Goal: Task Accomplishment & Management: Use online tool/utility

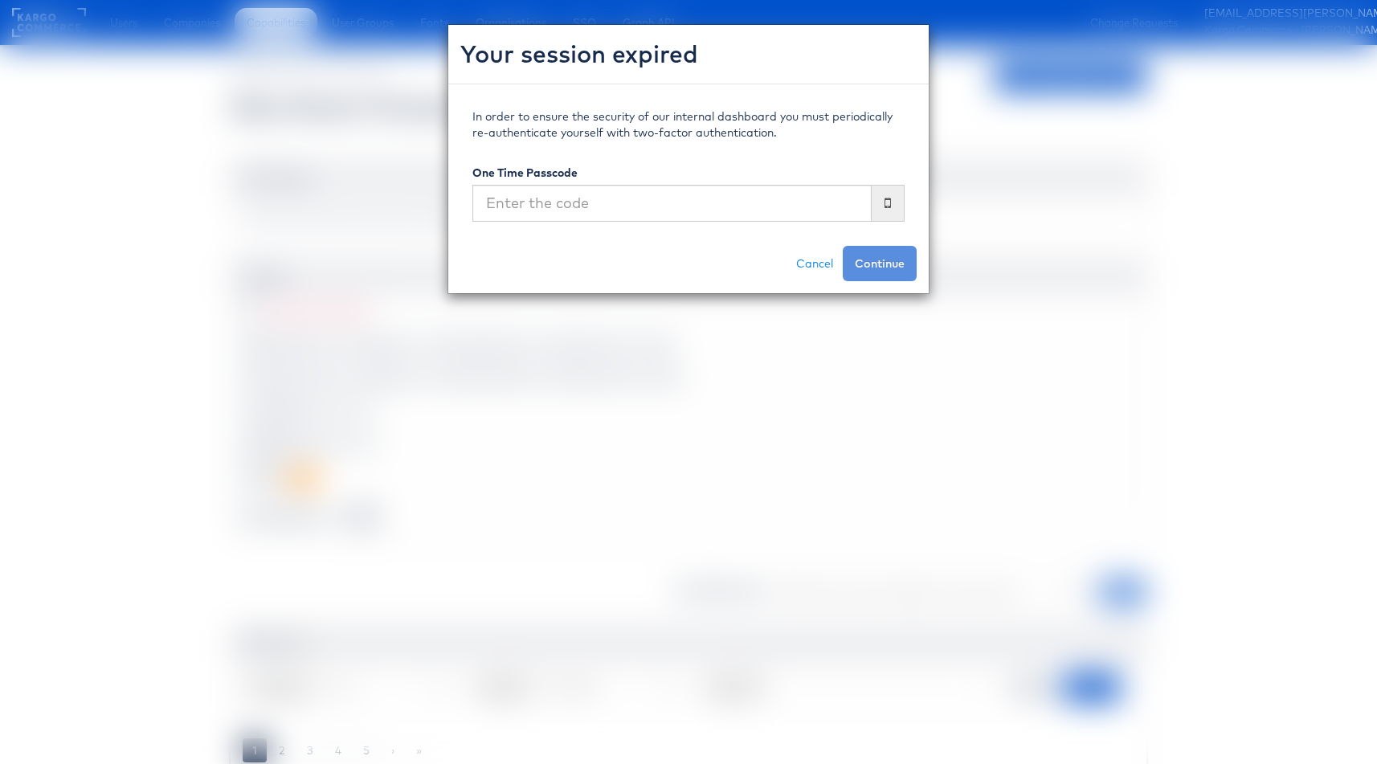
select select "REVOKED"
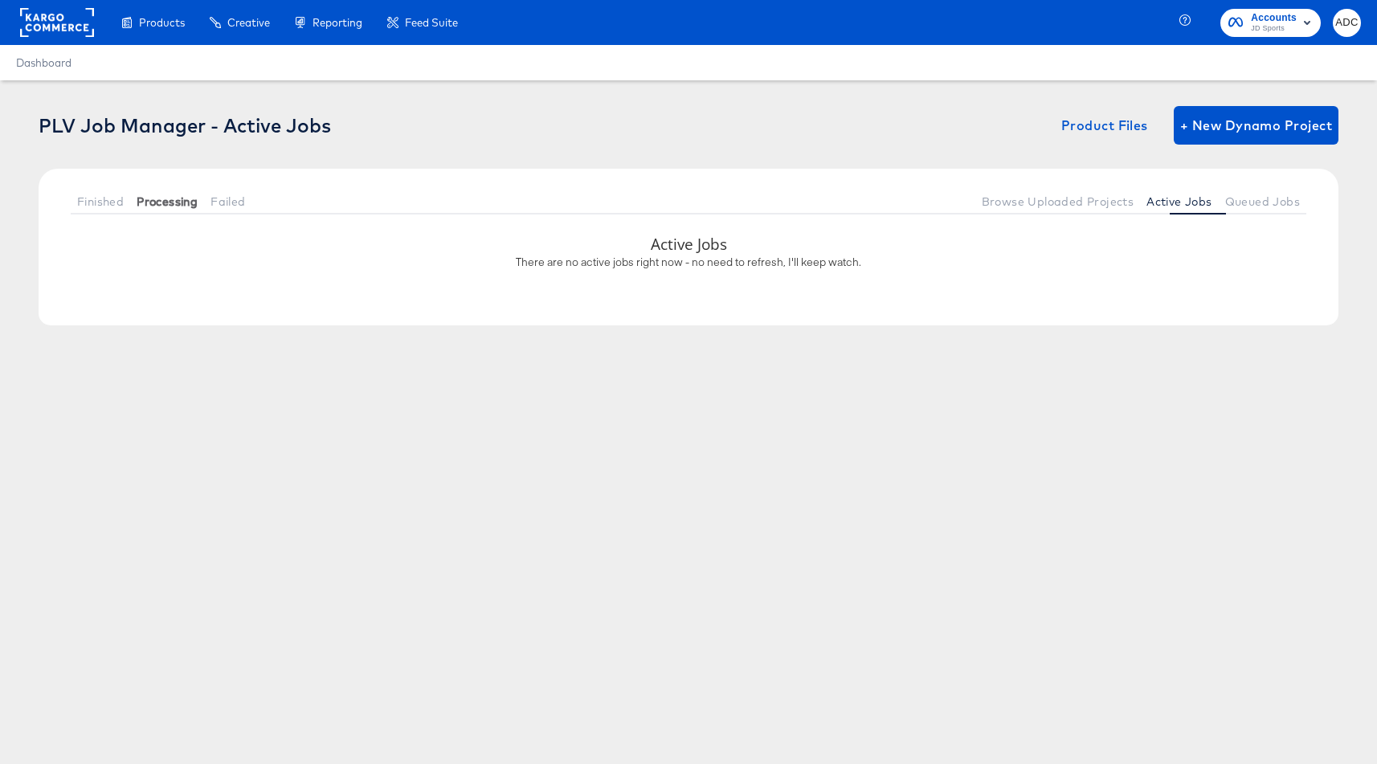
click at [146, 198] on span "Processing" at bounding box center [167, 201] width 61 height 13
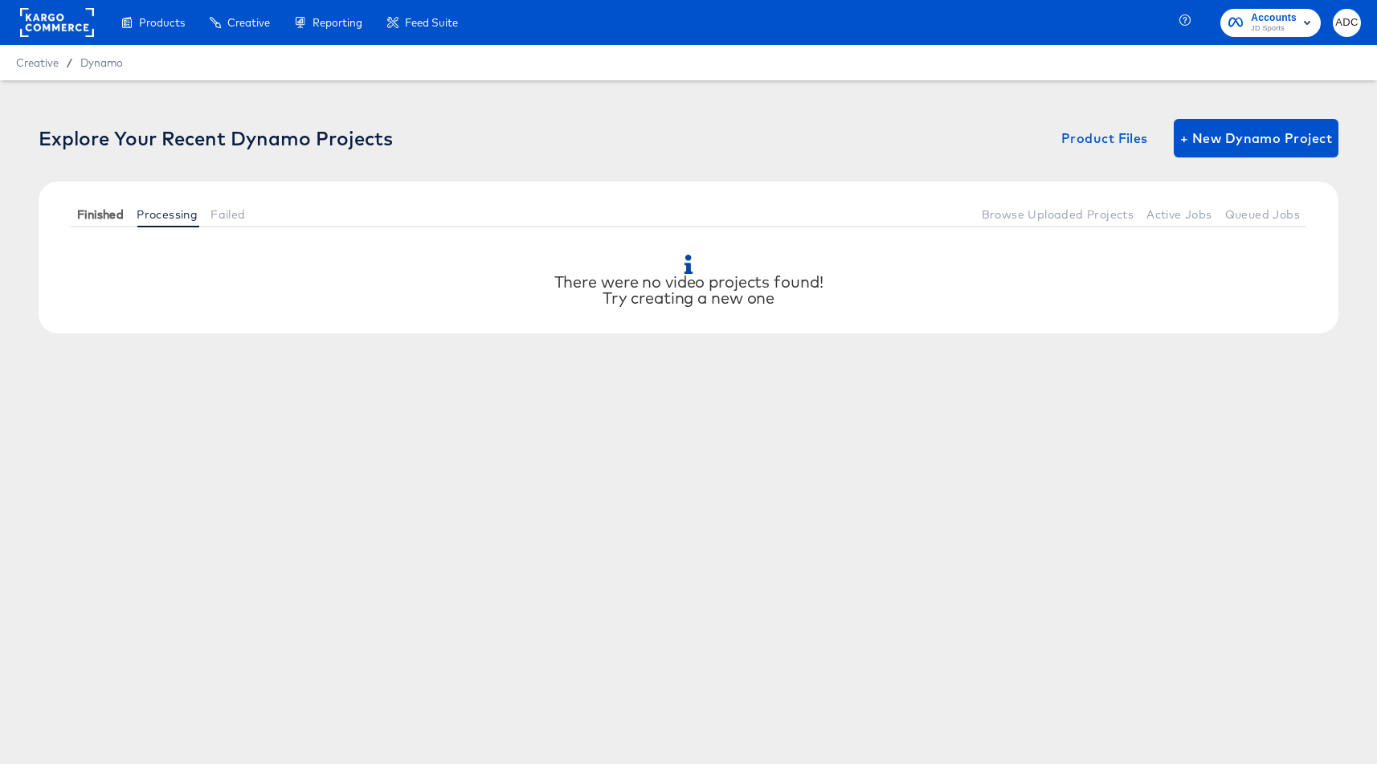
click at [116, 212] on span "Finished" at bounding box center [100, 214] width 47 height 13
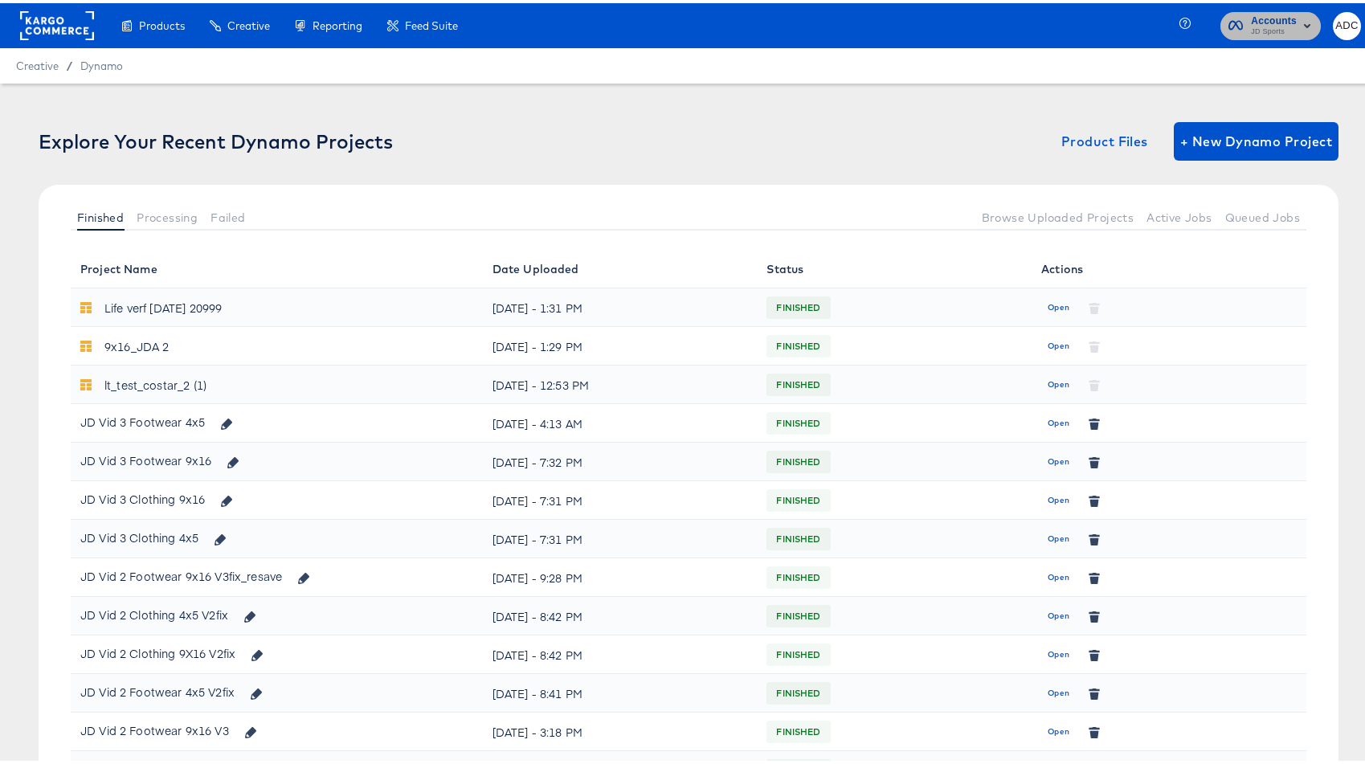
click at [1263, 20] on span "Accounts" at bounding box center [1274, 18] width 46 height 17
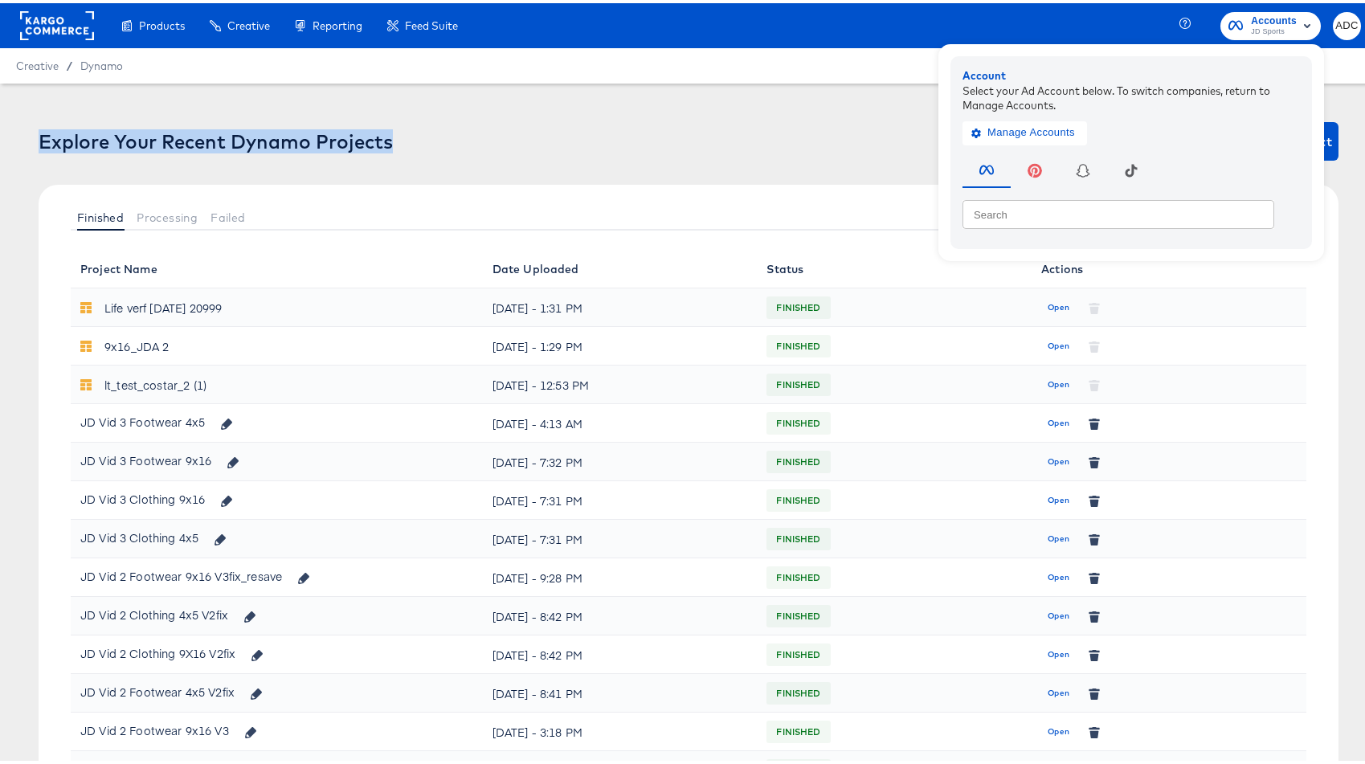
click at [605, 127] on div "Explore Your Recent Dynamo Projects Product Files + New Dynamo Project" at bounding box center [689, 138] width 1300 height 39
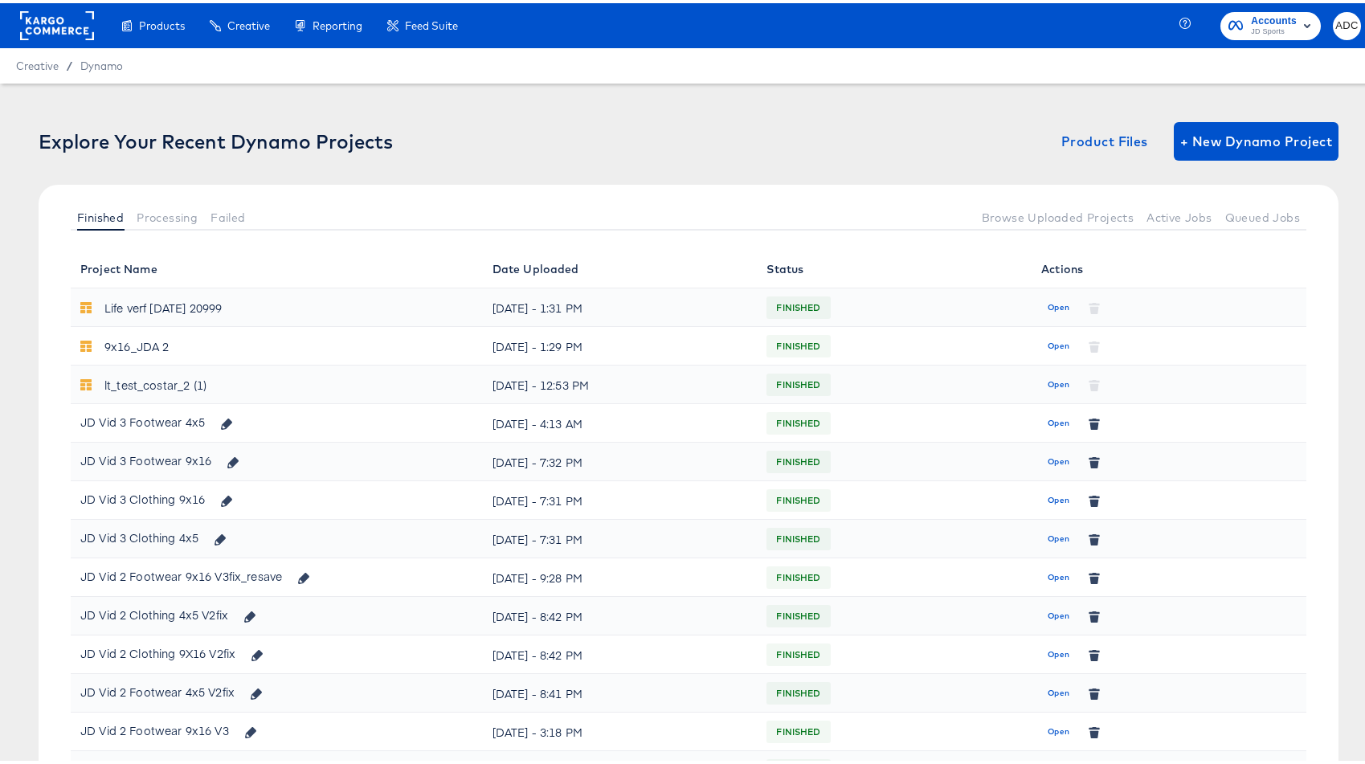
click at [59, 20] on rect at bounding box center [57, 22] width 74 height 29
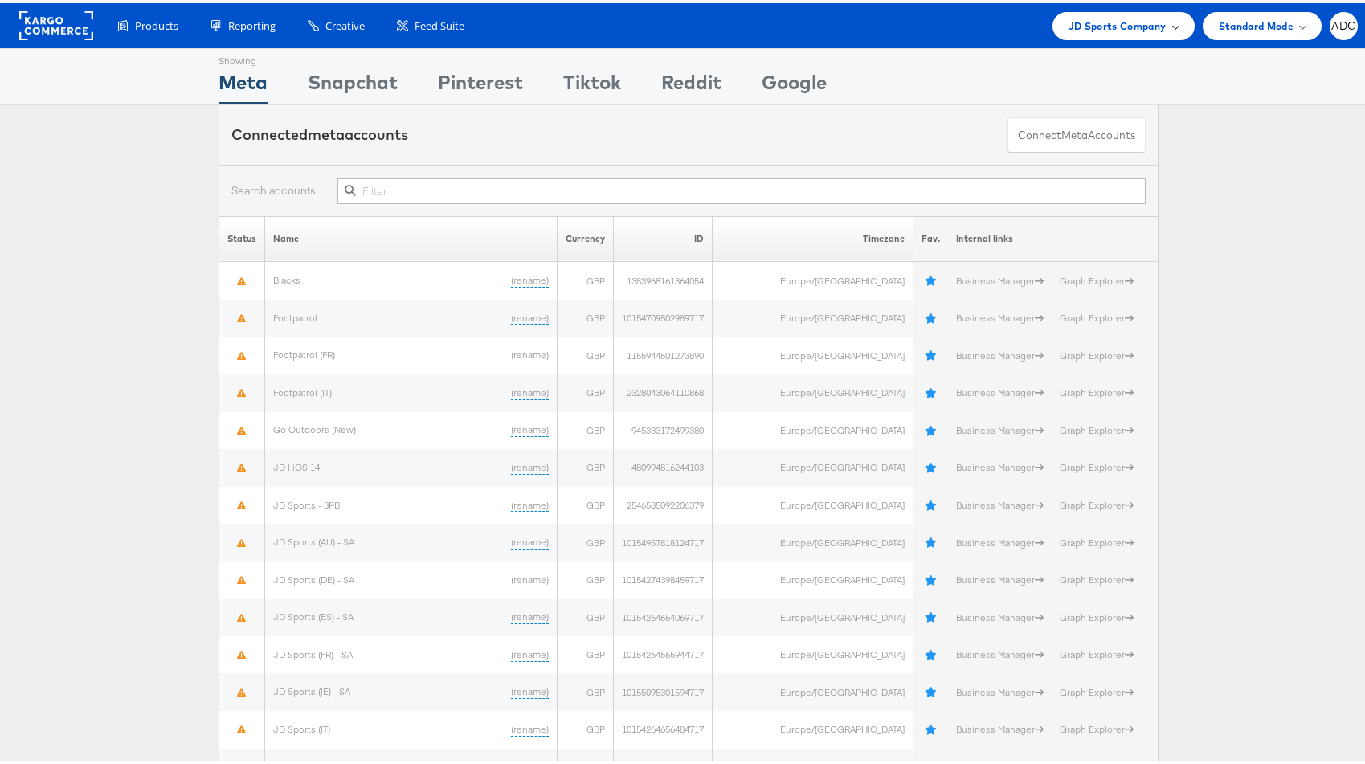
click at [1114, 18] on span "JD Sports Company" at bounding box center [1117, 22] width 98 height 17
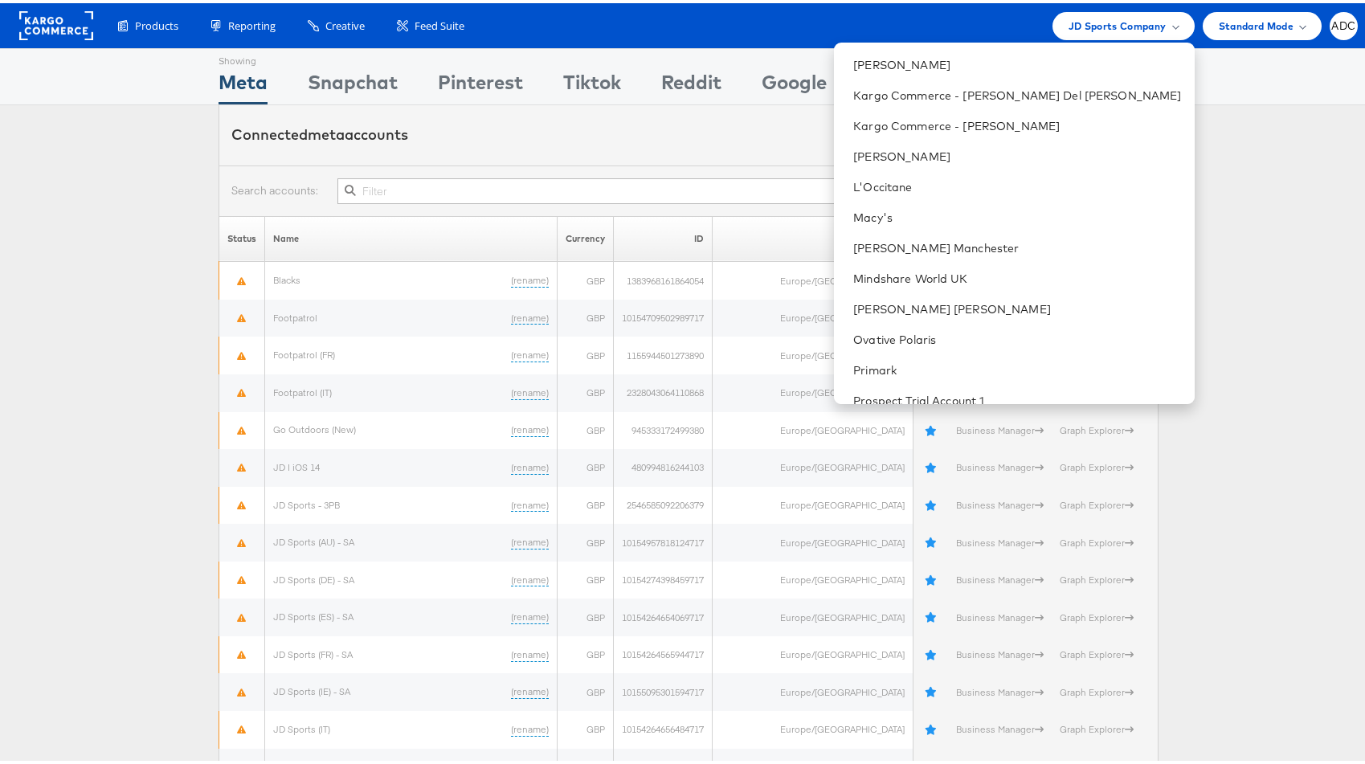
scroll to position [528, 0]
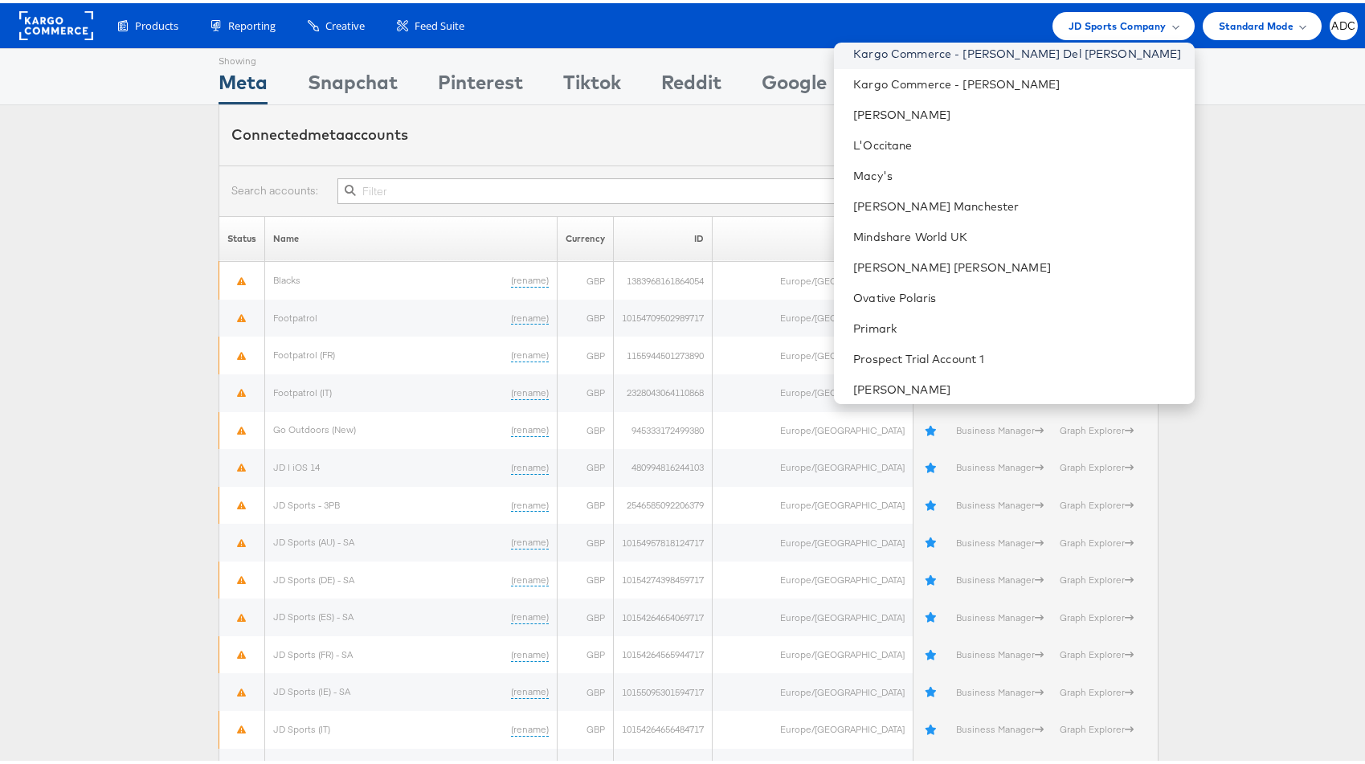
click at [1022, 53] on link "Kargo Commerce - Antonio Del Castillio" at bounding box center [1017, 51] width 328 height 16
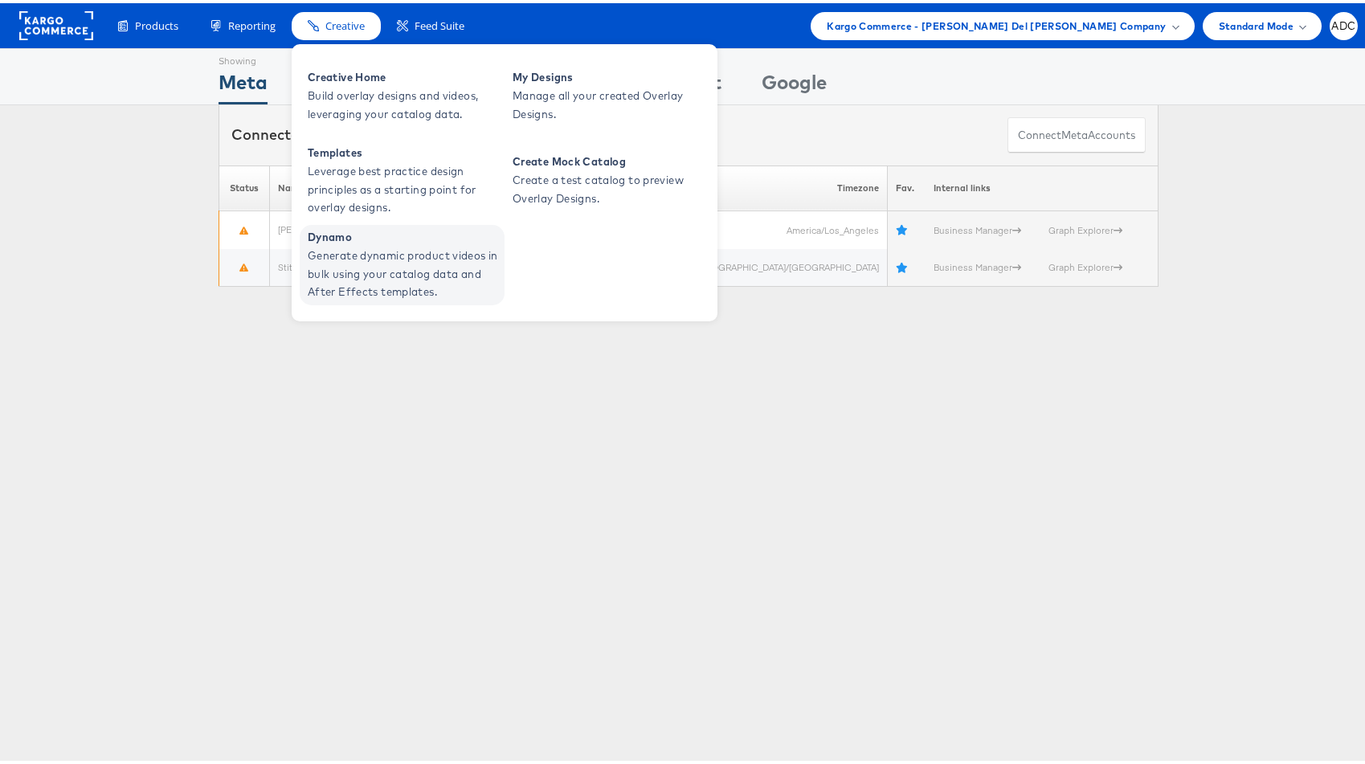
click at [367, 271] on span "Generate dynamic product videos in bulk using your catalog data and After Effec…" at bounding box center [404, 270] width 193 height 55
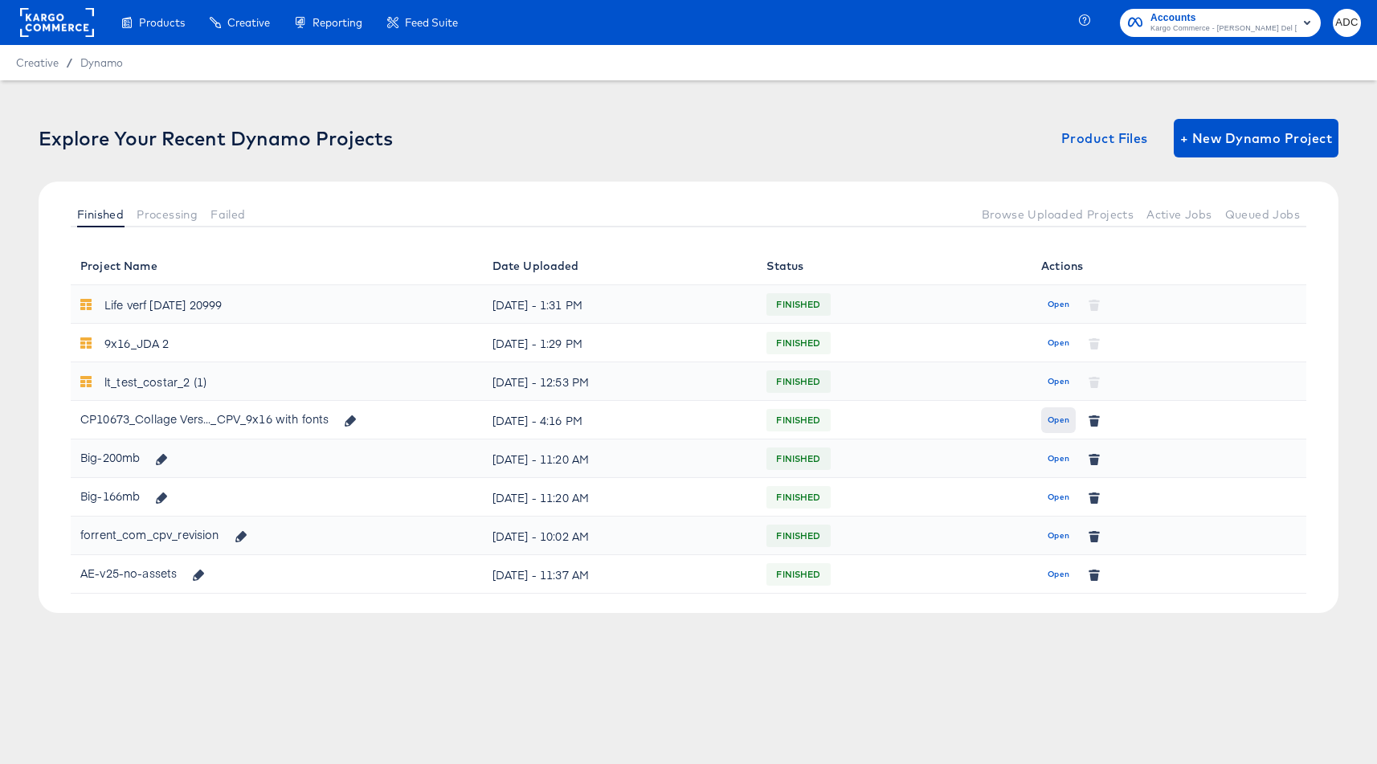
click at [1051, 417] on span "Open" at bounding box center [1058, 420] width 22 height 14
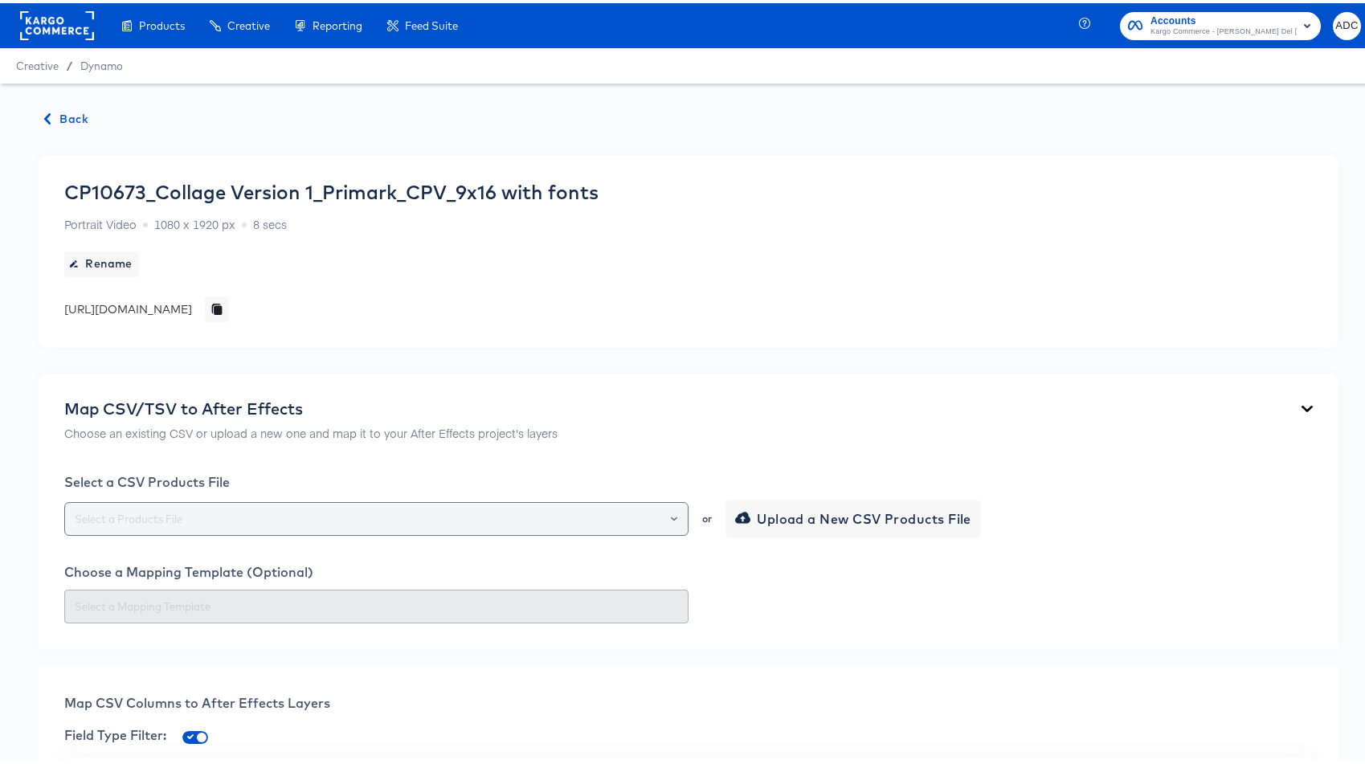
click at [671, 516] on div at bounding box center [666, 515] width 27 height 22
click at [671, 514] on icon "Open" at bounding box center [674, 515] width 6 height 4
click at [776, 456] on div "Map CSV/TSV to After Effects Choose an existing CSV or upload a new one and map…" at bounding box center [689, 508] width 1300 height 276
click at [671, 515] on icon "Open" at bounding box center [674, 515] width 6 height 6
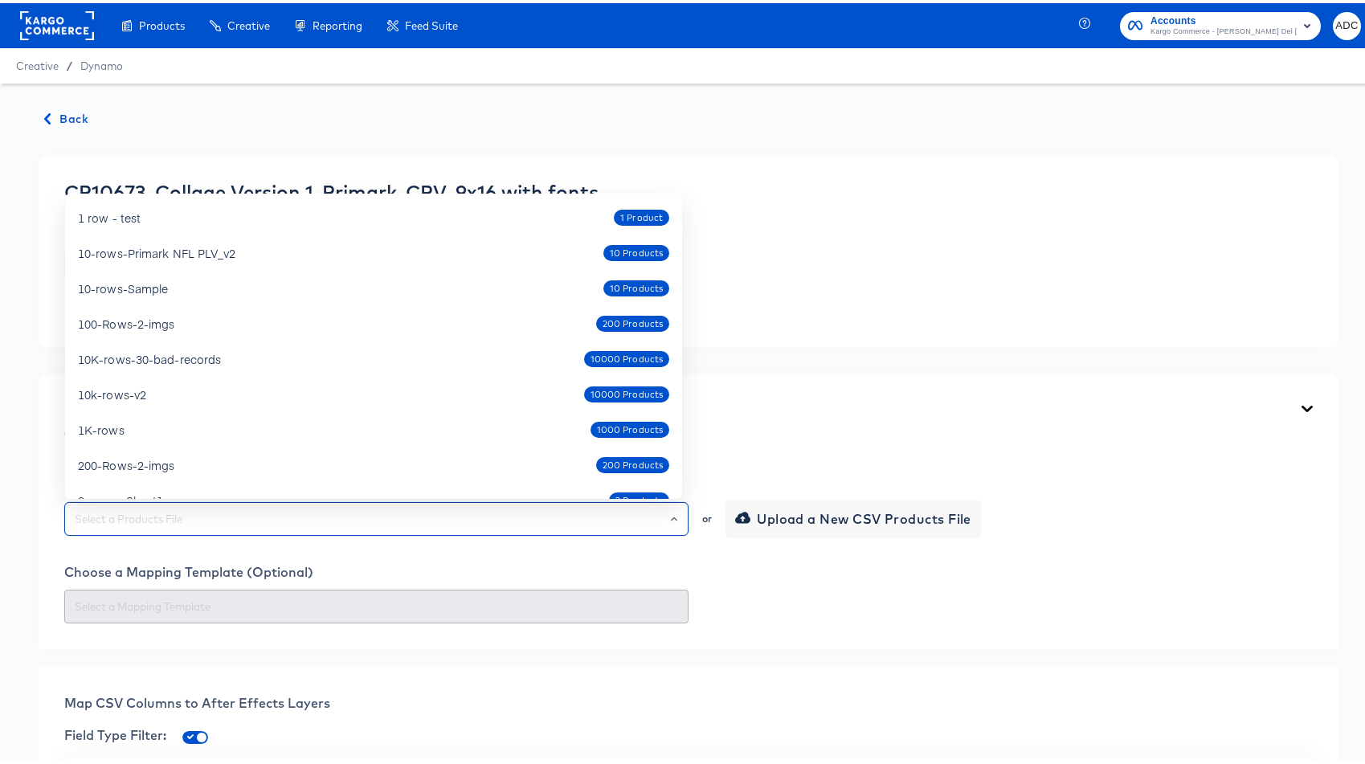
click at [879, 406] on div "Map CSV/TSV to After Effects Choose an existing CSV or upload a new one and map…" at bounding box center [688, 420] width 1248 height 49
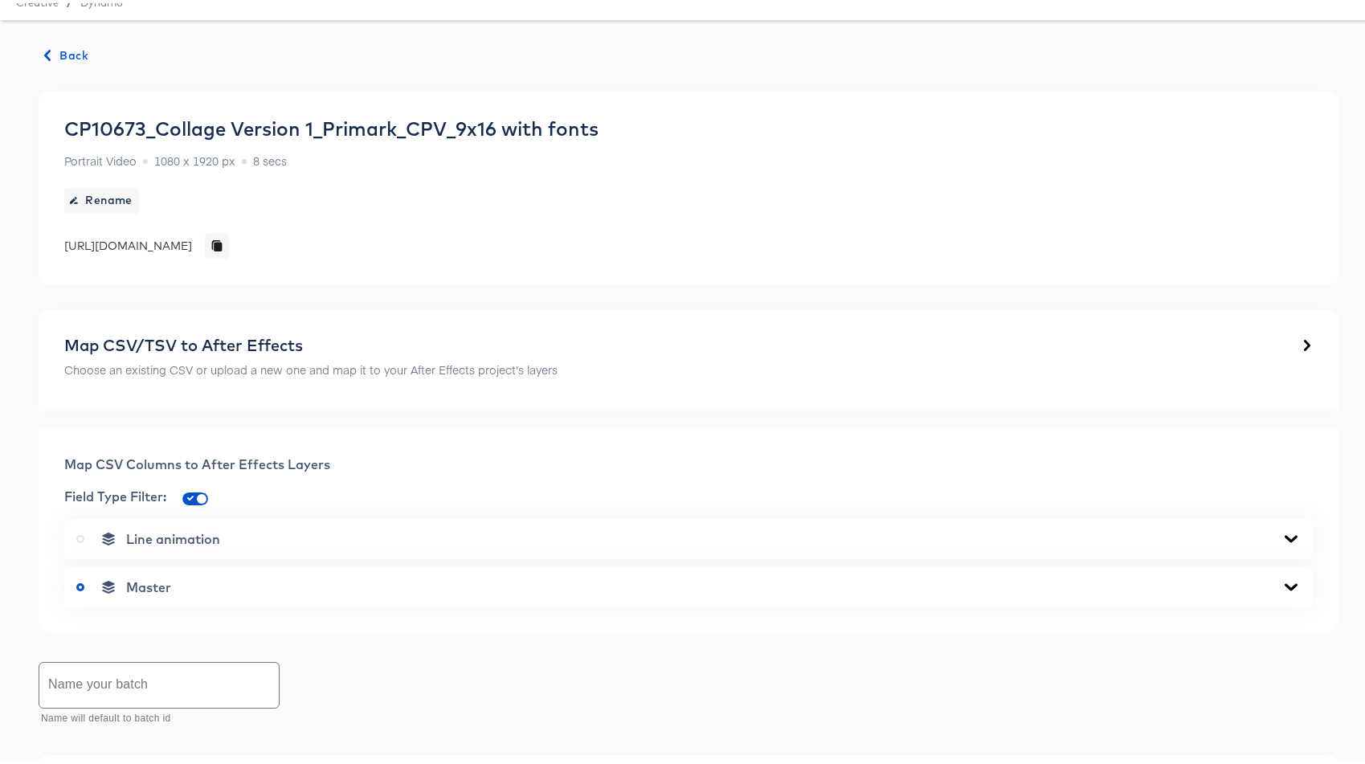
click at [716, 363] on div "Map CSV/TSV to After Effects Choose an existing CSV or upload a new one and map…" at bounding box center [688, 357] width 1248 height 49
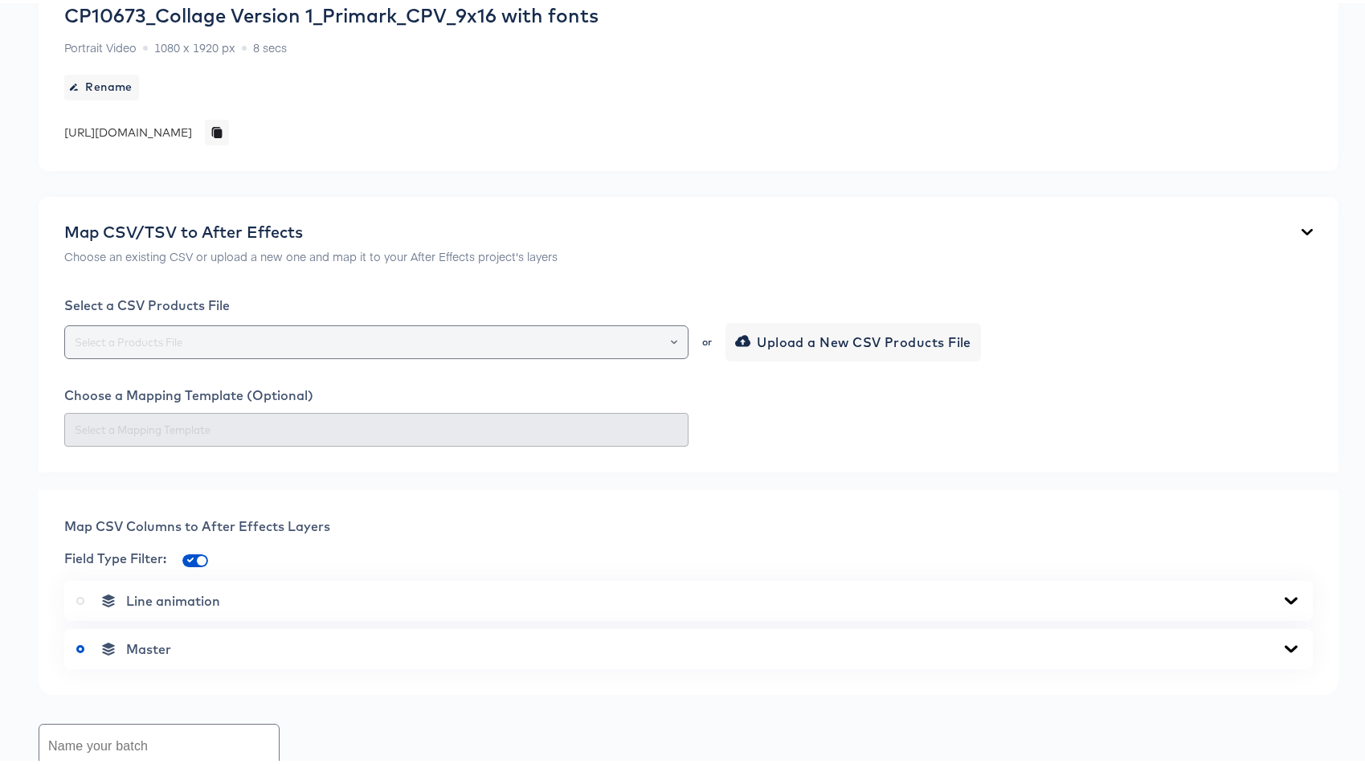
scroll to position [180, 0]
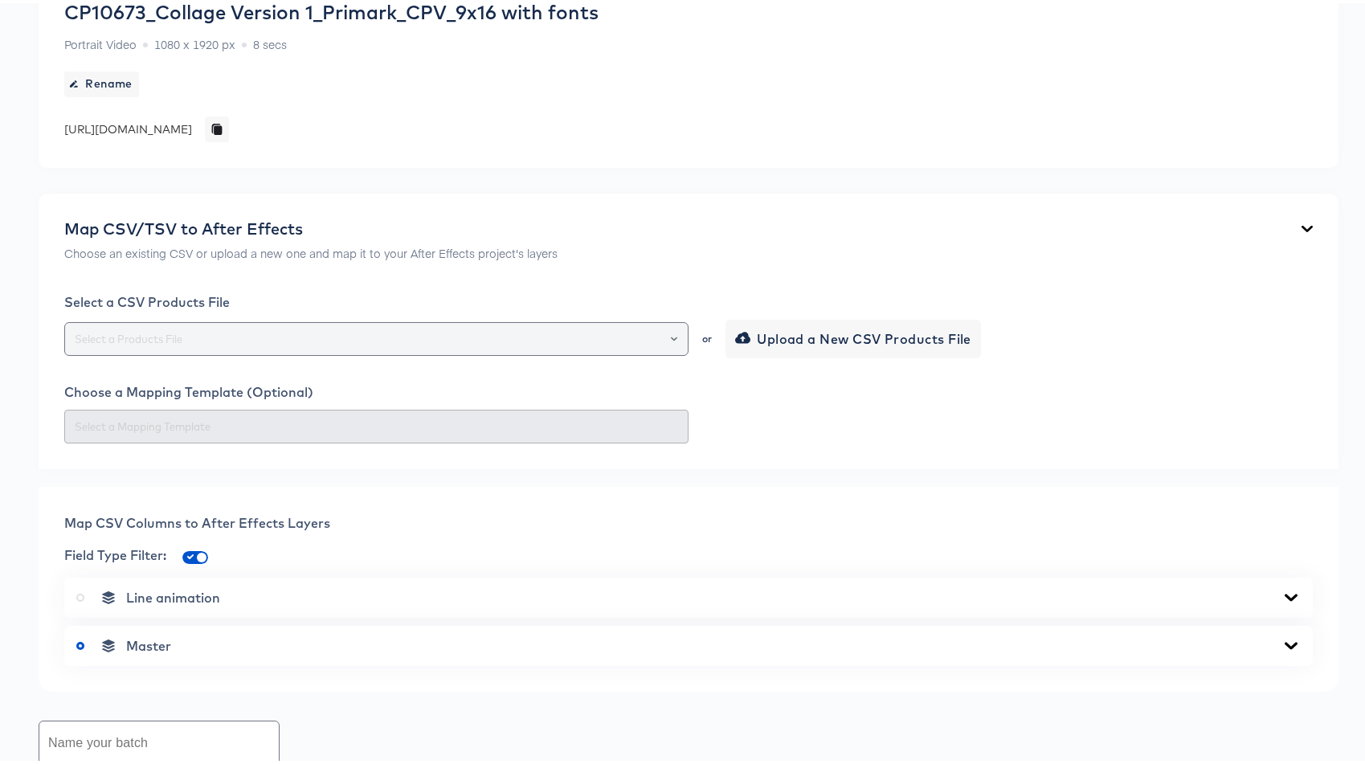
click at [673, 335] on div at bounding box center [666, 335] width 27 height 22
click at [671, 334] on icon "Open" at bounding box center [674, 335] width 6 height 4
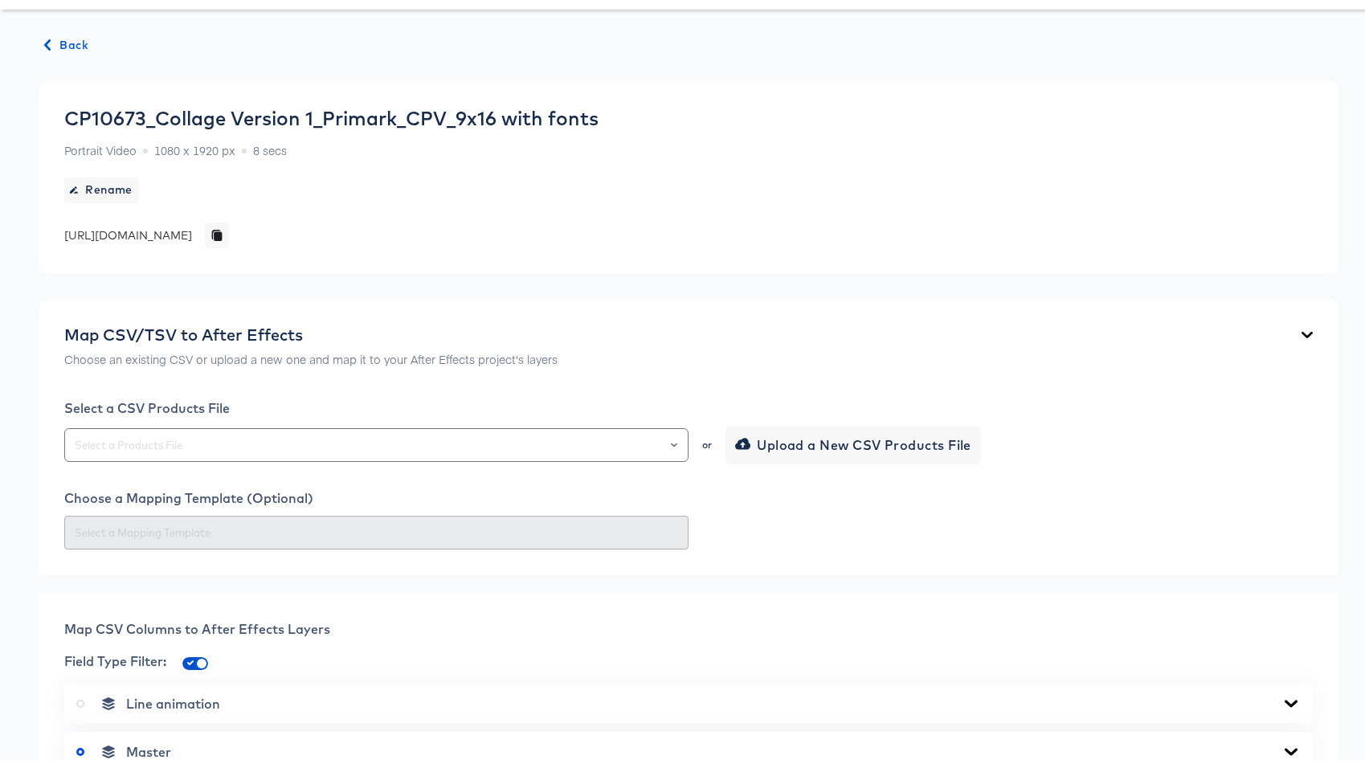
scroll to position [0, 0]
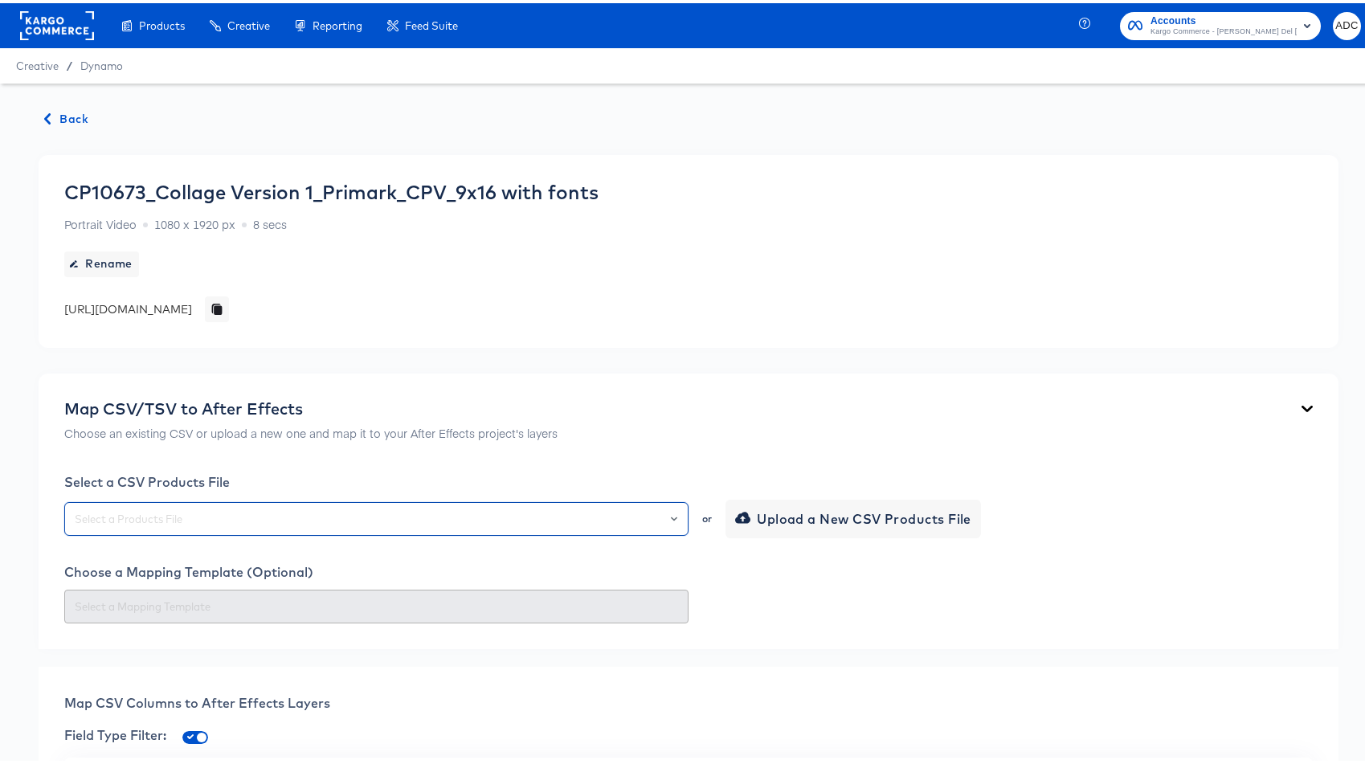
click at [72, 115] on span "Back" at bounding box center [66, 116] width 43 height 20
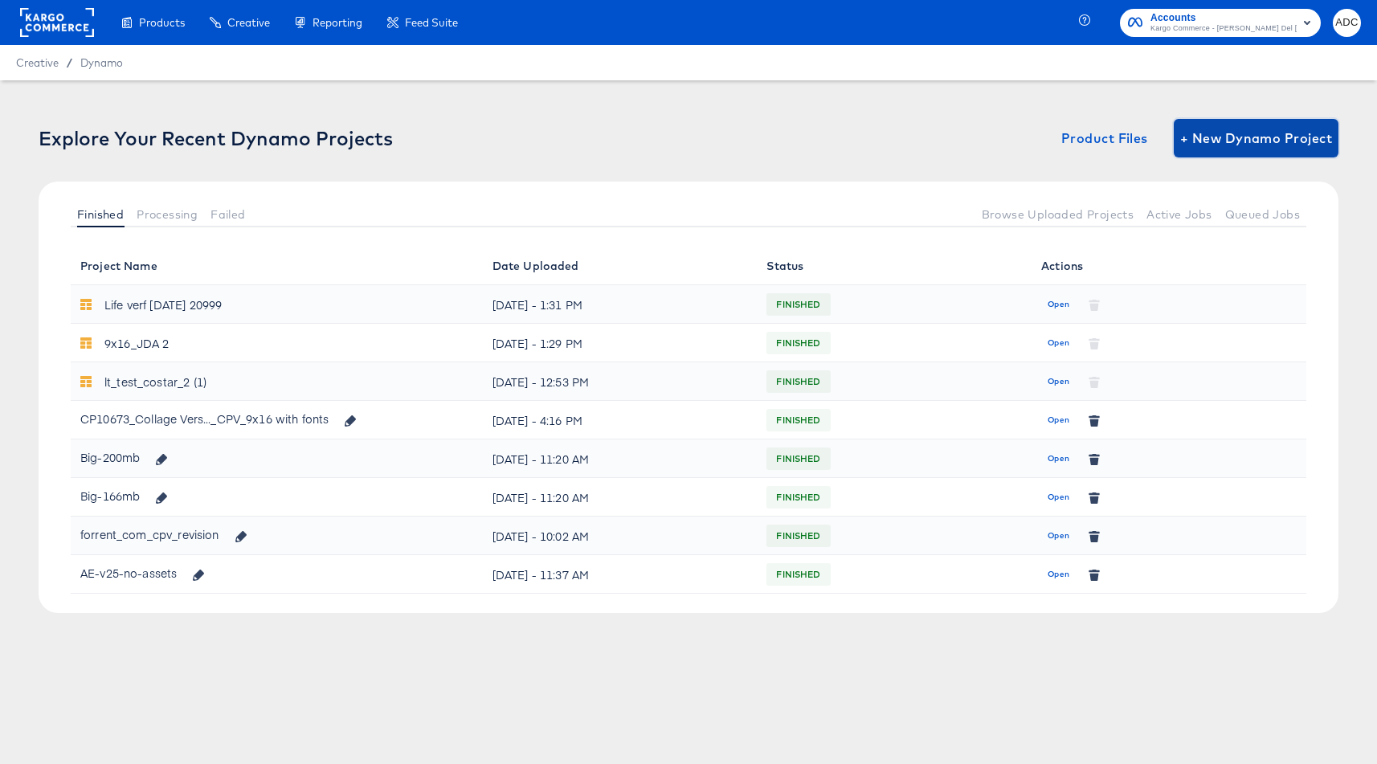
click at [1231, 141] on span "+ New Dynamo Project" at bounding box center [1256, 138] width 152 height 22
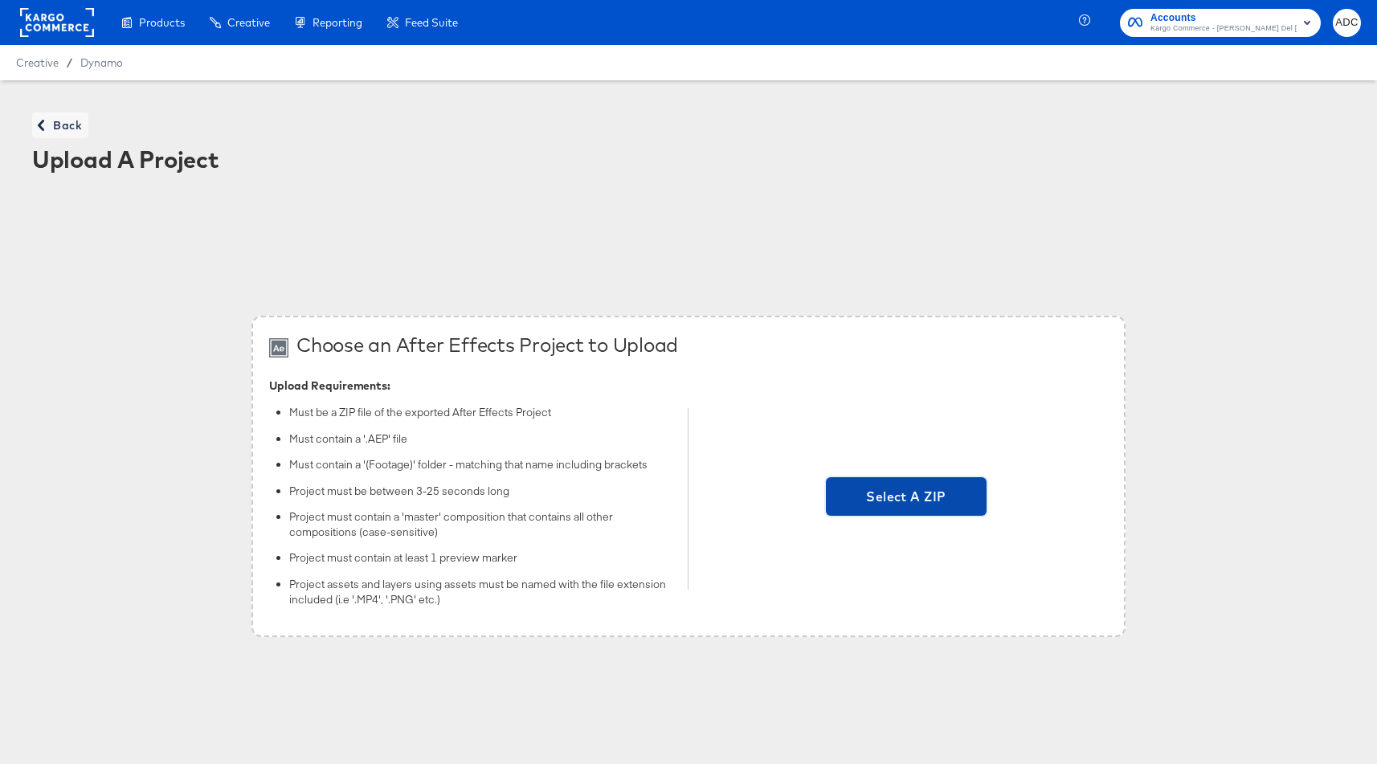
click at [893, 487] on span "Select A ZIP" at bounding box center [906, 496] width 148 height 22
click at [906, 499] on input "Select A ZIP" at bounding box center [906, 499] width 0 height 0
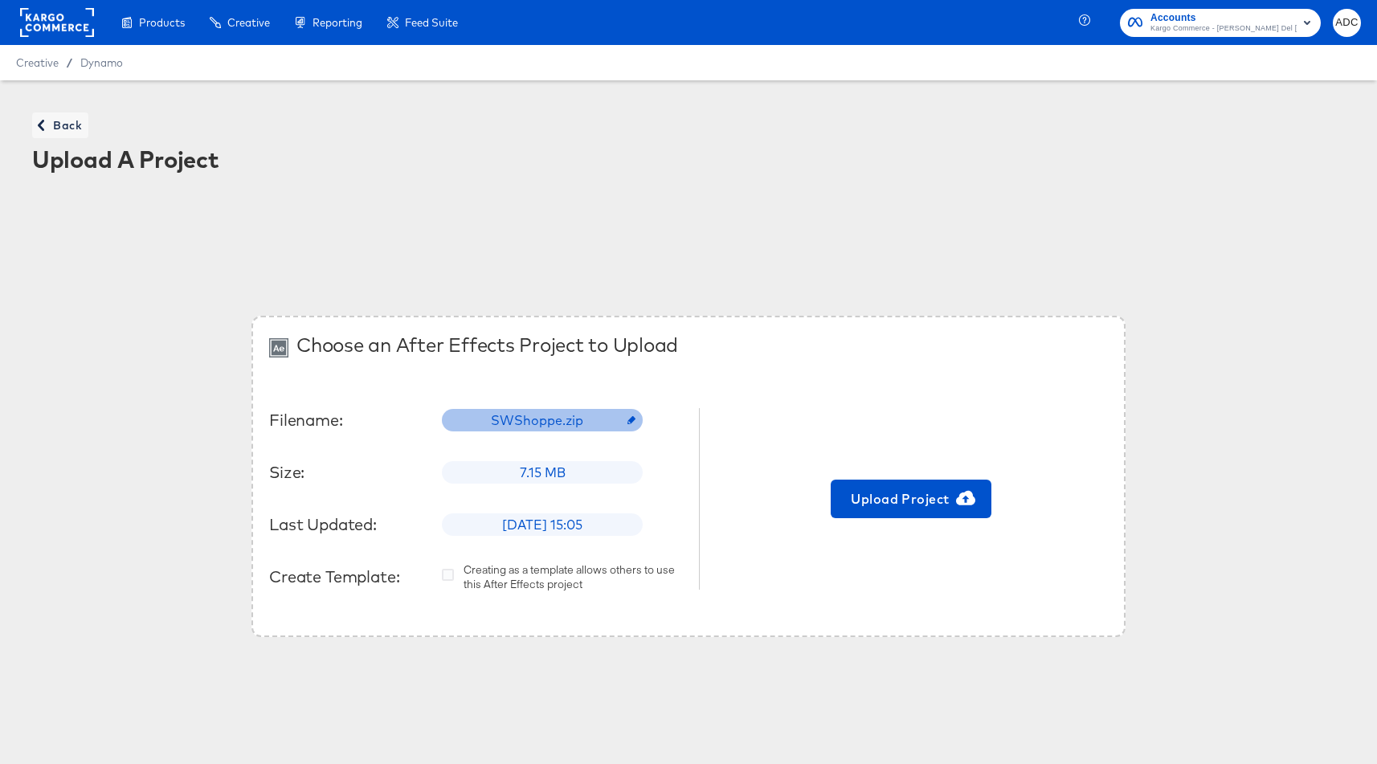
click at [574, 424] on span "SWShoppe.zip" at bounding box center [542, 420] width 122 height 18
click at [557, 418] on input "text" at bounding box center [570, 413] width 255 height 45
type input "[DATE]"
click at [772, 366] on div "Choose an After Effects Project to Upload Filename: 18-11-2025 Size: 7.15 MB La…" at bounding box center [688, 476] width 874 height 321
click at [904, 508] on span "Upload Project" at bounding box center [911, 499] width 148 height 22
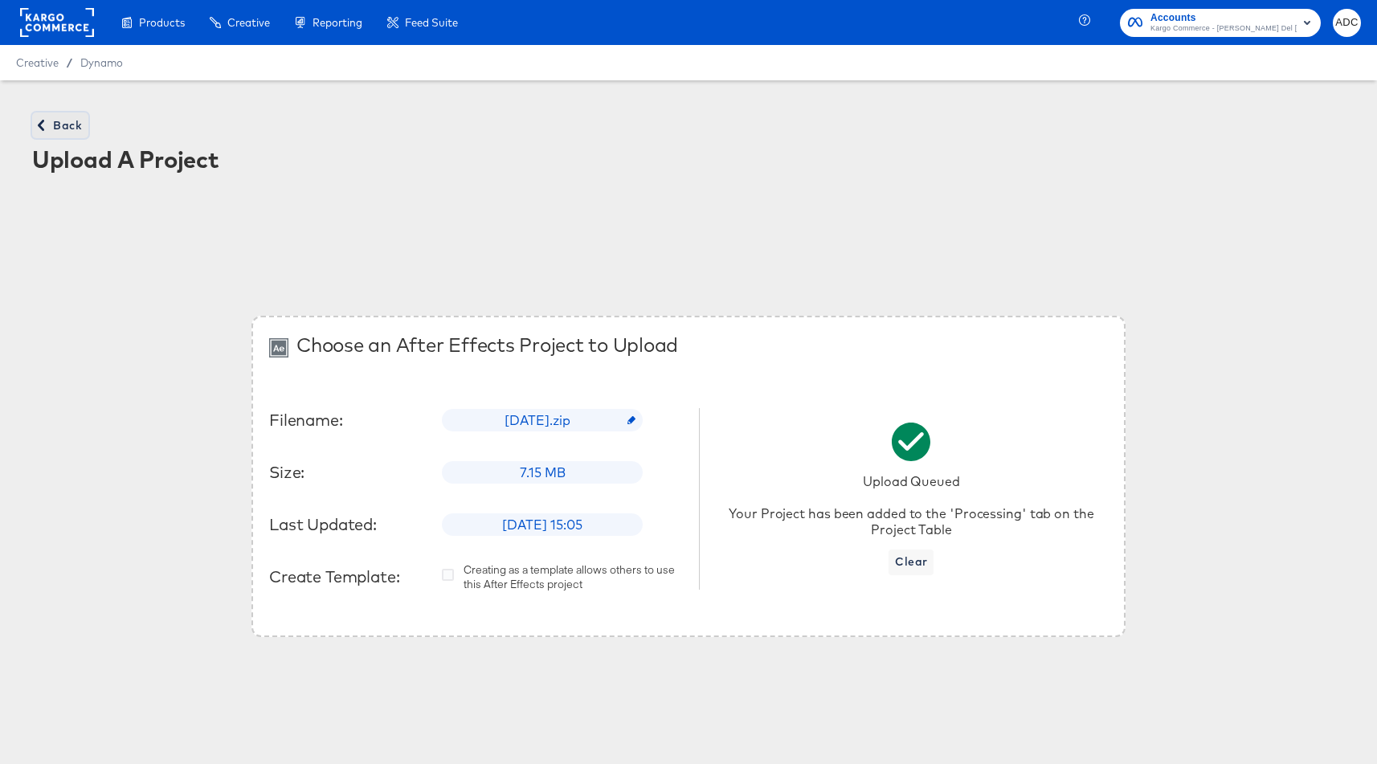
click at [53, 137] on button "Back" at bounding box center [60, 125] width 56 height 26
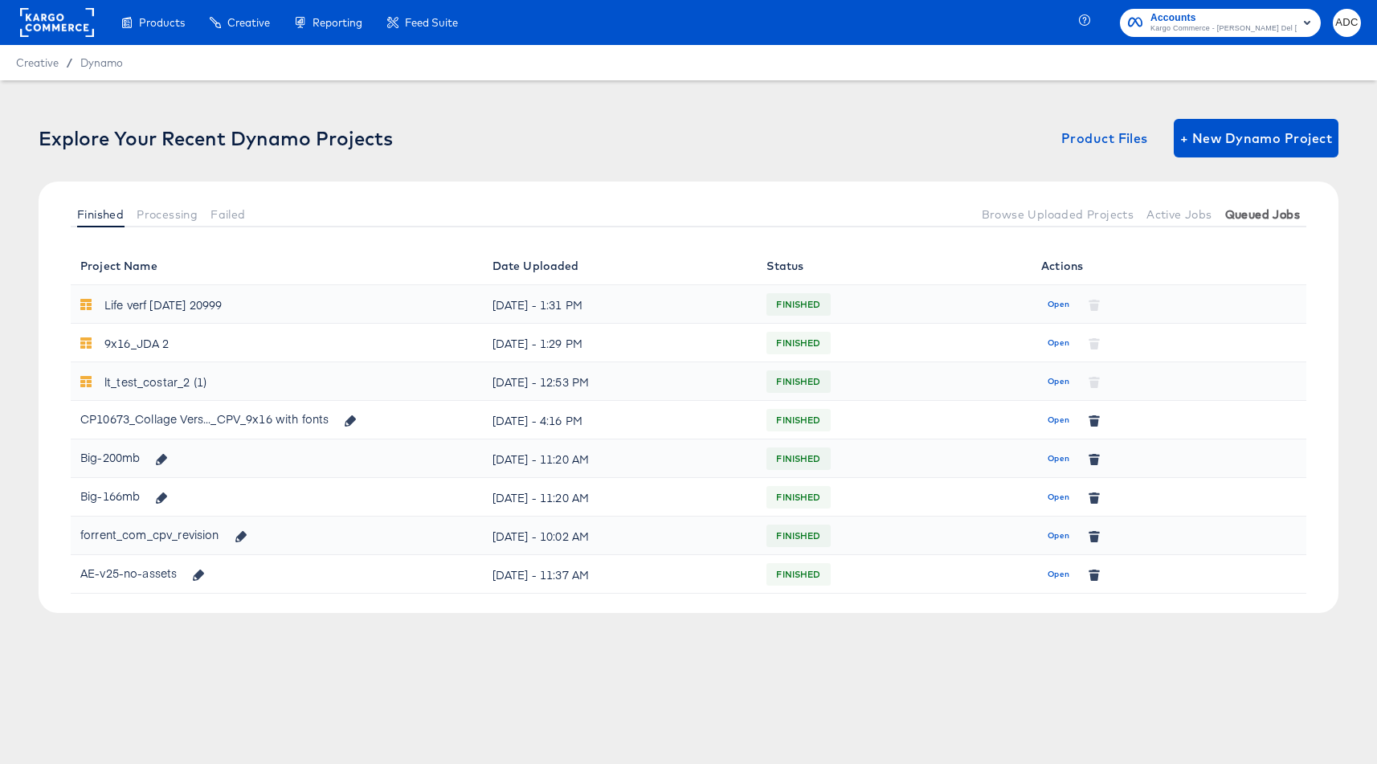
click at [1233, 215] on span "Queued Jobs" at bounding box center [1262, 214] width 75 height 13
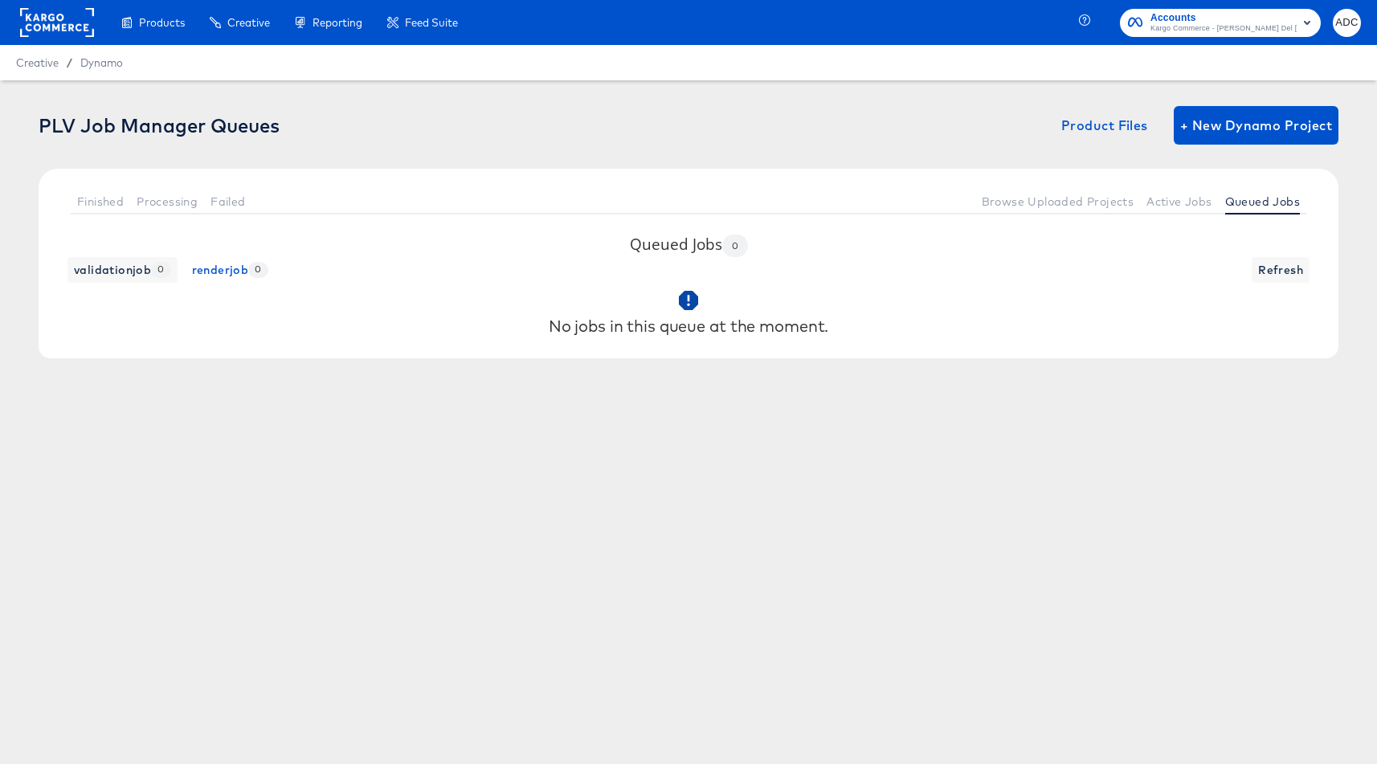
click at [1324, 263] on div "Queued Jobs 0 validationjob 0 renderjob 0 Refresh No jobs in this queue at the …" at bounding box center [689, 296] width 1300 height 124
click at [1271, 264] on span "Refresh" at bounding box center [1280, 270] width 45 height 20
click at [1173, 200] on span "Active Jobs" at bounding box center [1178, 201] width 65 height 13
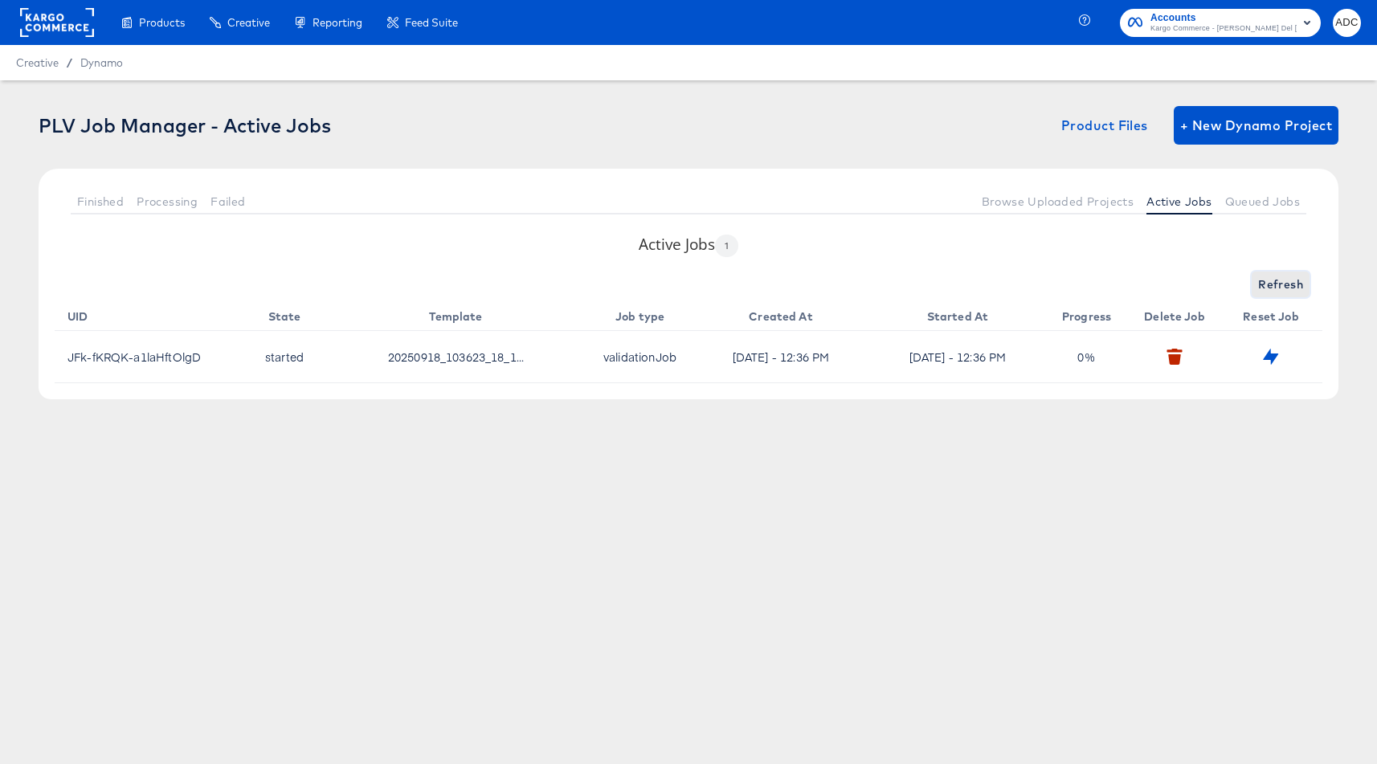
click at [1276, 281] on span "Refresh" at bounding box center [1280, 285] width 45 height 20
click at [1246, 202] on span "Queued Jobs" at bounding box center [1262, 201] width 75 height 13
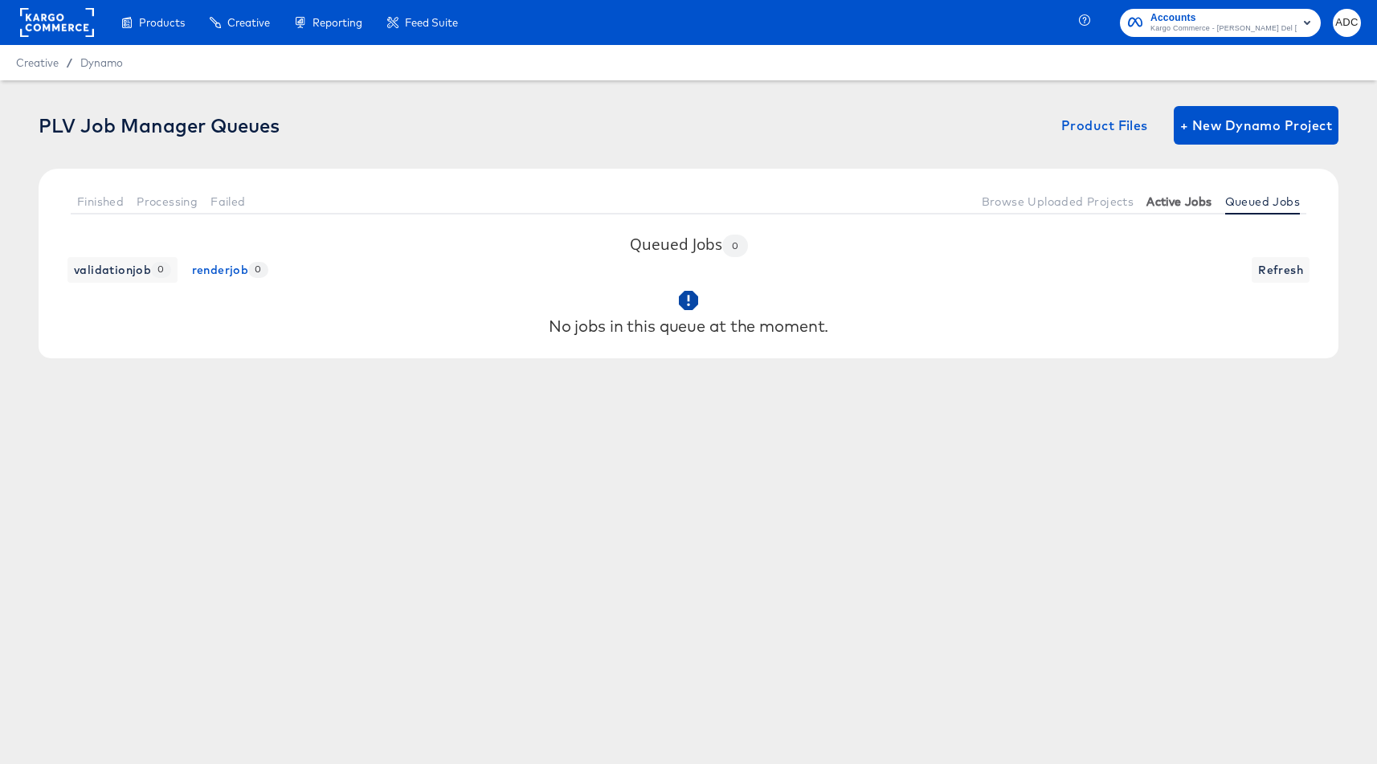
click at [1186, 202] on span "Active Jobs" at bounding box center [1178, 201] width 65 height 13
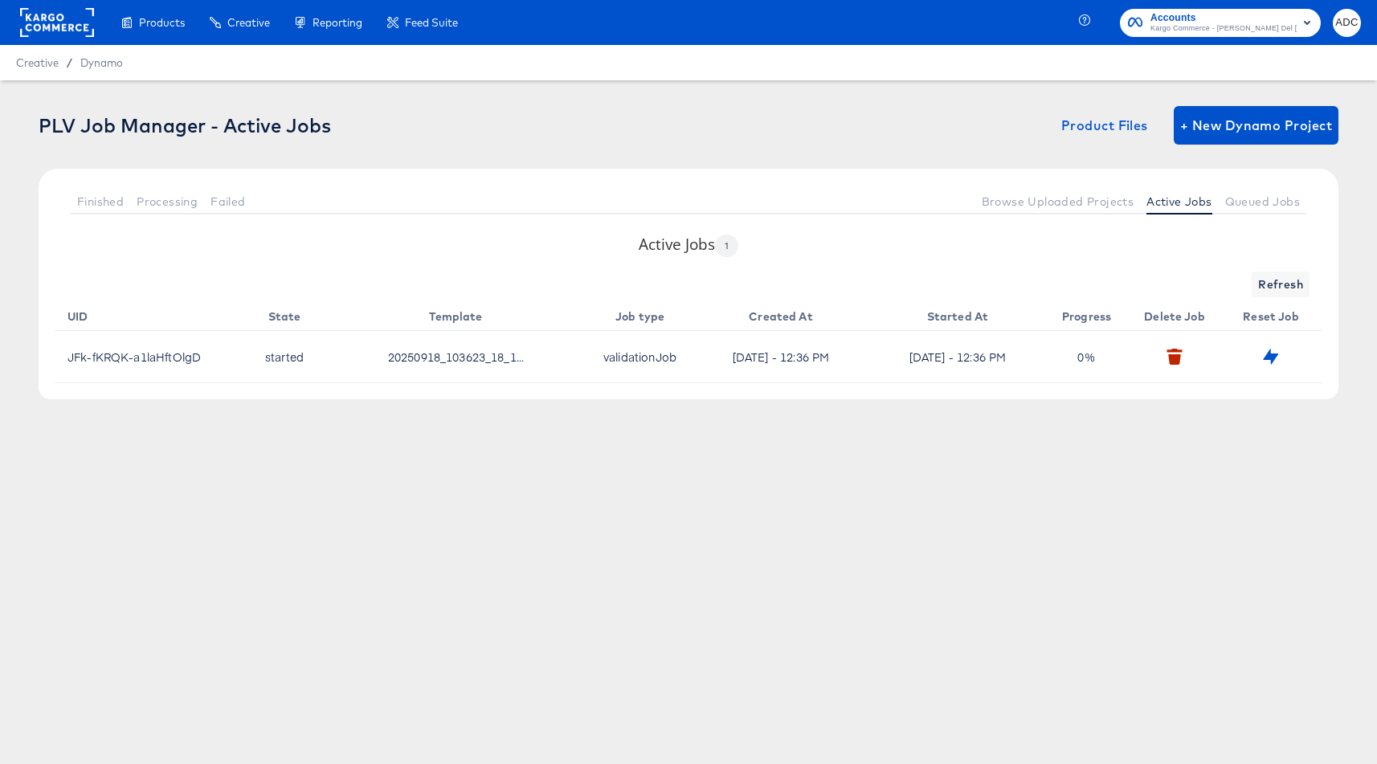
click at [1286, 271] on div "Active Jobs 1 Refresh UID State Template Job type Created At Started At Progres…" at bounding box center [689, 316] width 1300 height 165
click at [1284, 280] on span "Refresh" at bounding box center [1280, 285] width 45 height 20
click at [1283, 283] on span "Refresh" at bounding box center [1280, 285] width 45 height 20
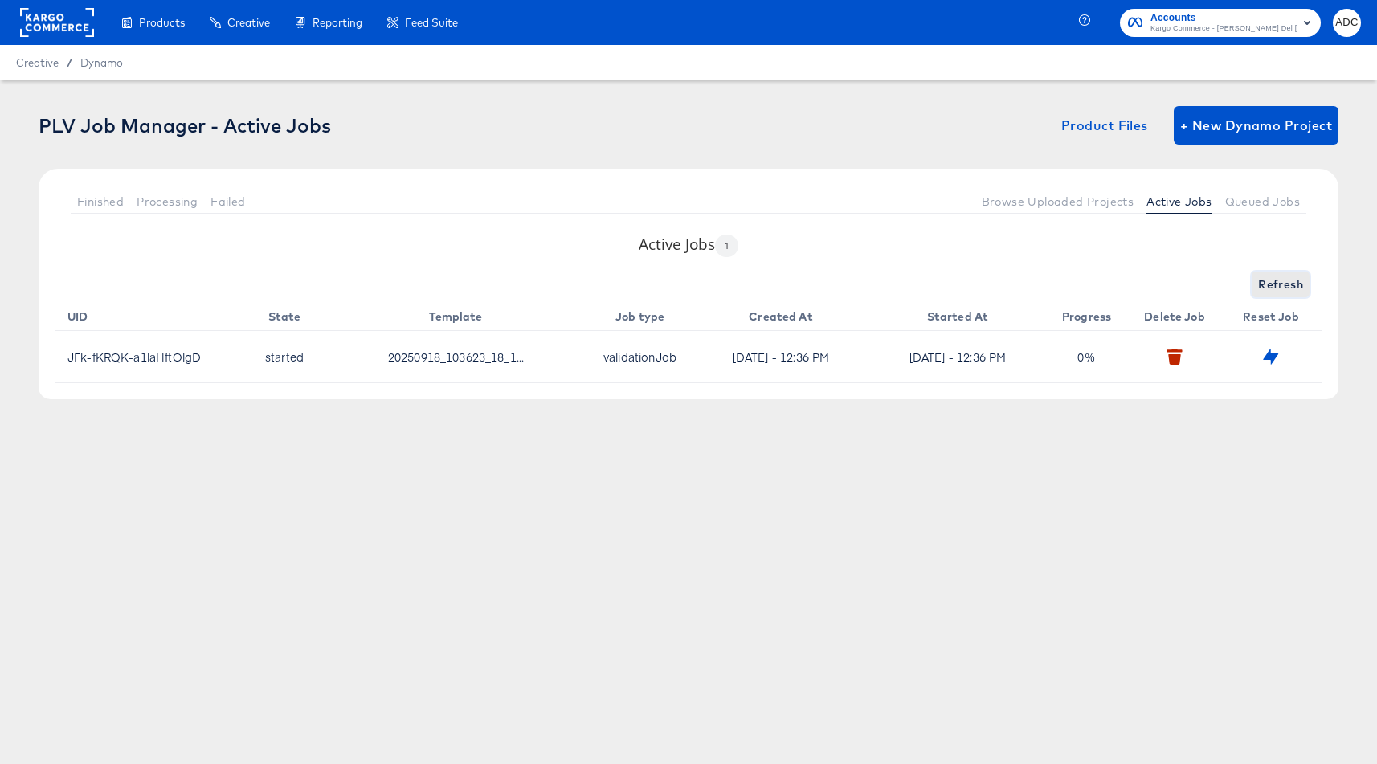
click at [1269, 289] on span "Refresh" at bounding box center [1280, 285] width 45 height 20
click at [190, 198] on span "Processing" at bounding box center [167, 201] width 61 height 13
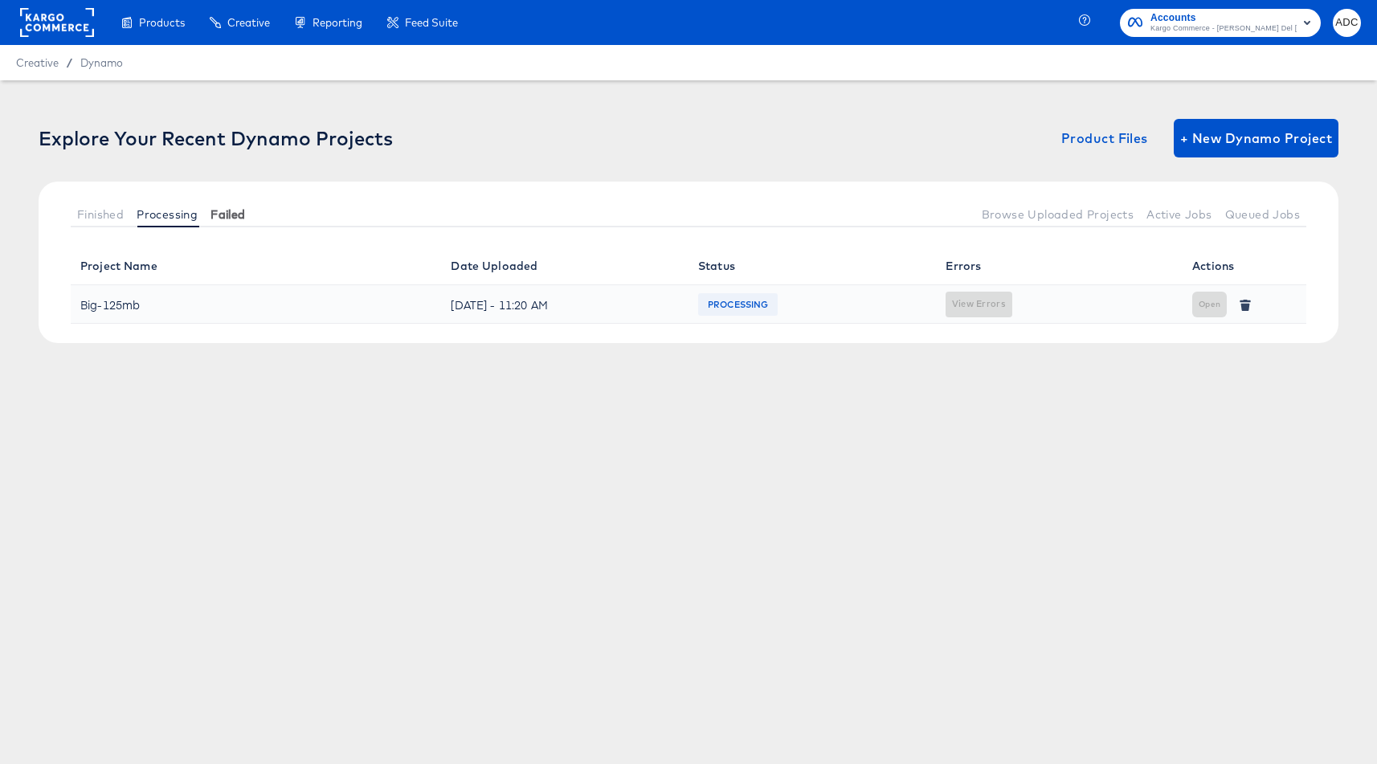
click at [230, 217] on span "Failed" at bounding box center [227, 214] width 35 height 13
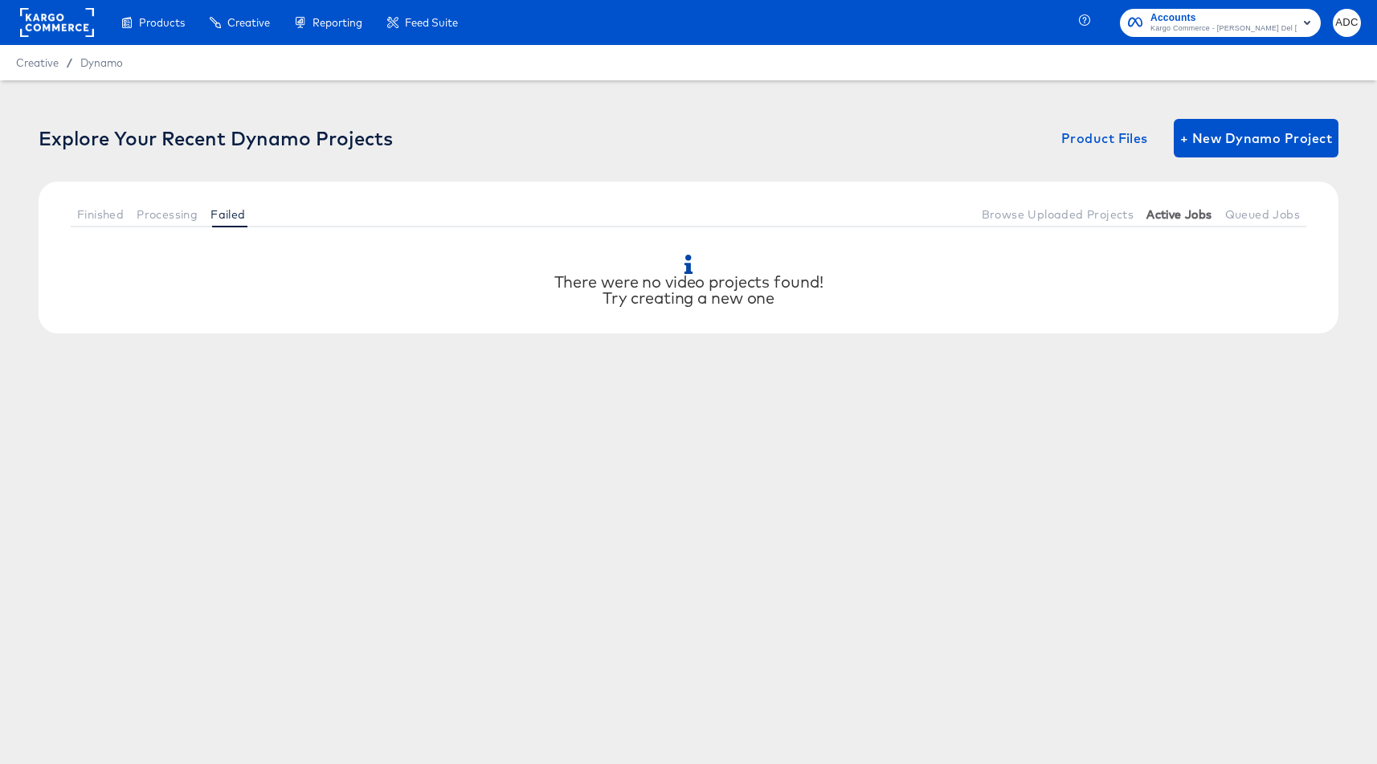
click at [1164, 219] on span "Active Jobs" at bounding box center [1178, 214] width 65 height 13
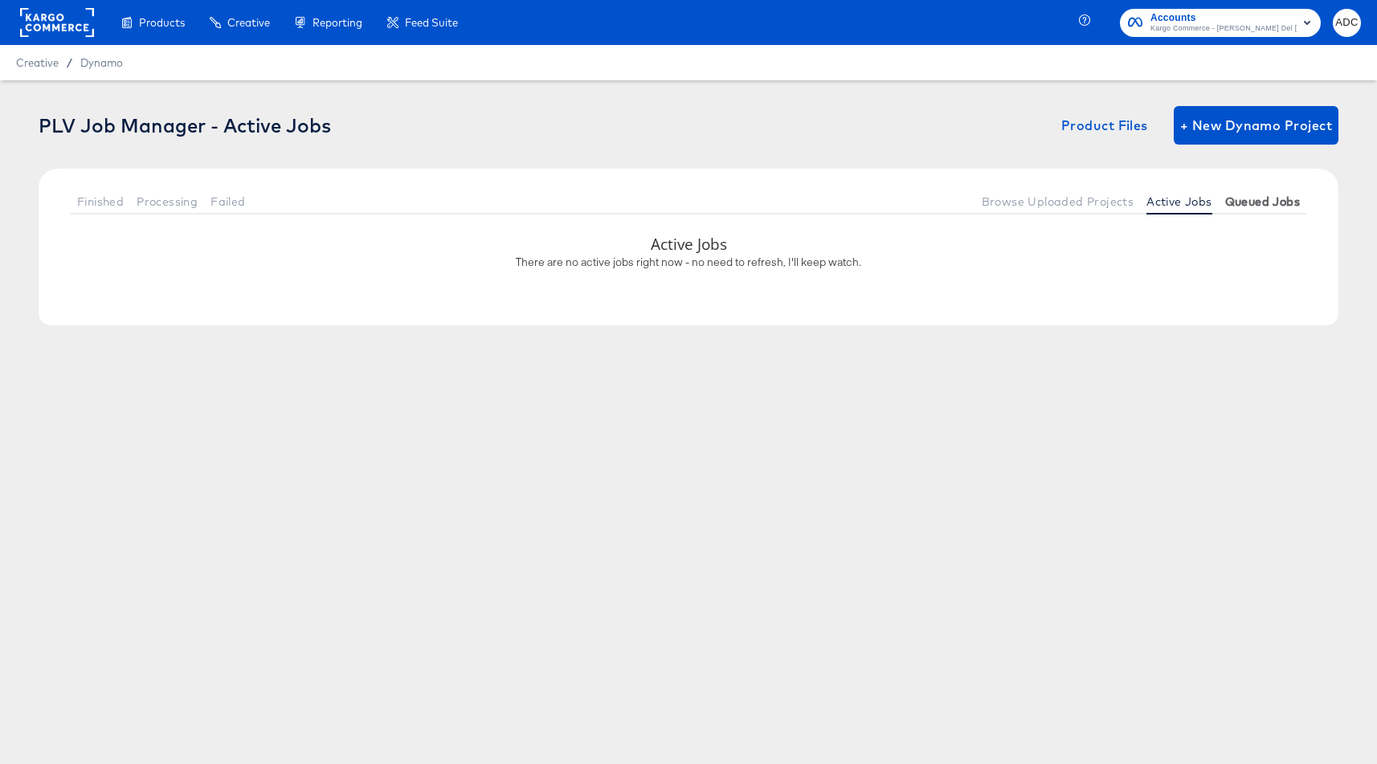
click at [1268, 200] on span "Queued Jobs" at bounding box center [1262, 201] width 75 height 13
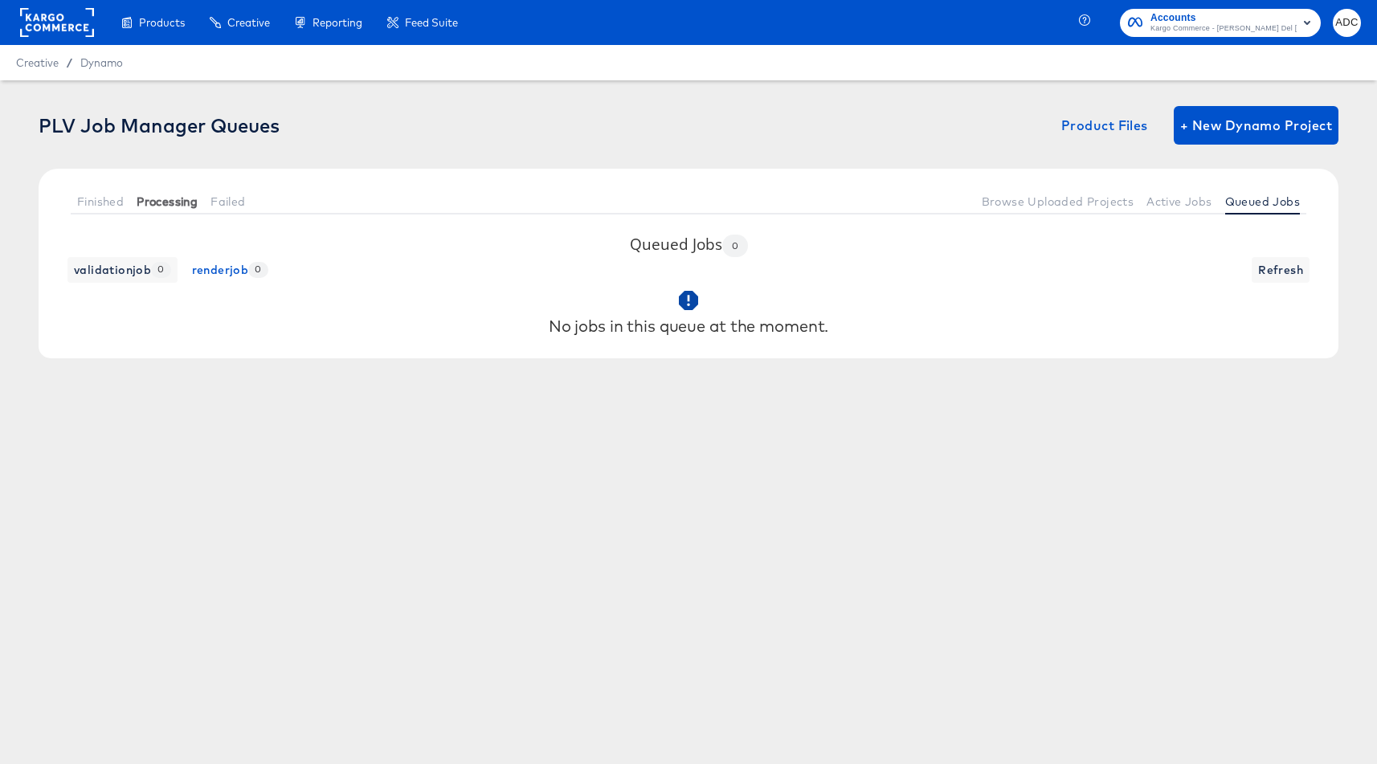
click at [186, 195] on span "Processing" at bounding box center [167, 201] width 61 height 13
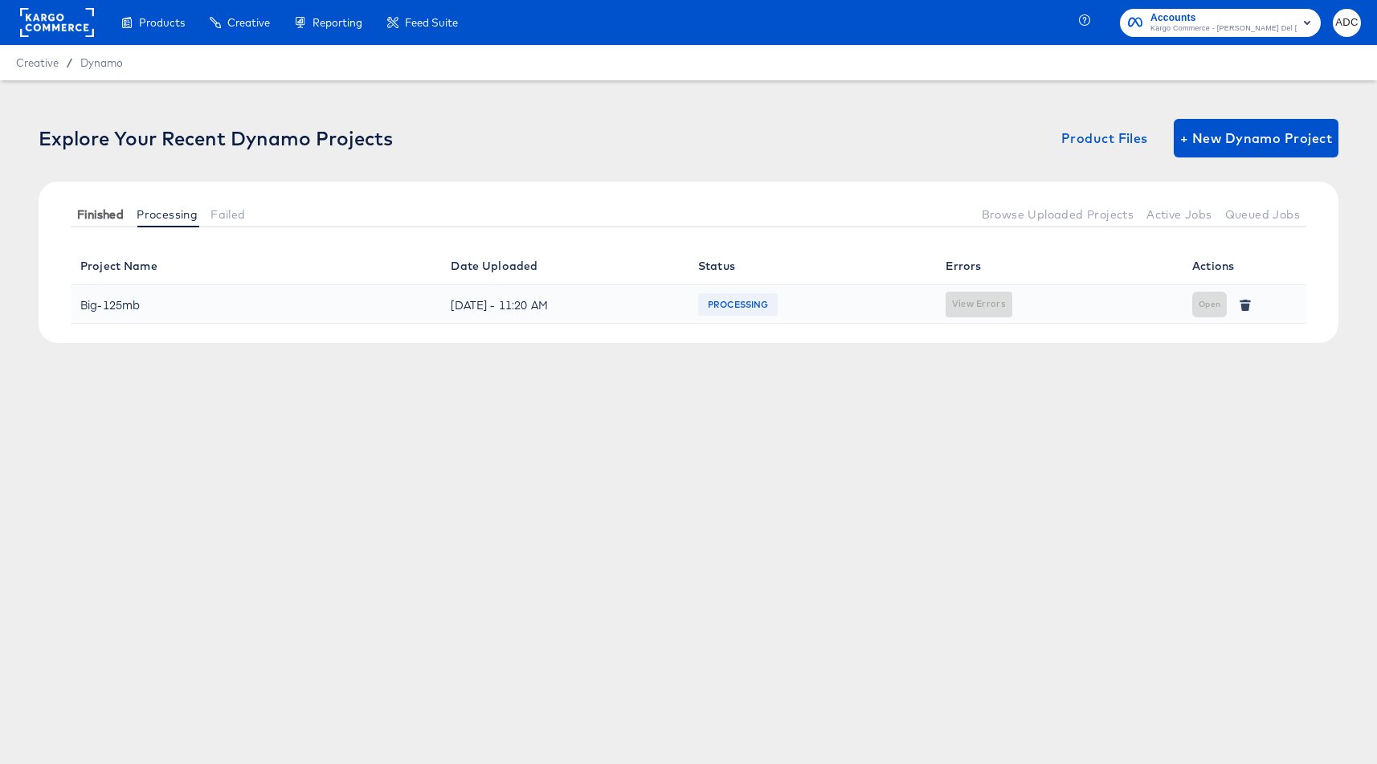
click at [110, 216] on span "Finished" at bounding box center [100, 214] width 47 height 13
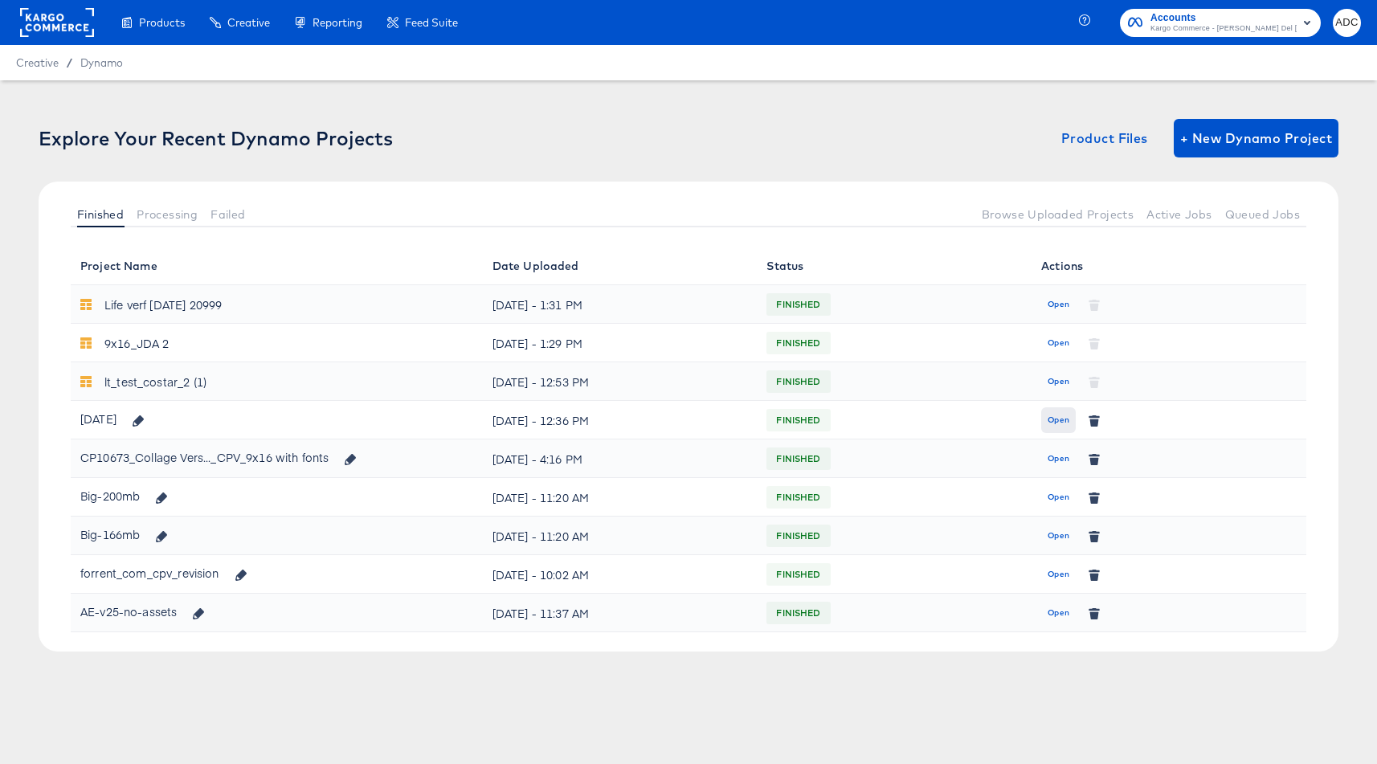
click at [1055, 419] on span "Open" at bounding box center [1058, 420] width 22 height 14
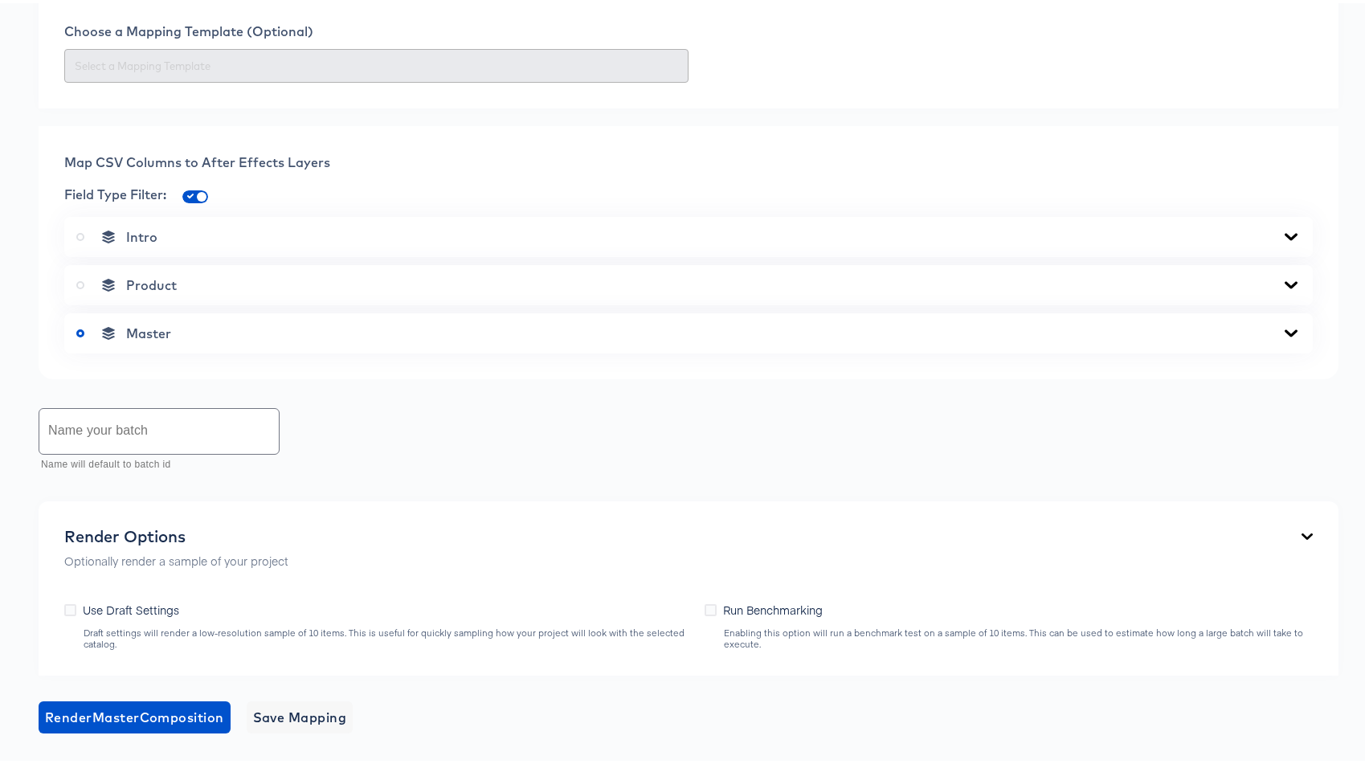
scroll to position [388, 0]
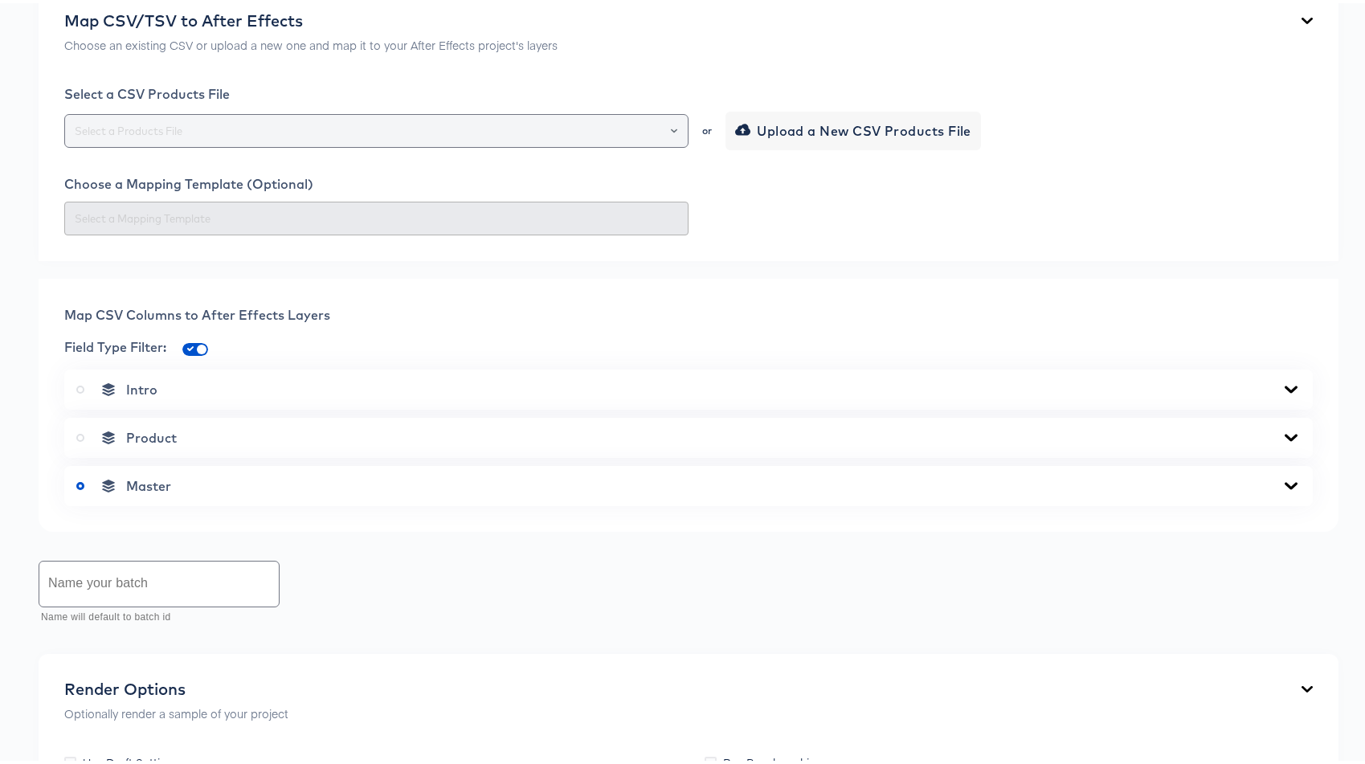
click at [362, 133] on input "text" at bounding box center [376, 128] width 610 height 18
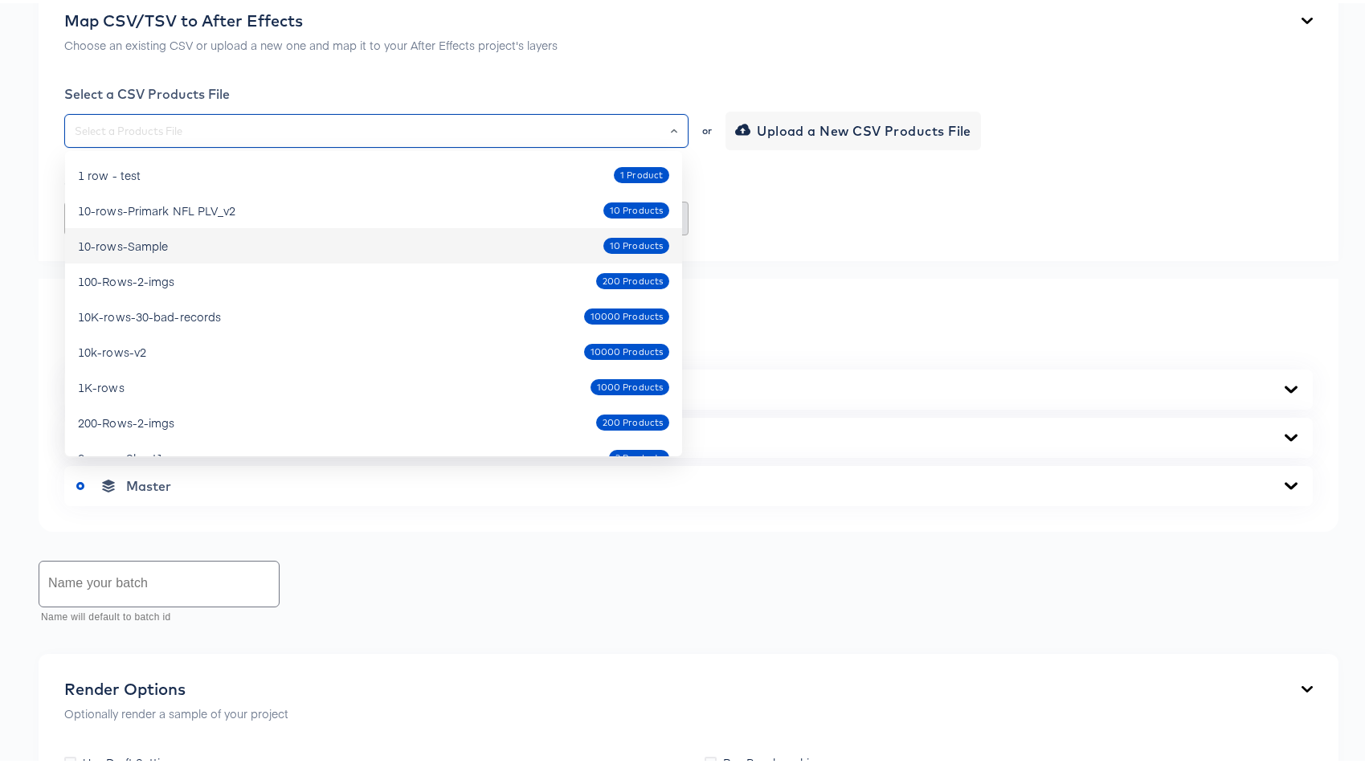
click at [308, 236] on div "10-rows-Sample 10 Products" at bounding box center [373, 243] width 591 height 26
type input "10-rows-Sample"
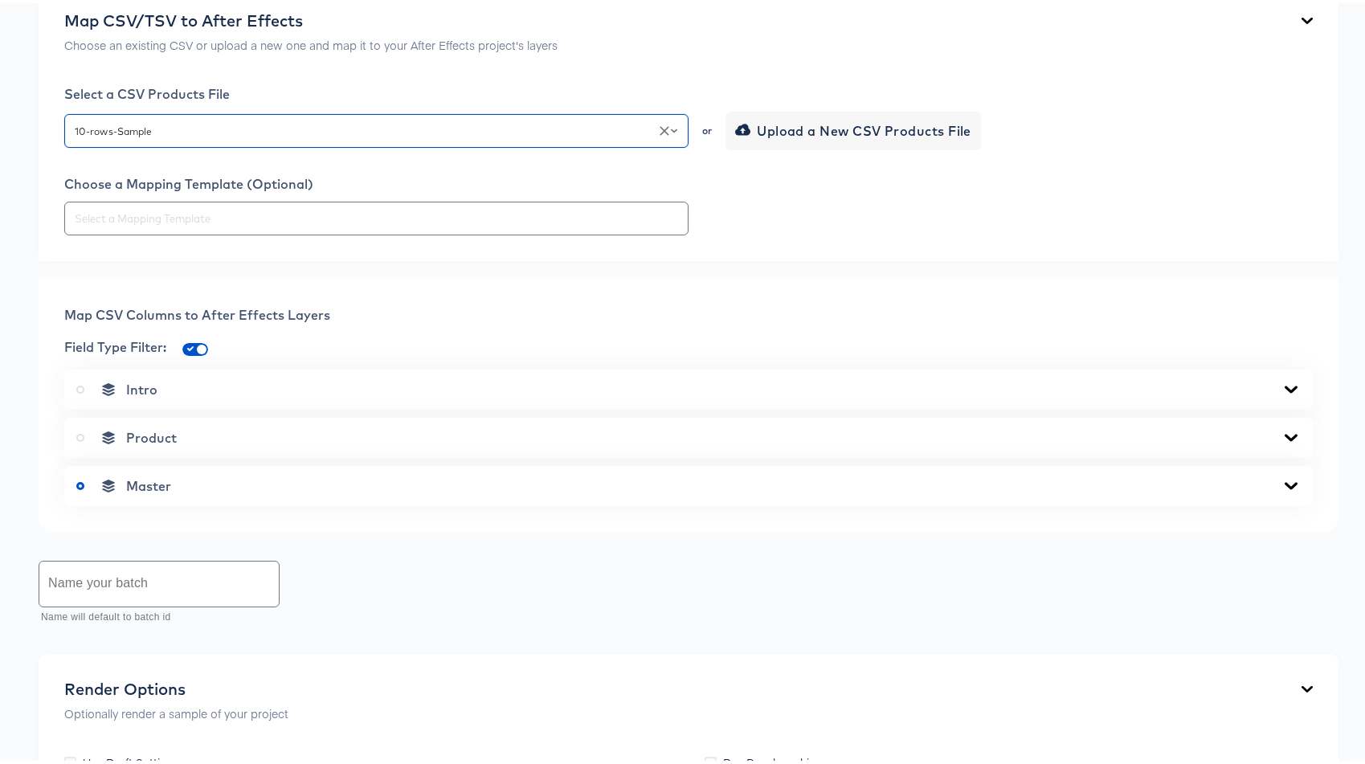
click at [206, 475] on div "Master" at bounding box center [688, 483] width 1224 height 16
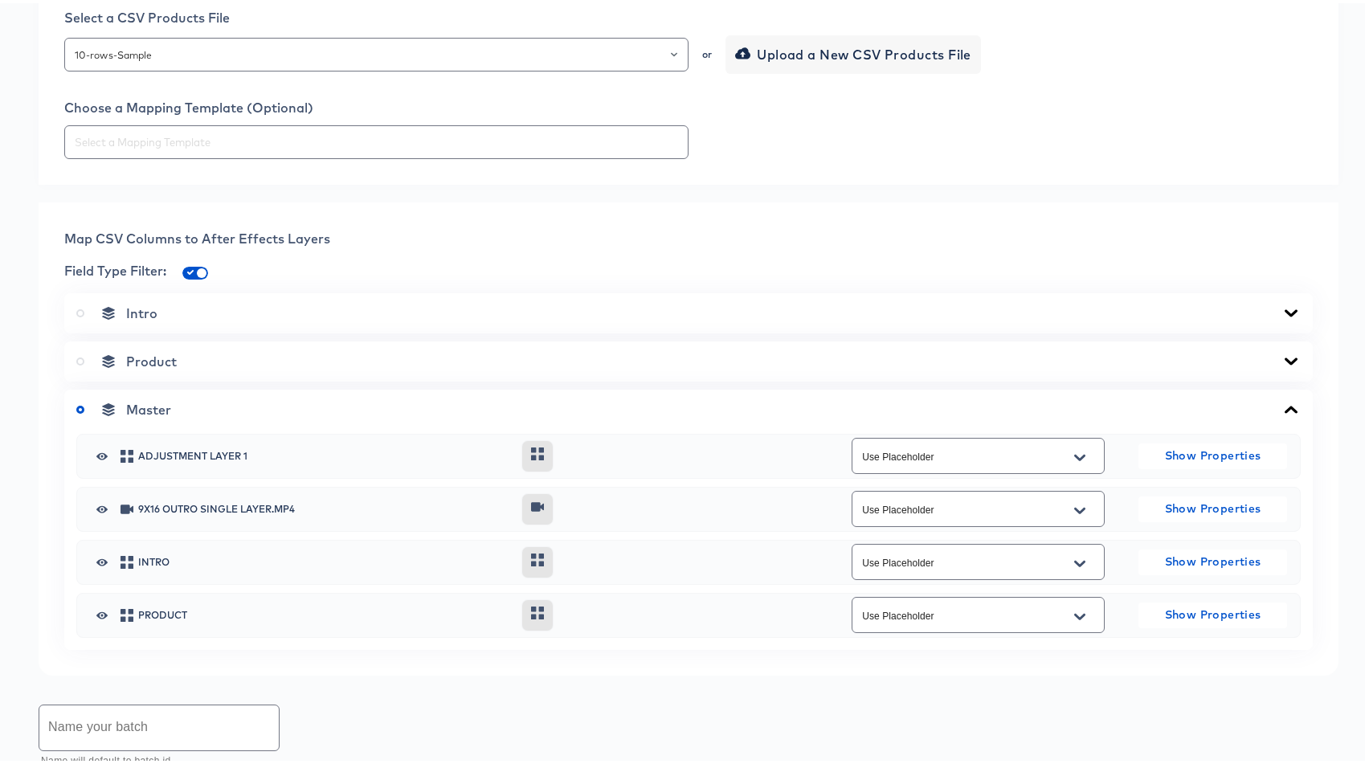
scroll to position [468, 0]
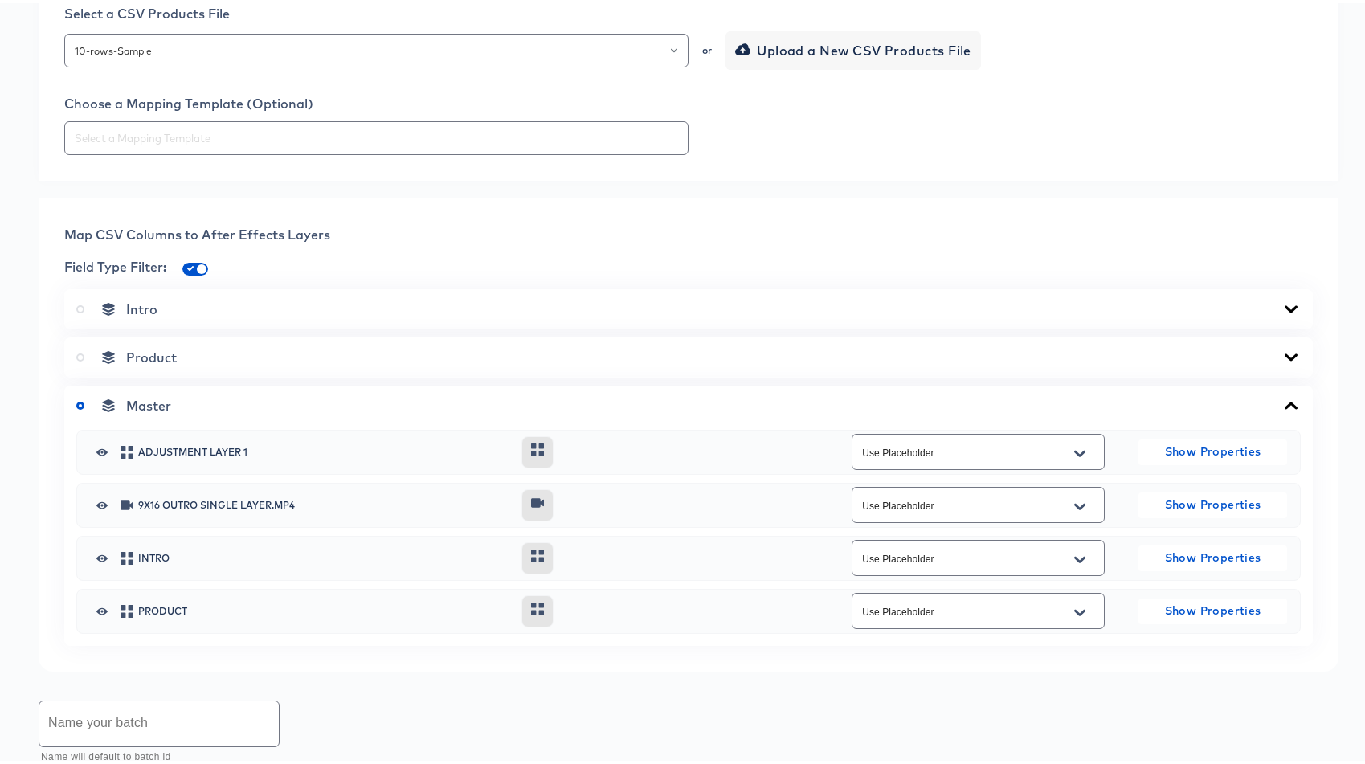
click at [300, 347] on div "Product" at bounding box center [688, 354] width 1224 height 16
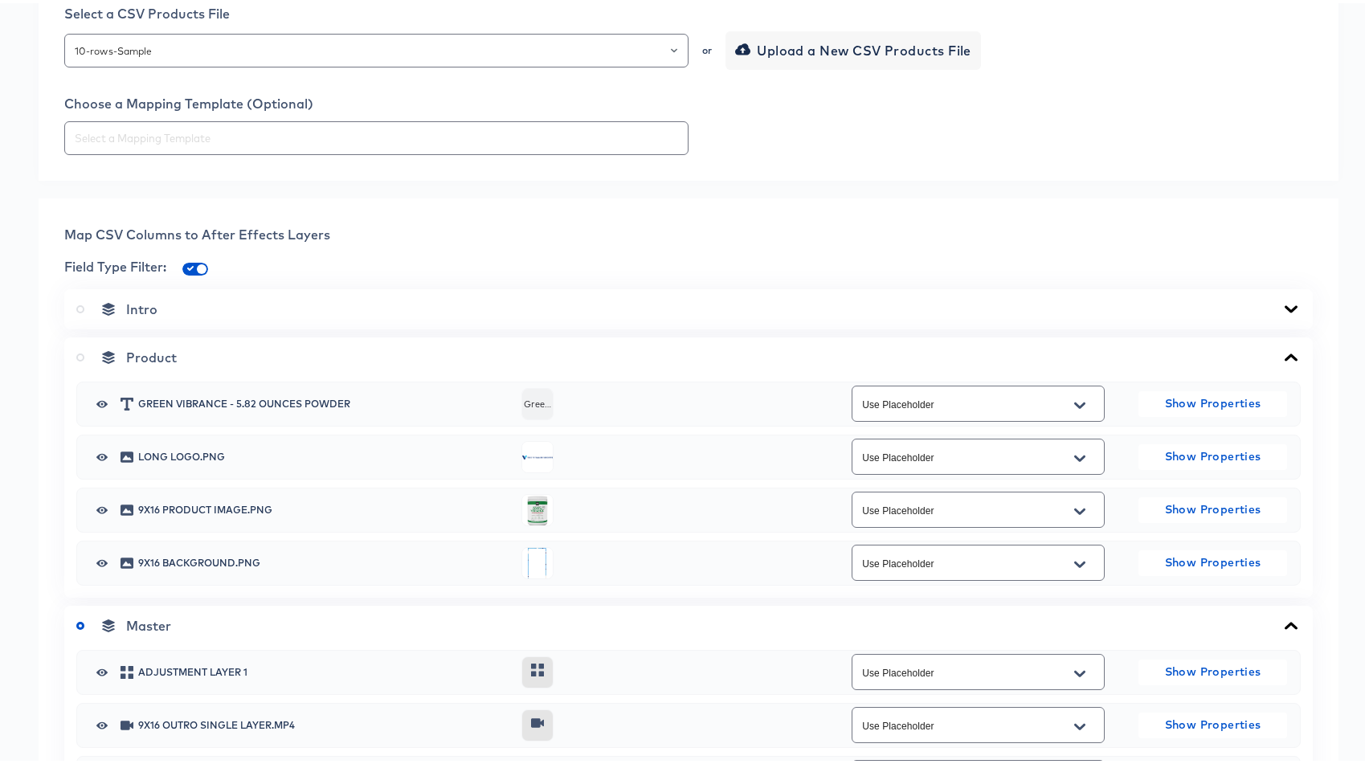
click at [925, 516] on div "Use Placeholder" at bounding box center [977, 506] width 253 height 36
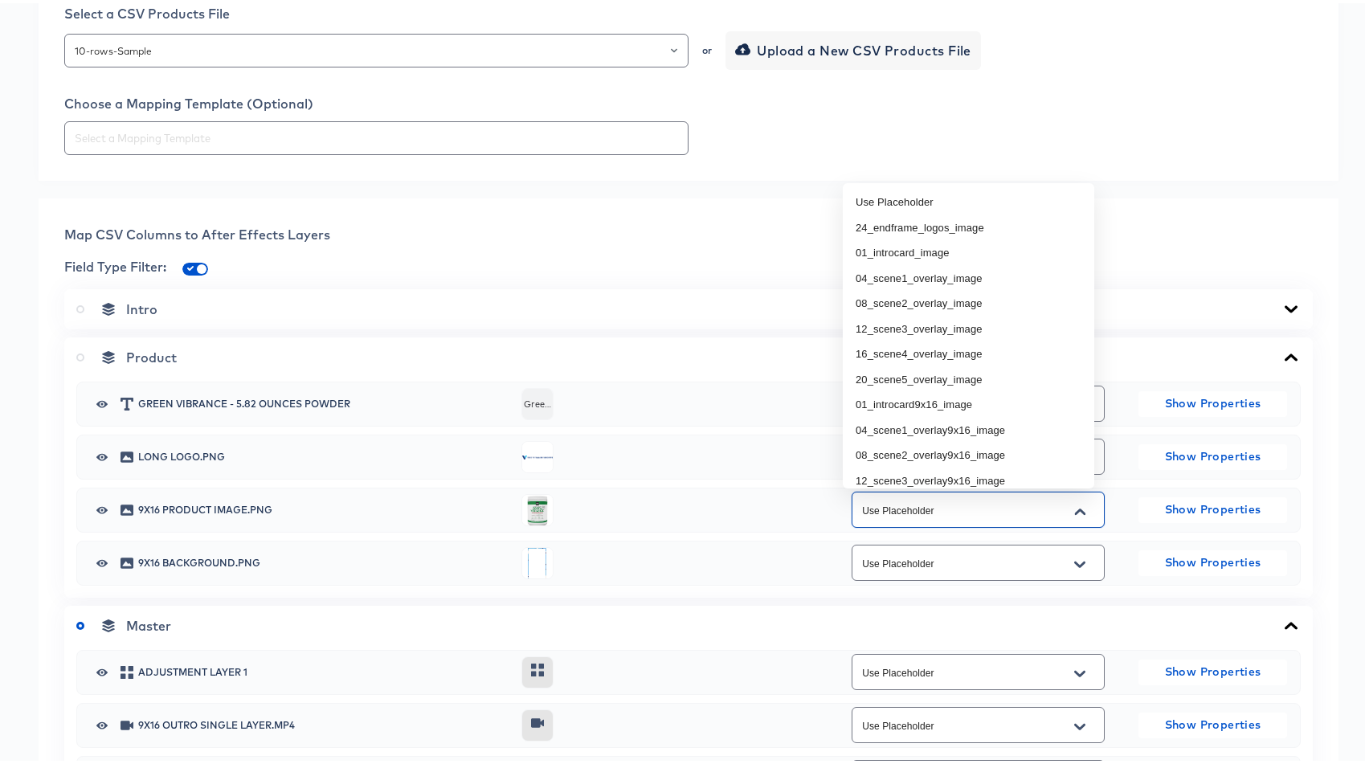
click at [953, 512] on input "Use Placeholder" at bounding box center [966, 507] width 214 height 18
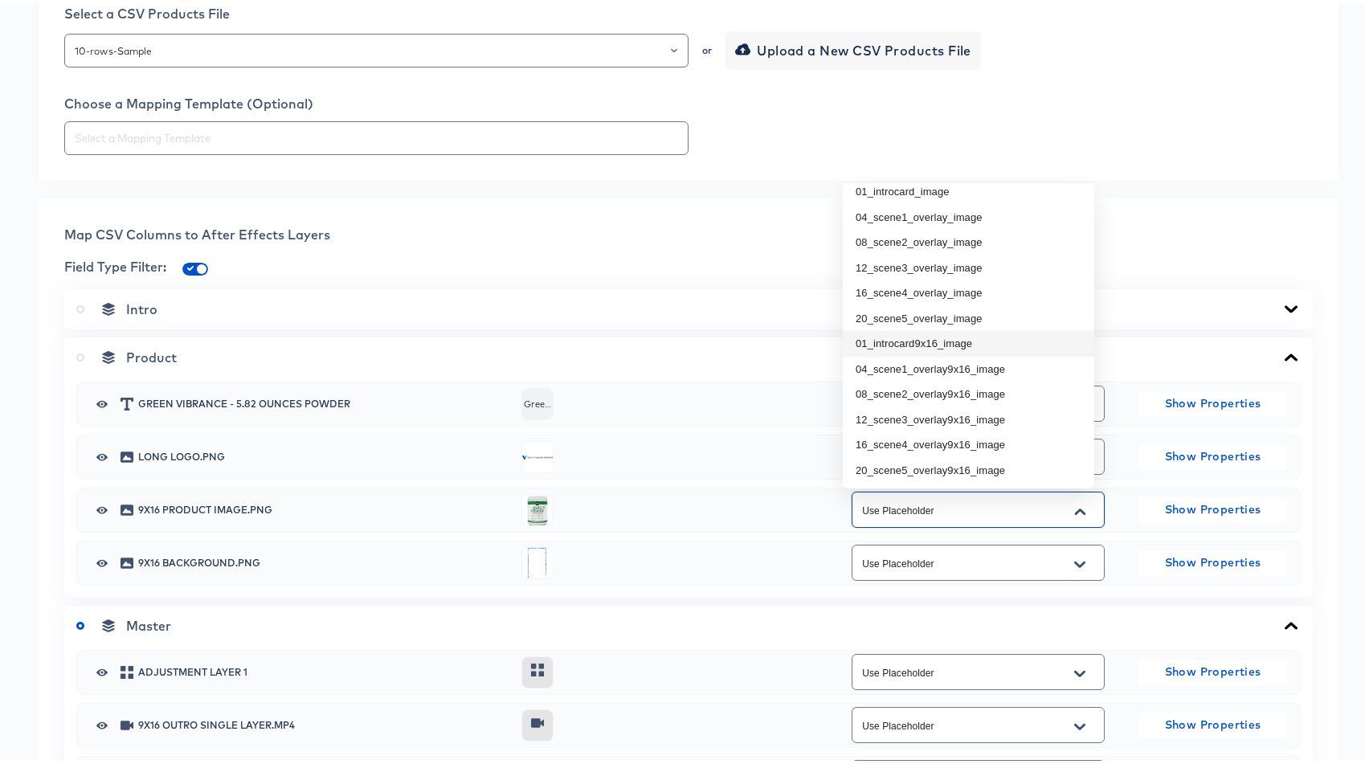
click at [918, 341] on li "01_introcard9x16_image" at bounding box center [968, 341] width 251 height 26
type input "01_introcard9x16_image"
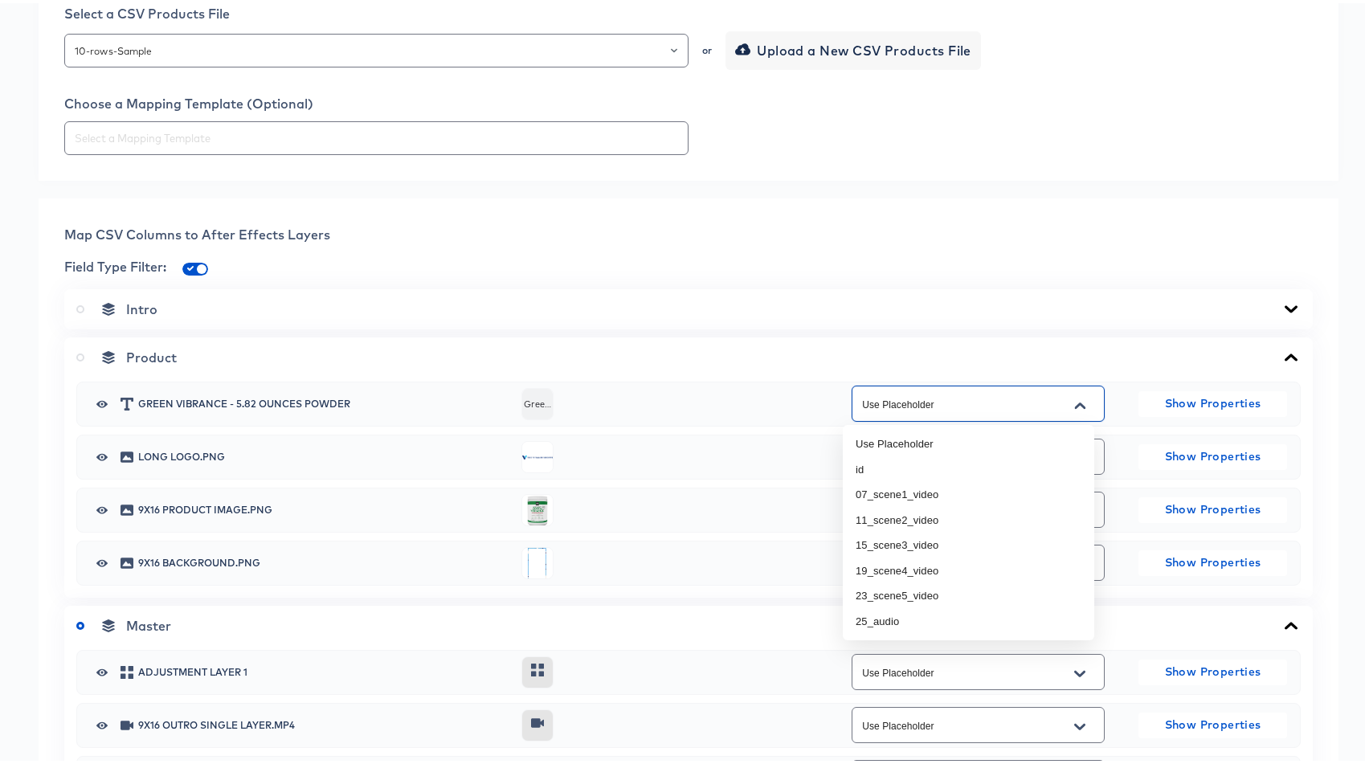
click at [978, 407] on input "Use Placeholder" at bounding box center [966, 401] width 214 height 18
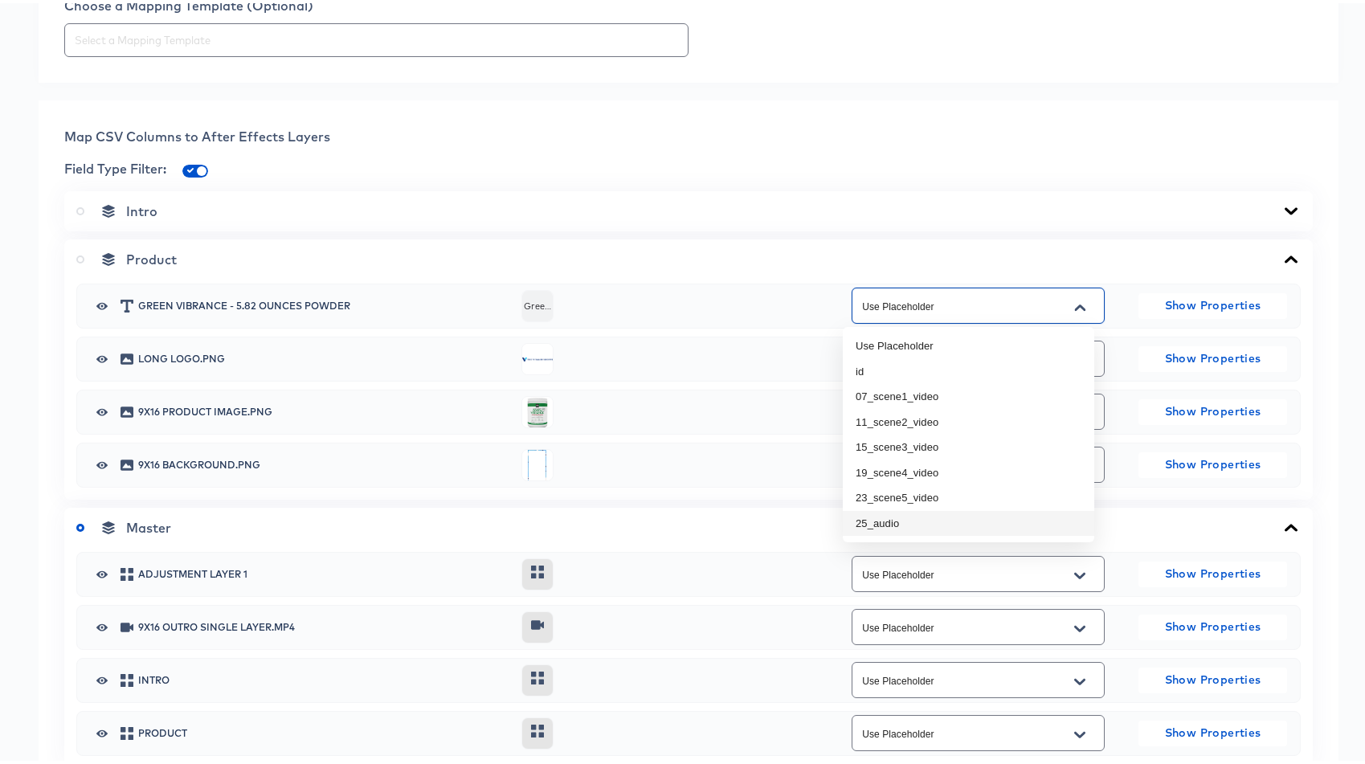
scroll to position [569, 0]
click at [182, 163] on div "Field Type Filter:" at bounding box center [688, 165] width 1248 height 25
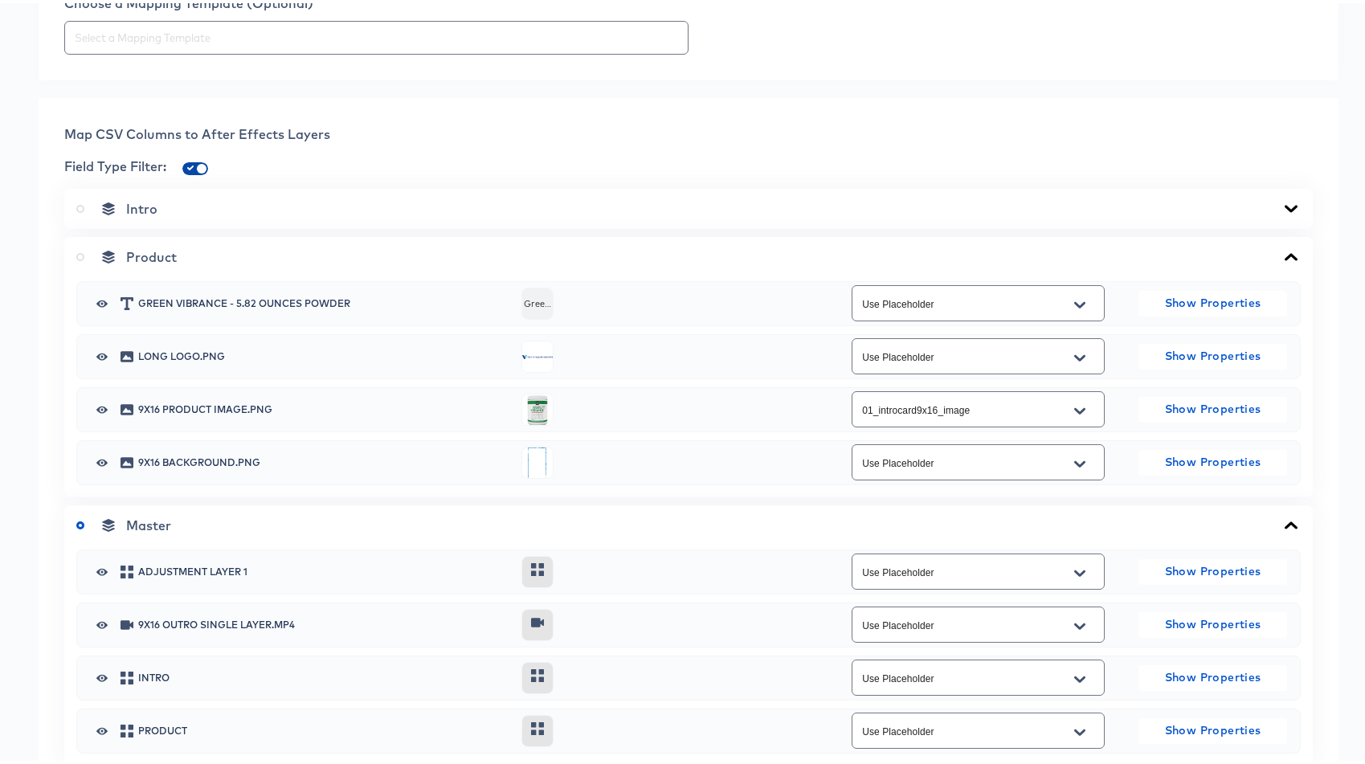
click at [202, 167] on input "checkbox" at bounding box center [201, 168] width 39 height 13
checkbox input "false"
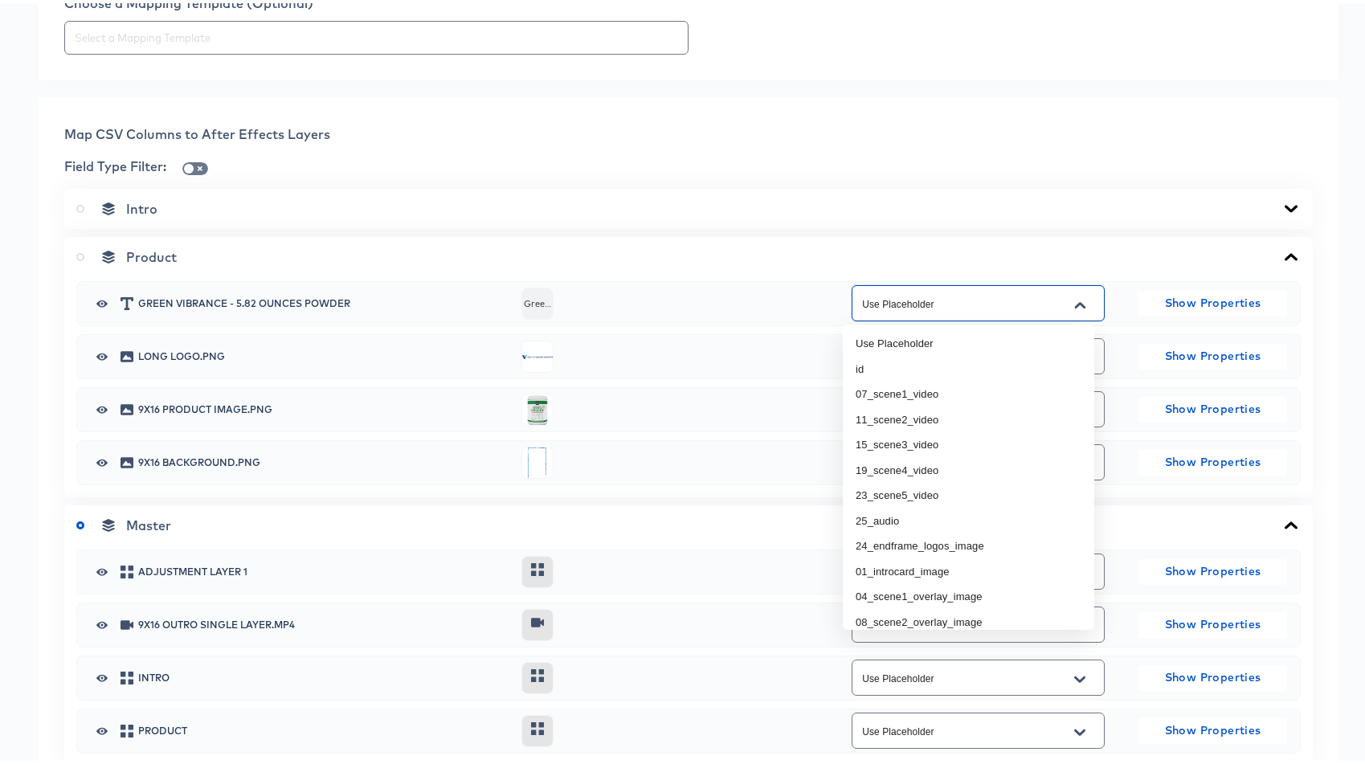
click at [942, 303] on input "Use Placeholder" at bounding box center [966, 301] width 214 height 18
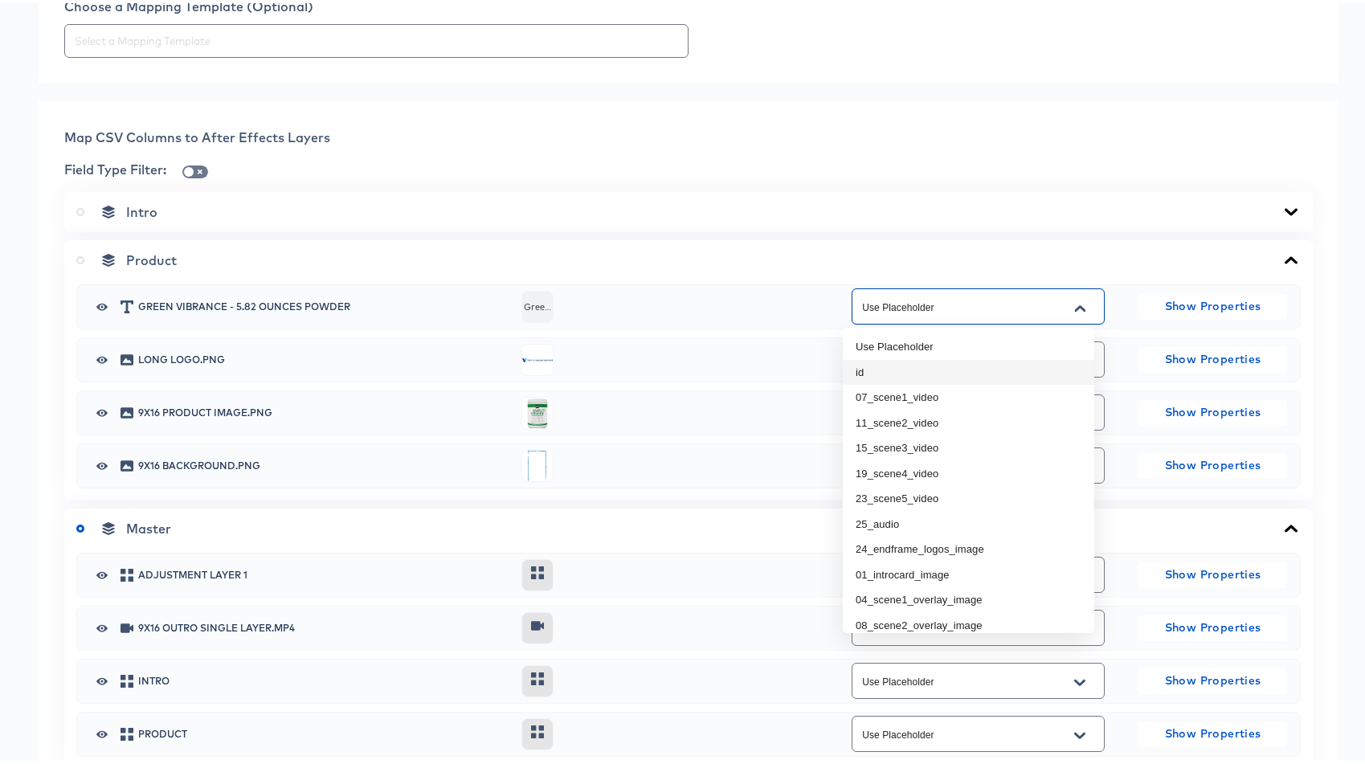
click at [907, 369] on li "id" at bounding box center [968, 370] width 251 height 26
type input "id"
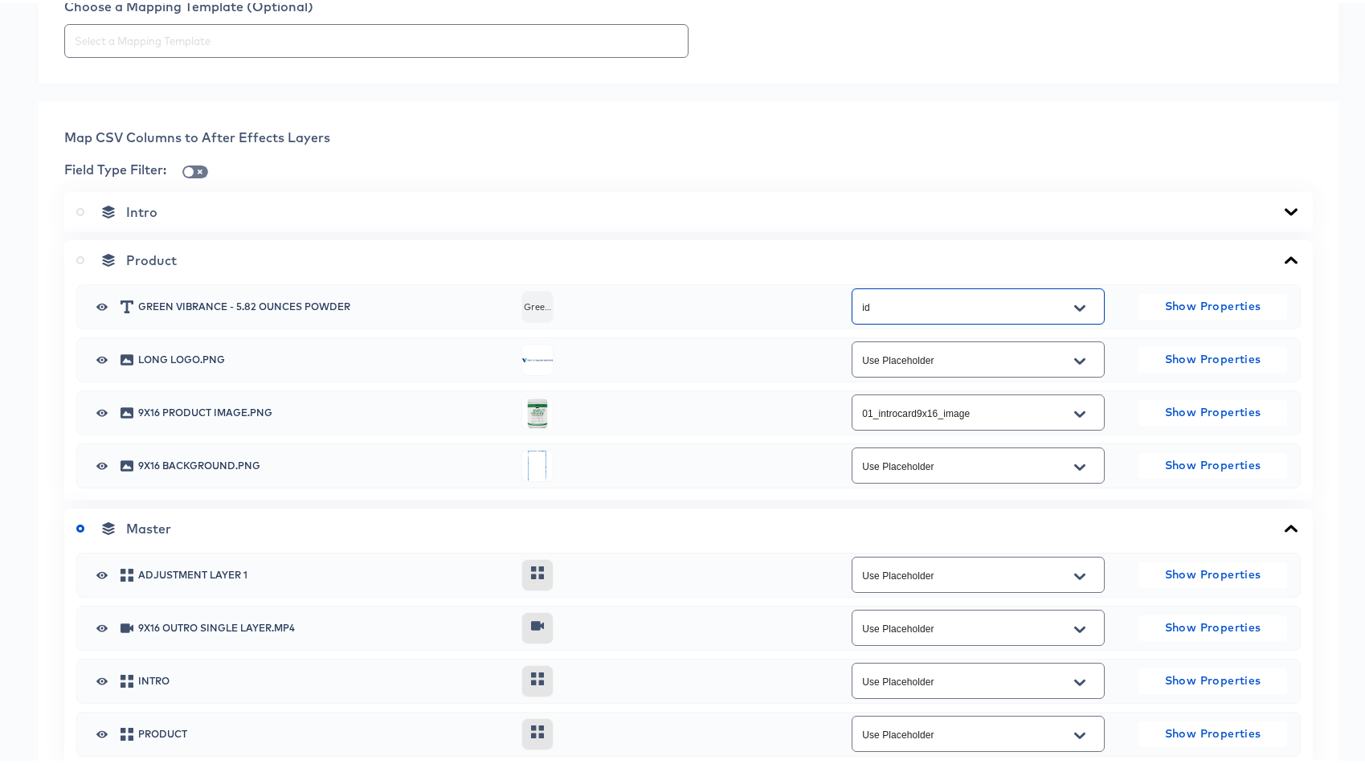
click at [365, 499] on div "Map CSV Columns to After Effects Layers Field Type Filter: Intro Product Green …" at bounding box center [689, 444] width 1300 height 693
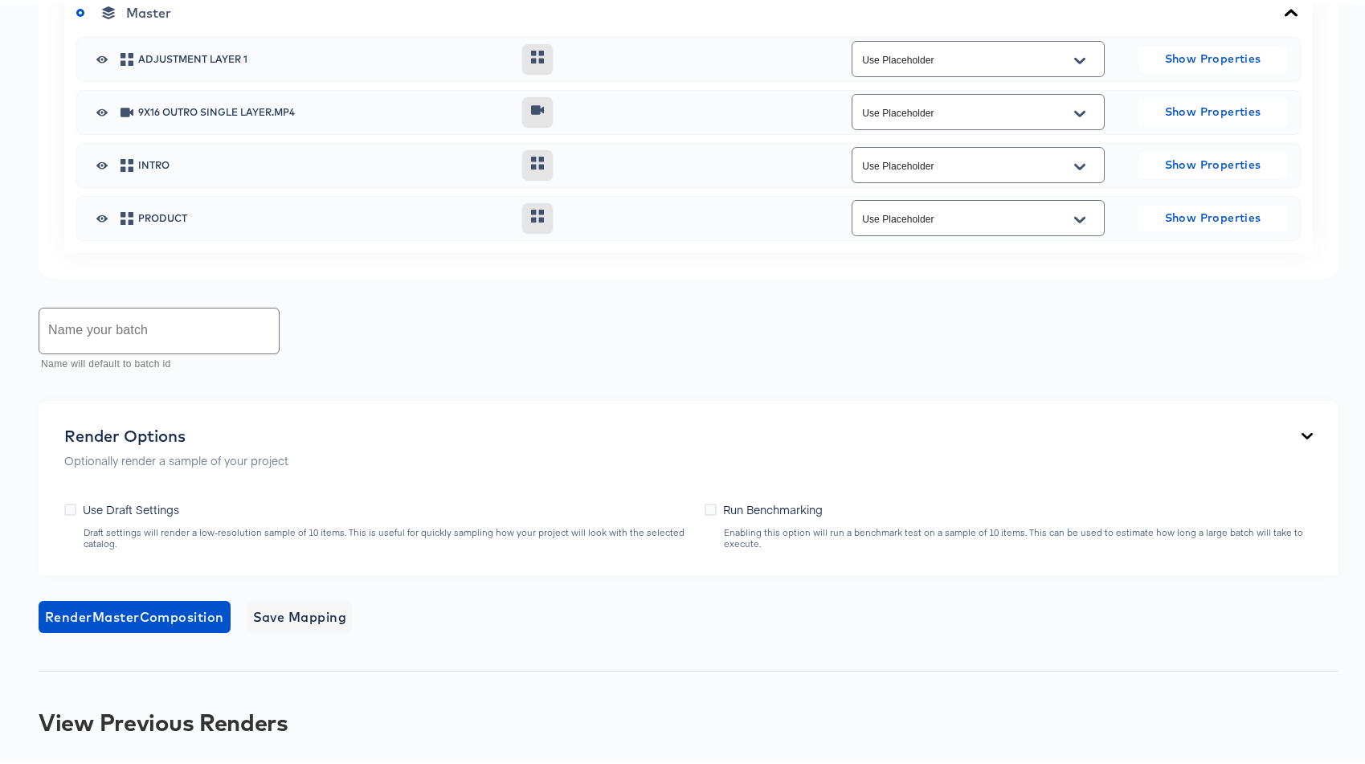
scroll to position [1125, 0]
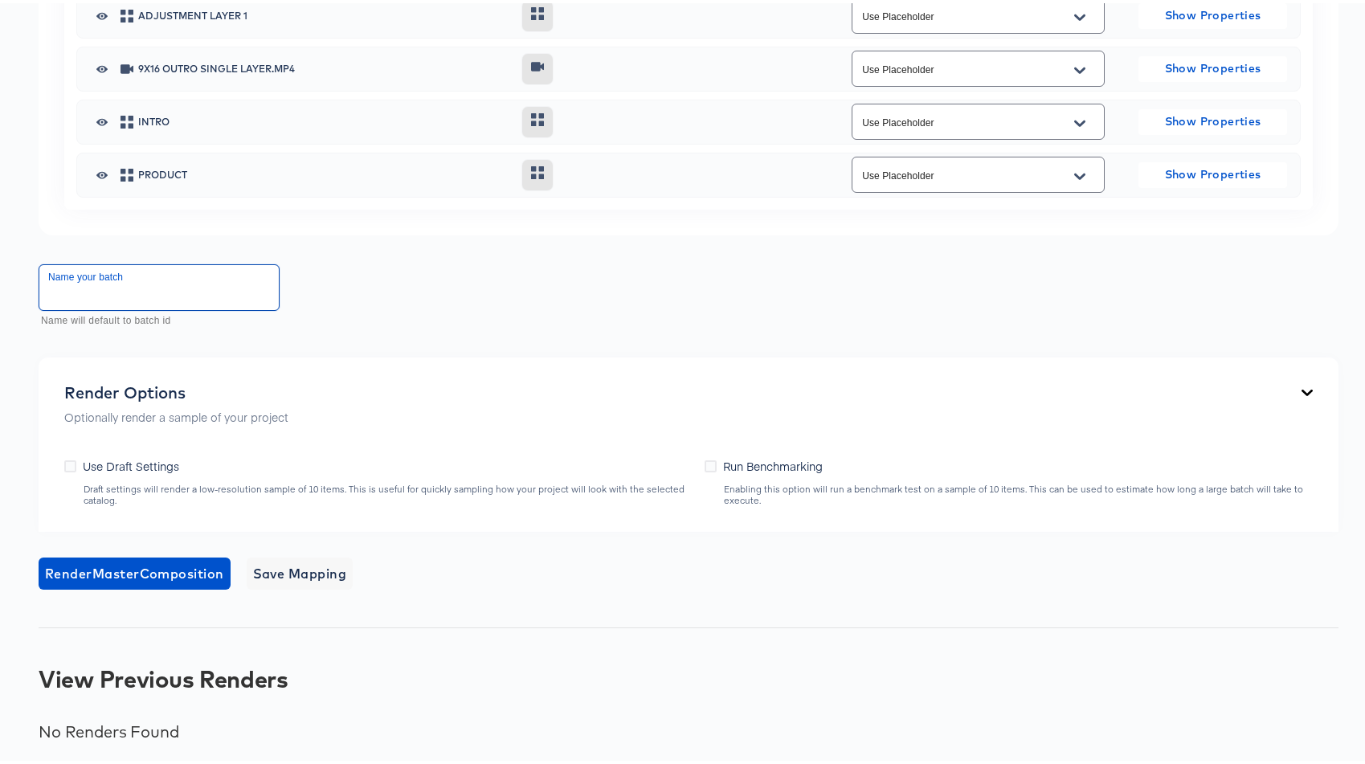
click at [175, 284] on input "text" at bounding box center [158, 284] width 239 height 45
type input "18-11-2025"
click at [126, 566] on span "Render Master Composition" at bounding box center [134, 570] width 179 height 22
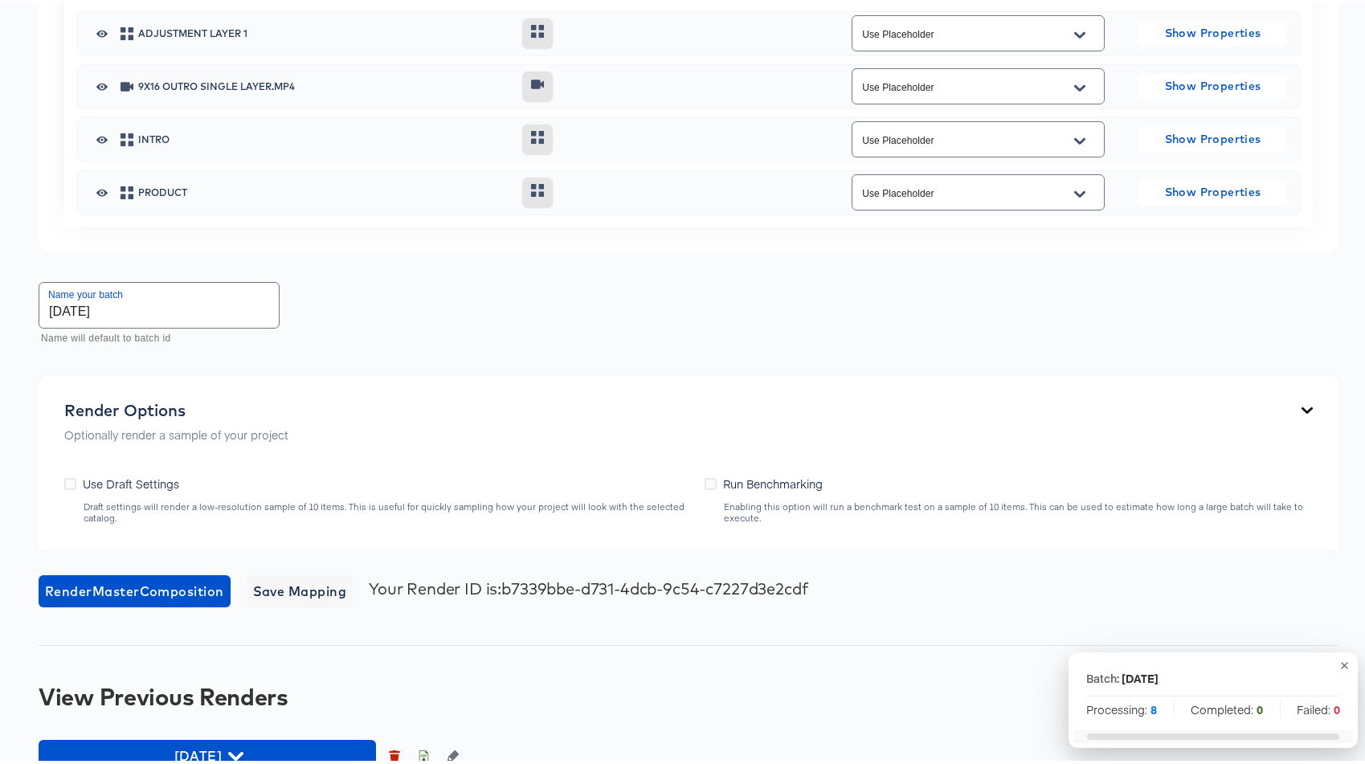
scroll to position [1137, 0]
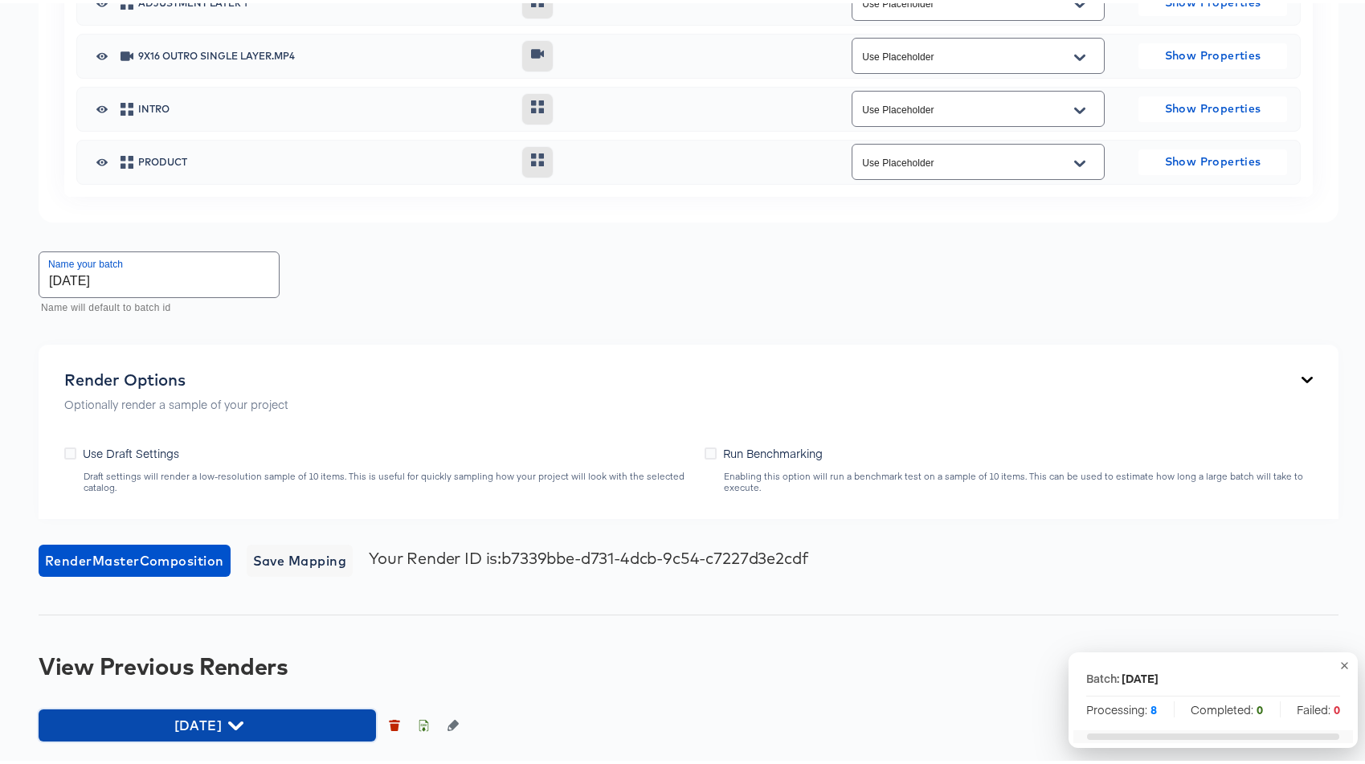
click at [243, 722] on icon "button" at bounding box center [235, 722] width 15 height 15
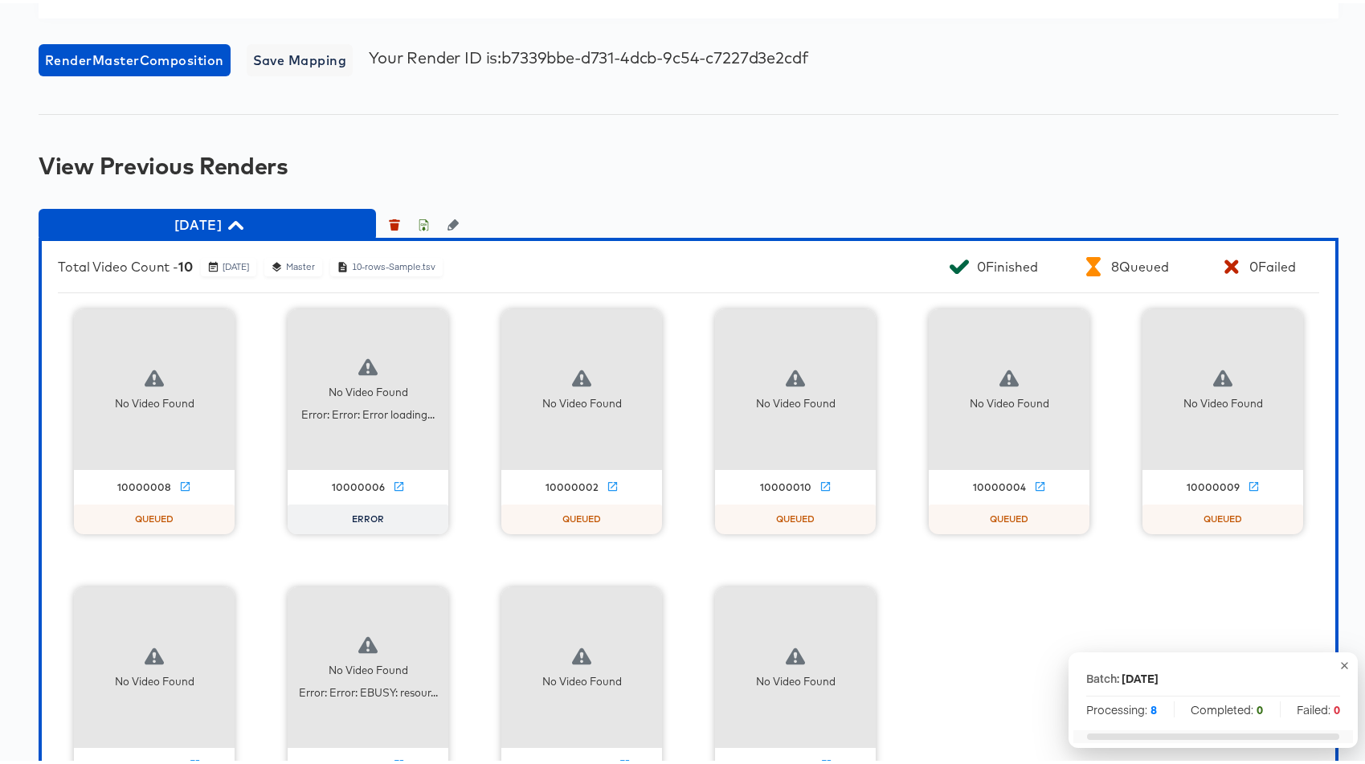
scroll to position [1710, 0]
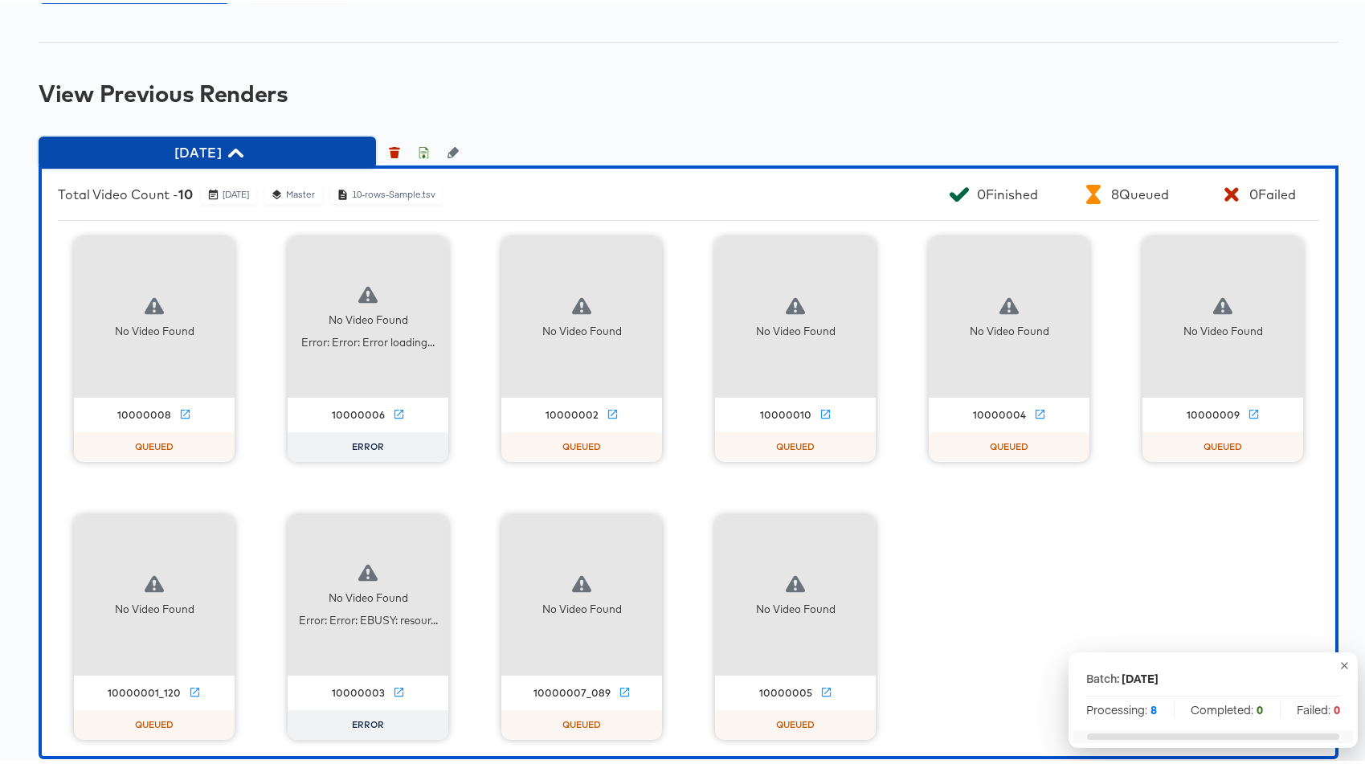
click at [243, 144] on icon "button" at bounding box center [235, 149] width 15 height 15
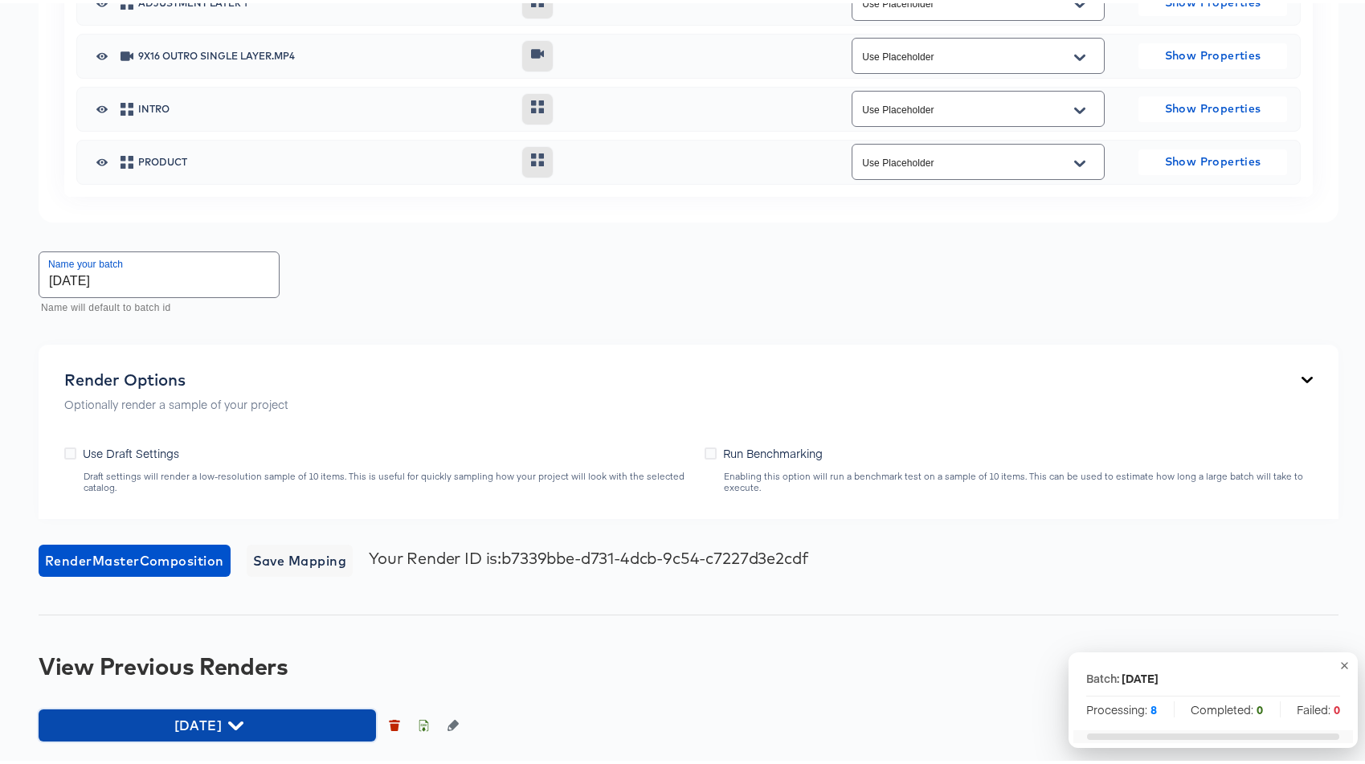
drag, startPoint x: 288, startPoint y: 712, endPoint x: 287, endPoint y: 700, distance: 12.2
click at [288, 712] on span "18-11-2025" at bounding box center [207, 722] width 321 height 22
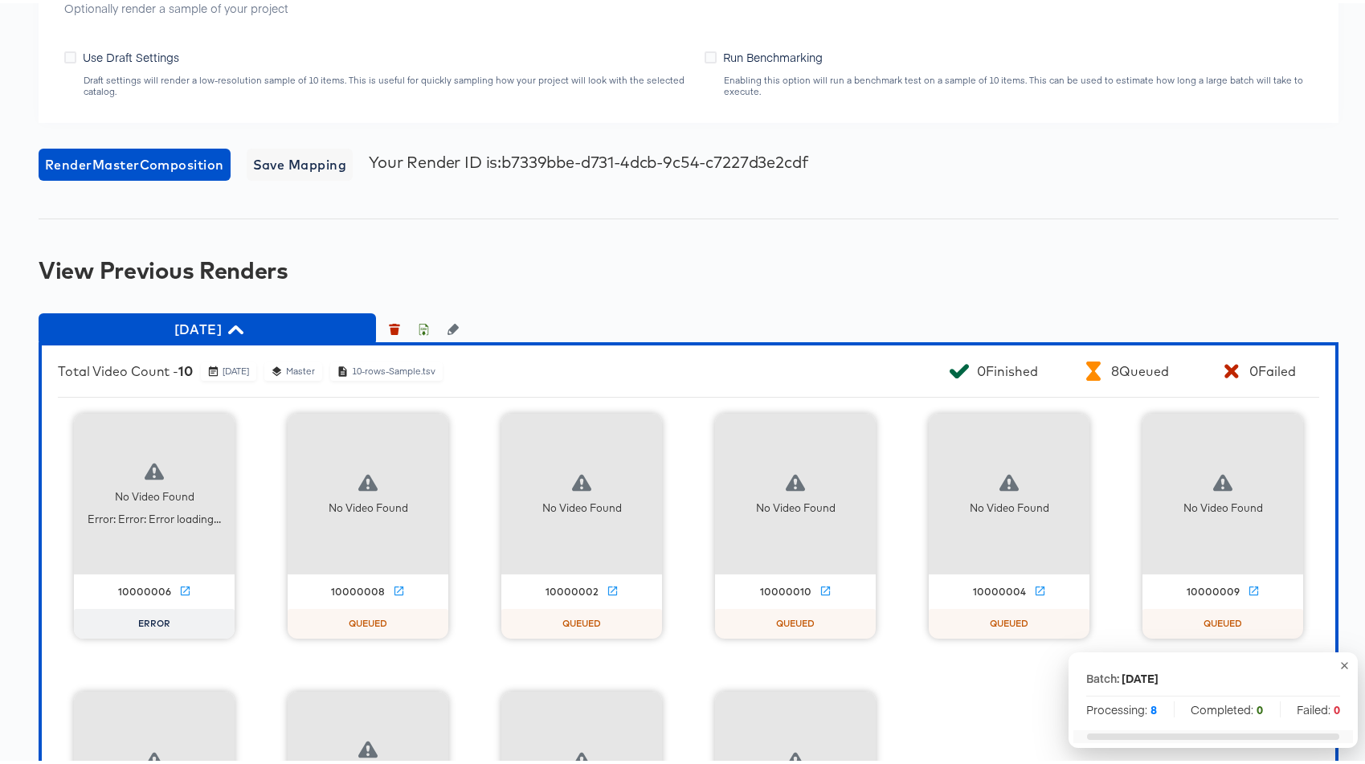
scroll to position [1728, 0]
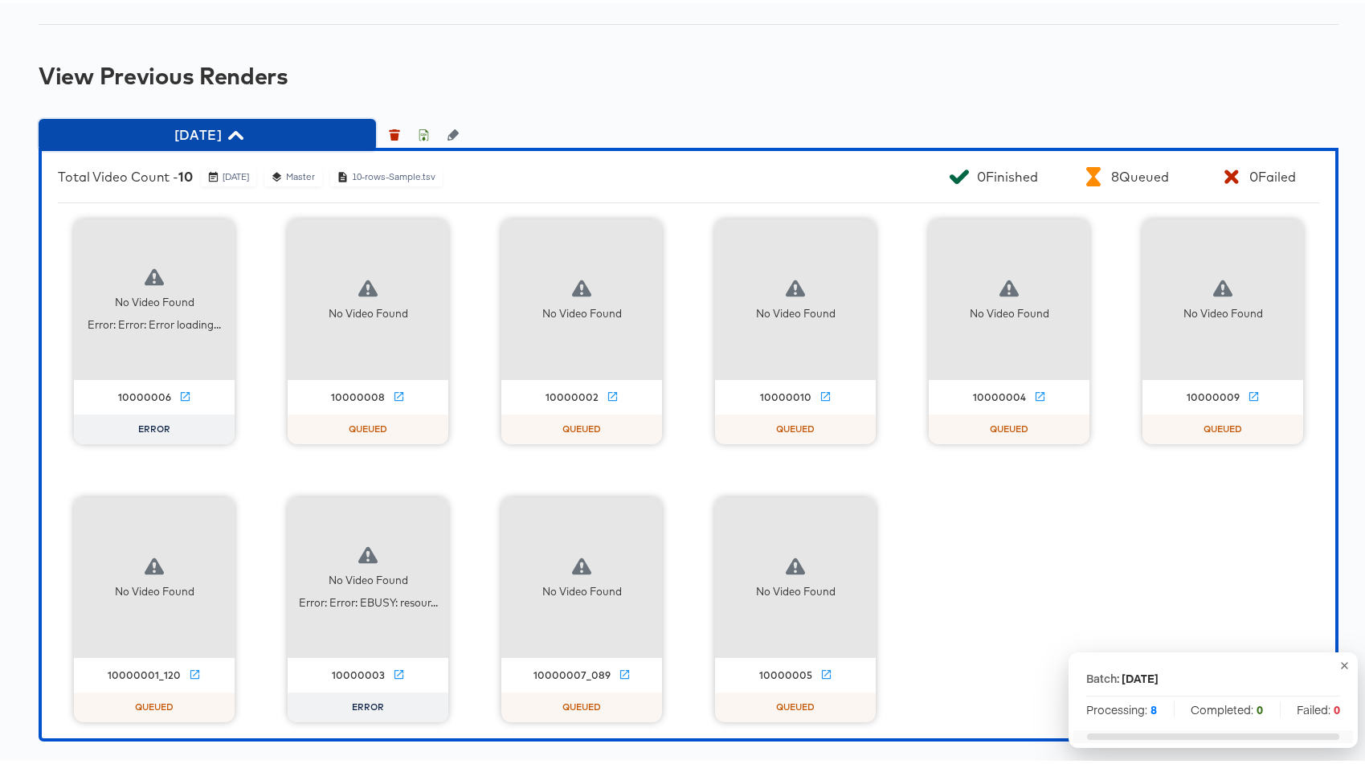
click at [259, 126] on span "18-11-2025" at bounding box center [207, 131] width 321 height 22
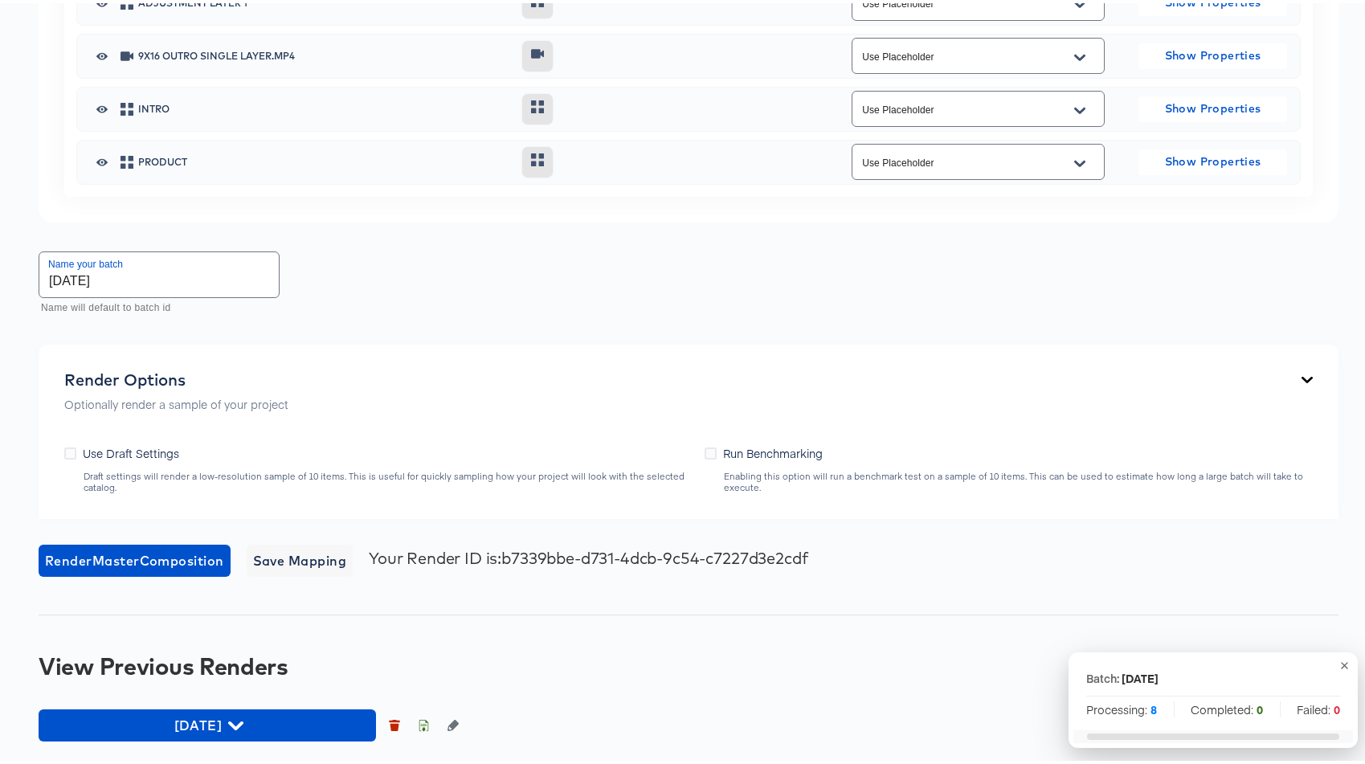
scroll to position [1137, 0]
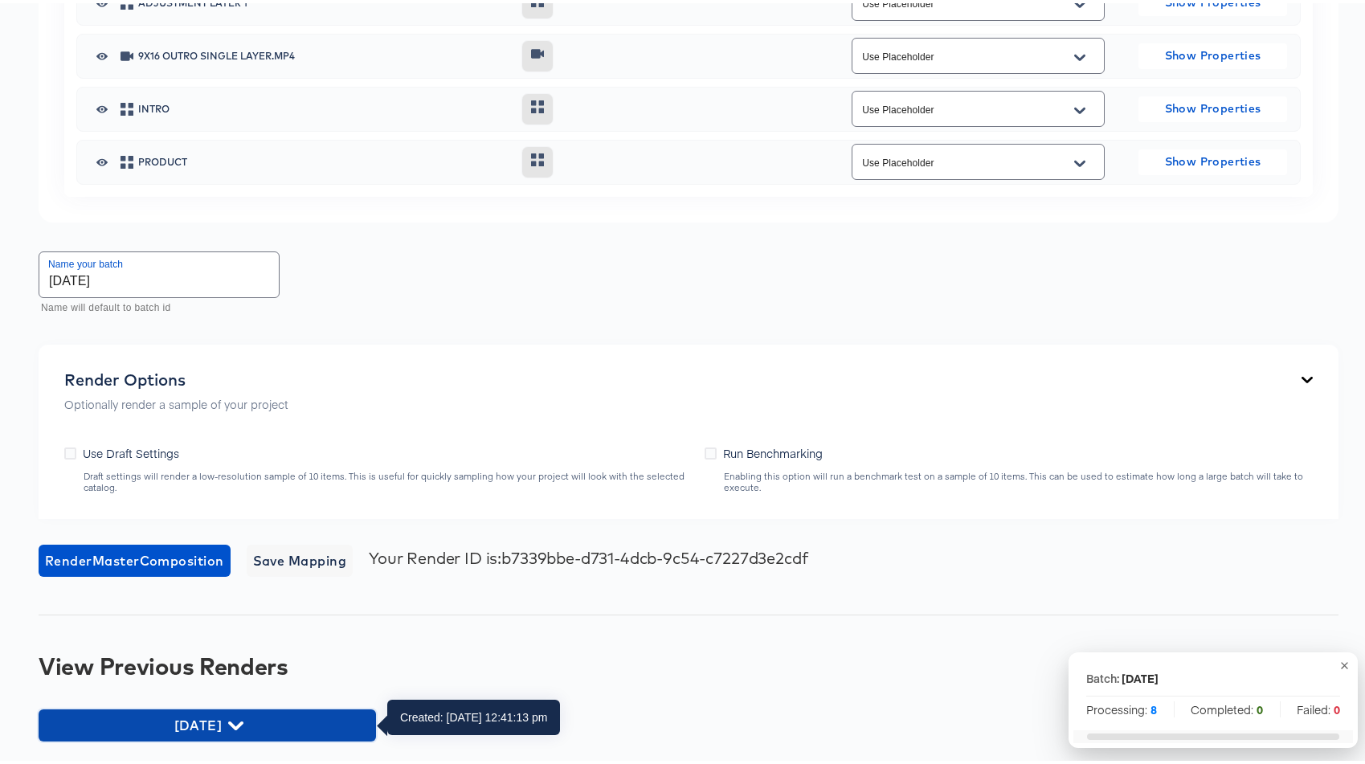
click at [245, 729] on span "18-11-2025" at bounding box center [207, 722] width 321 height 22
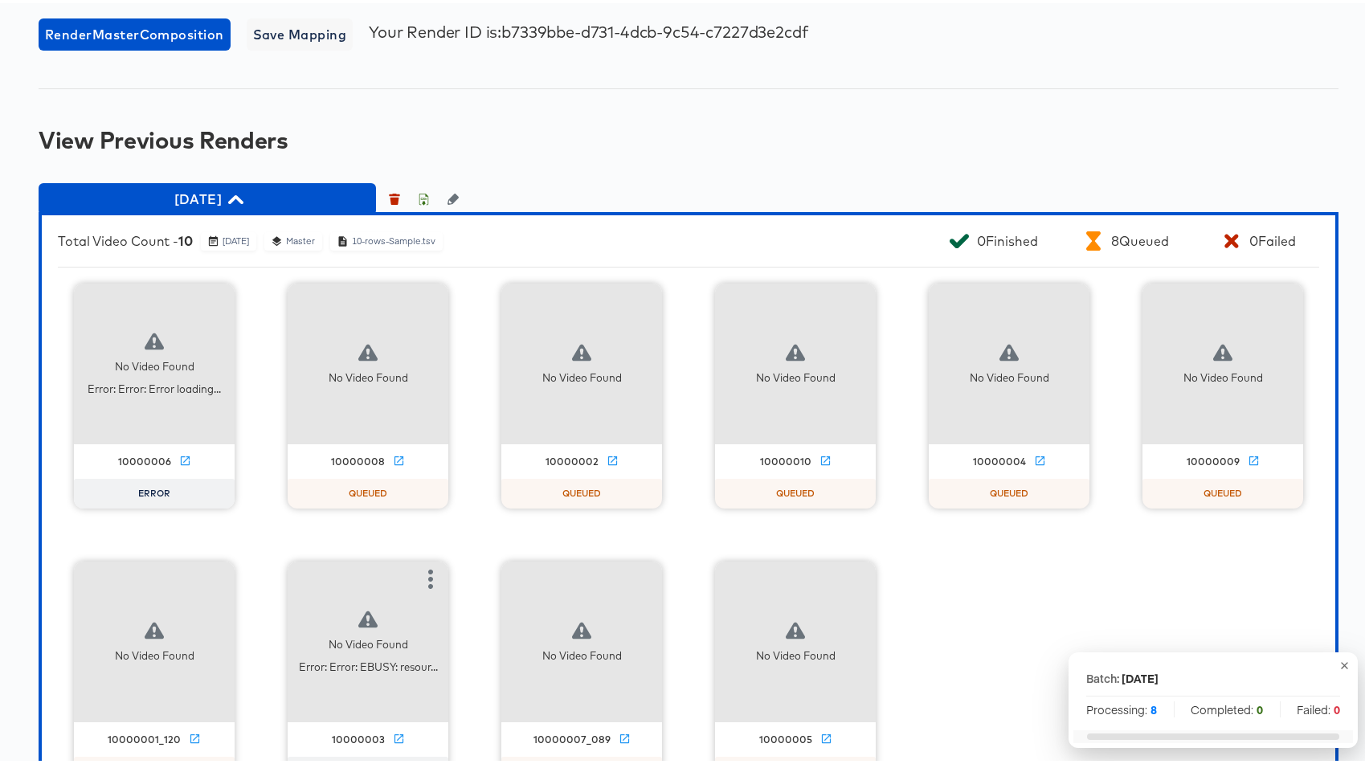
scroll to position [1674, 0]
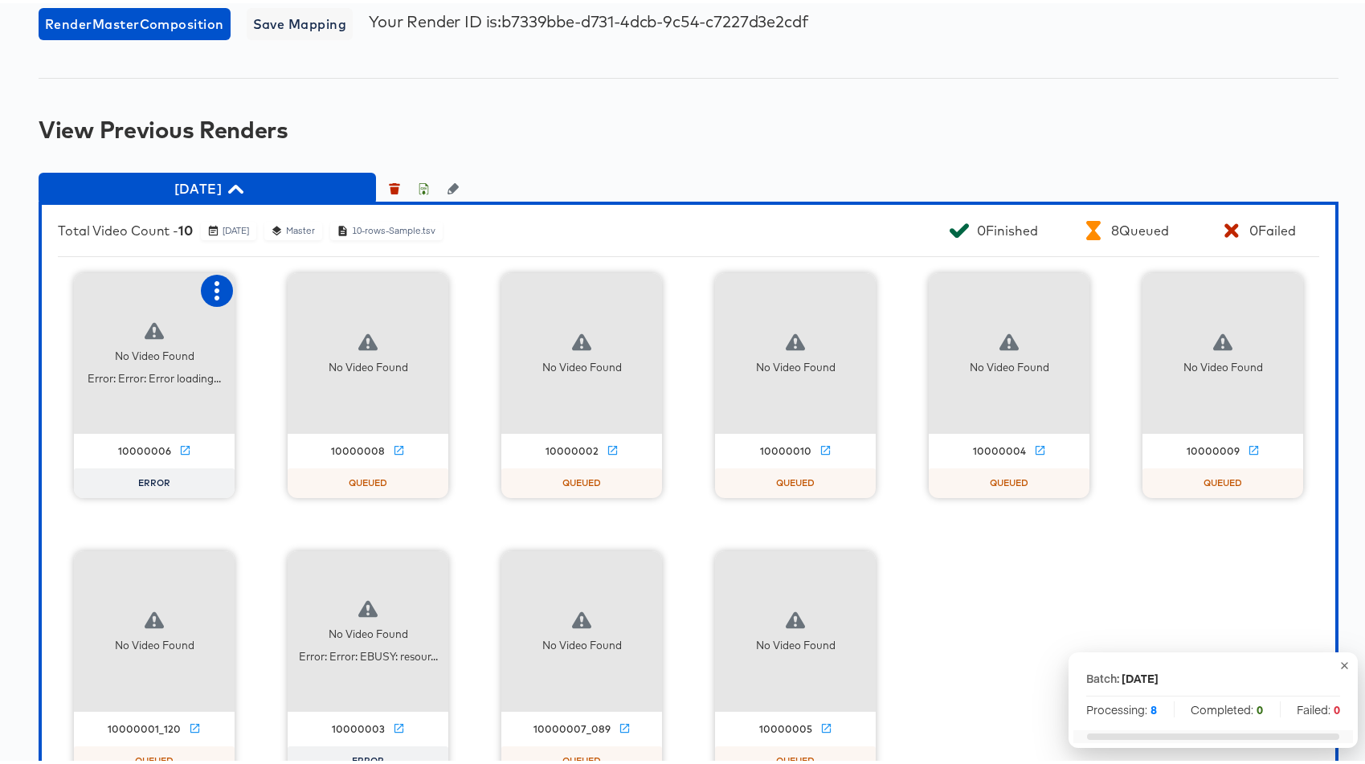
click at [209, 291] on icon "button" at bounding box center [216, 287] width 19 height 19
click at [259, 295] on div "Retry" at bounding box center [296, 286] width 120 height 32
click at [414, 565] on button "button" at bounding box center [430, 565] width 32 height 32
click at [467, 564] on div "Retry" at bounding box center [510, 564] width 120 height 32
click at [1338, 665] on icon "button" at bounding box center [1344, 662] width 12 height 12
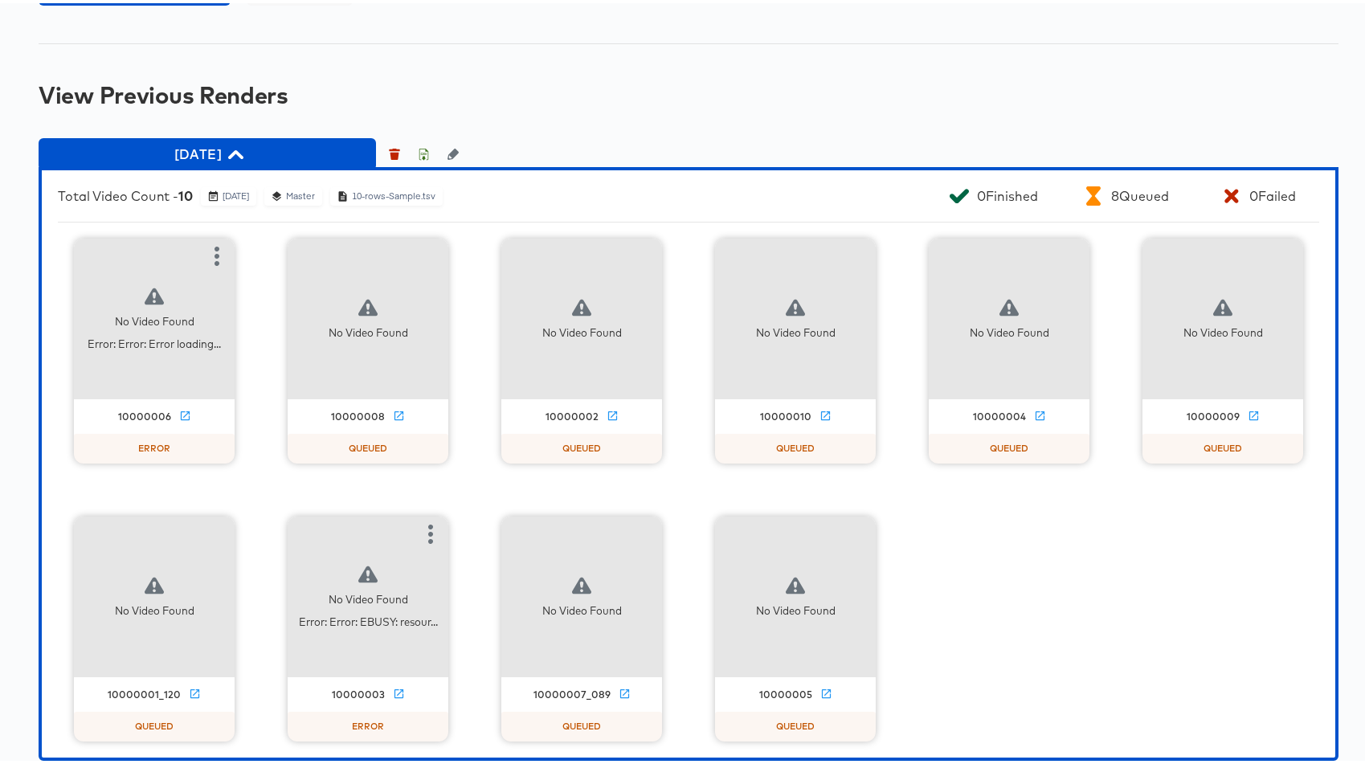
scroll to position [1728, 0]
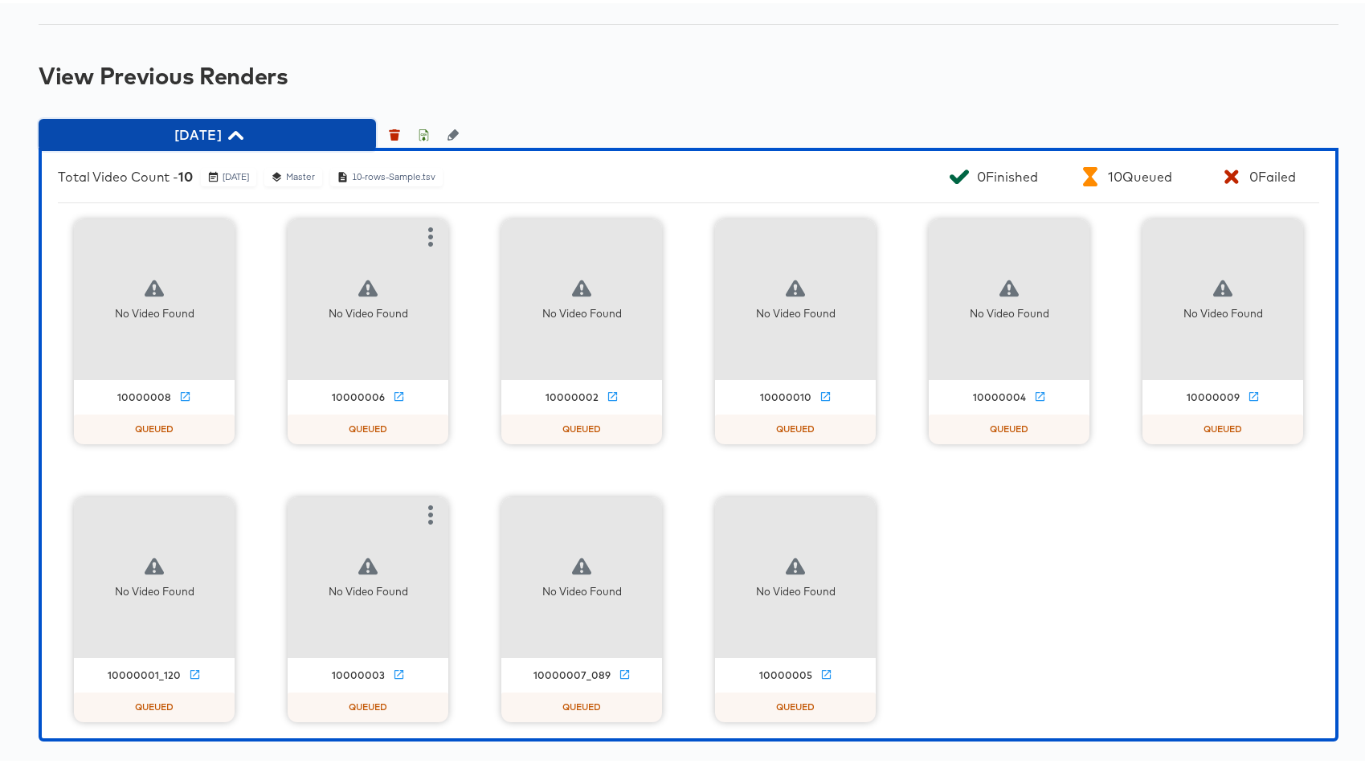
click at [294, 133] on span "18-11-2025" at bounding box center [207, 131] width 321 height 22
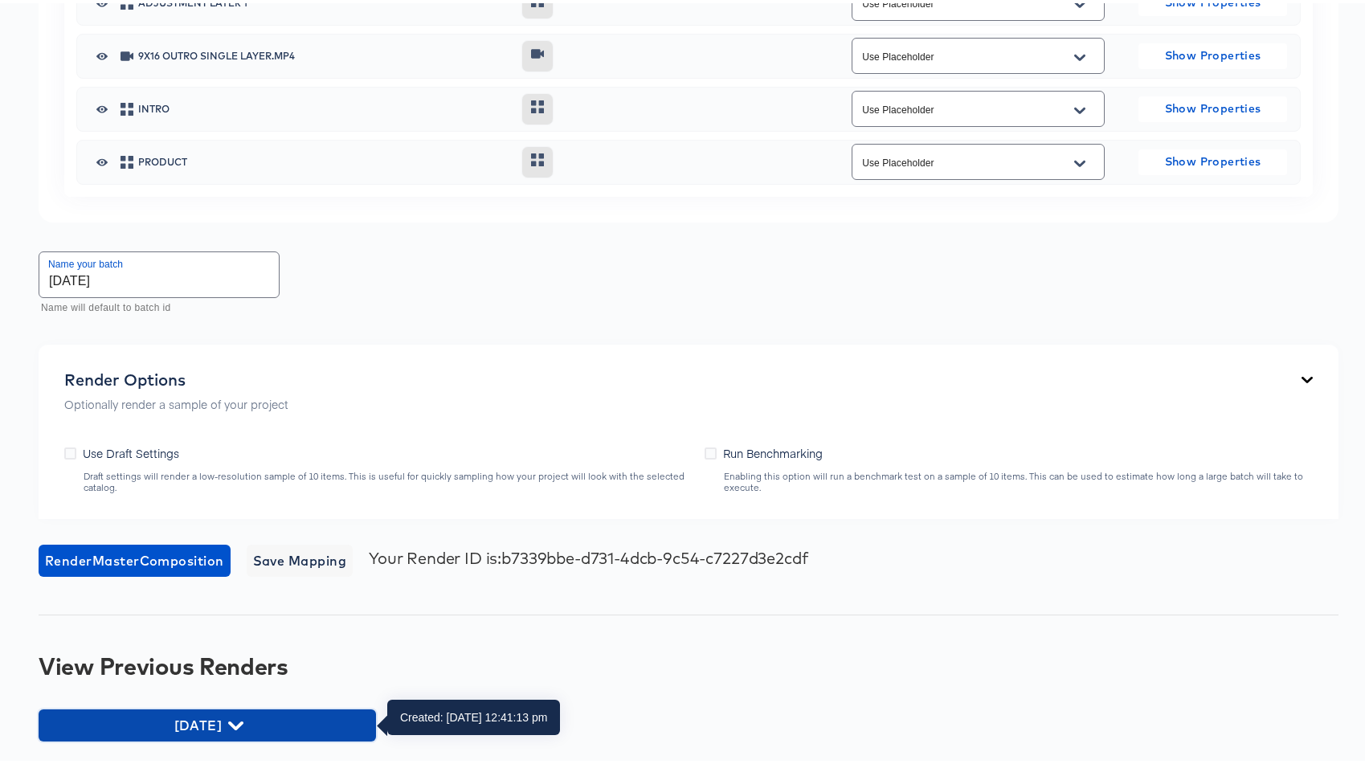
drag, startPoint x: 231, startPoint y: 720, endPoint x: 295, endPoint y: 644, distance: 99.1
click at [231, 720] on span "18-11-2025" at bounding box center [207, 722] width 321 height 22
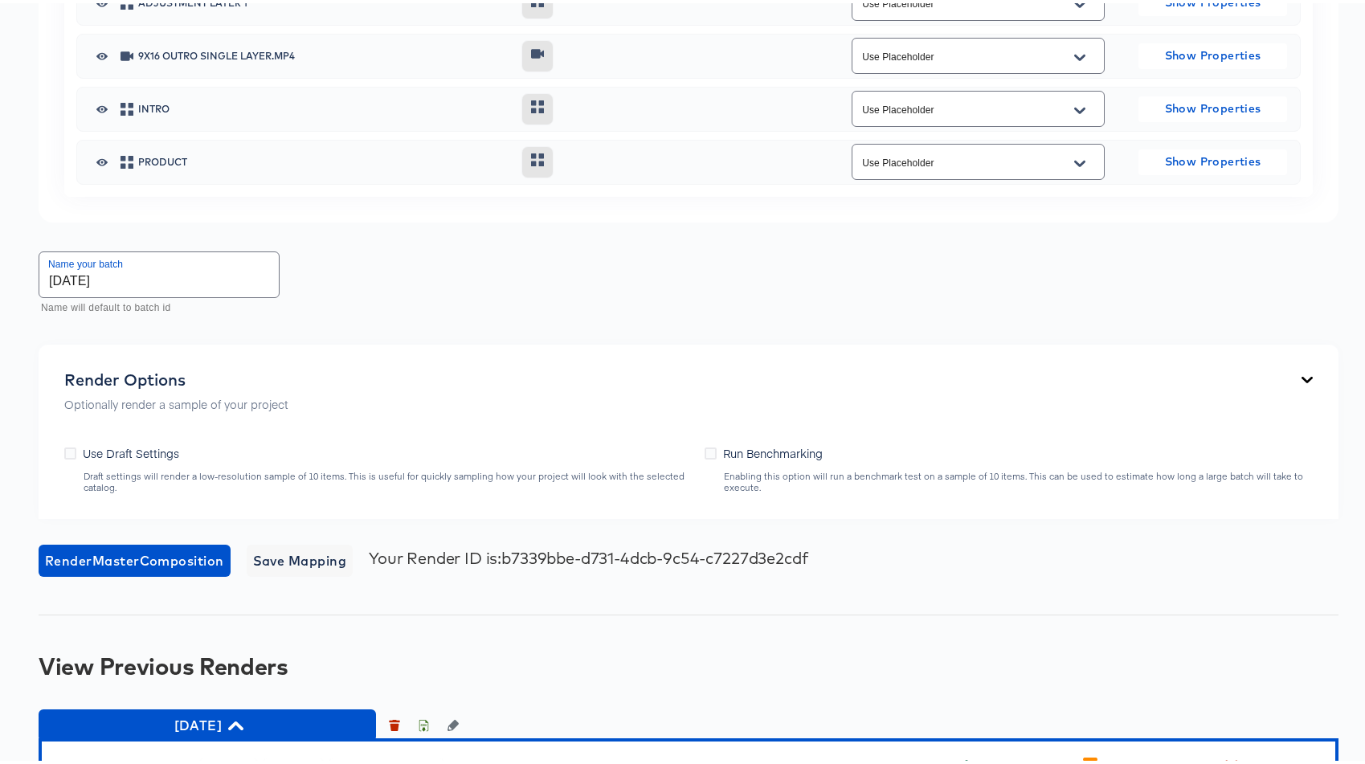
scroll to position [1728, 0]
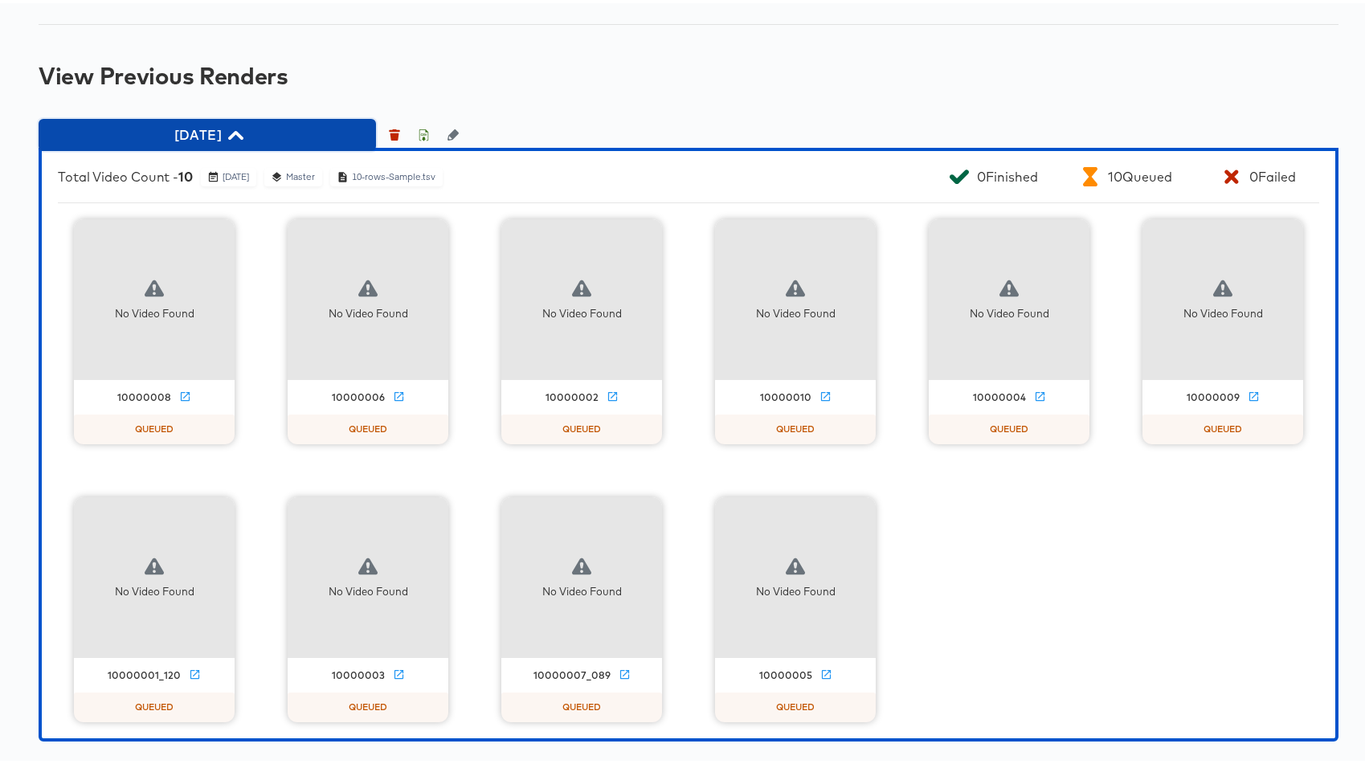
click at [243, 126] on icon "button" at bounding box center [235, 131] width 15 height 15
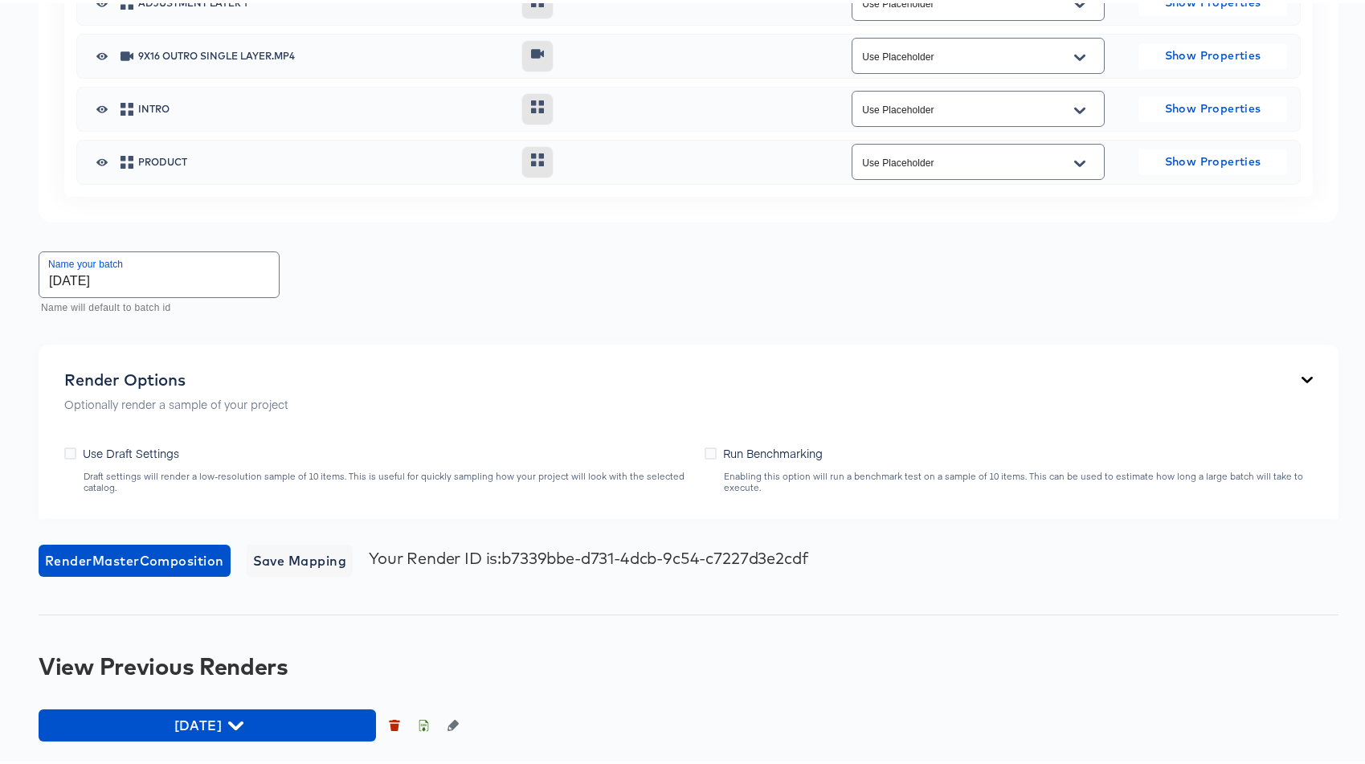
scroll to position [1137, 0]
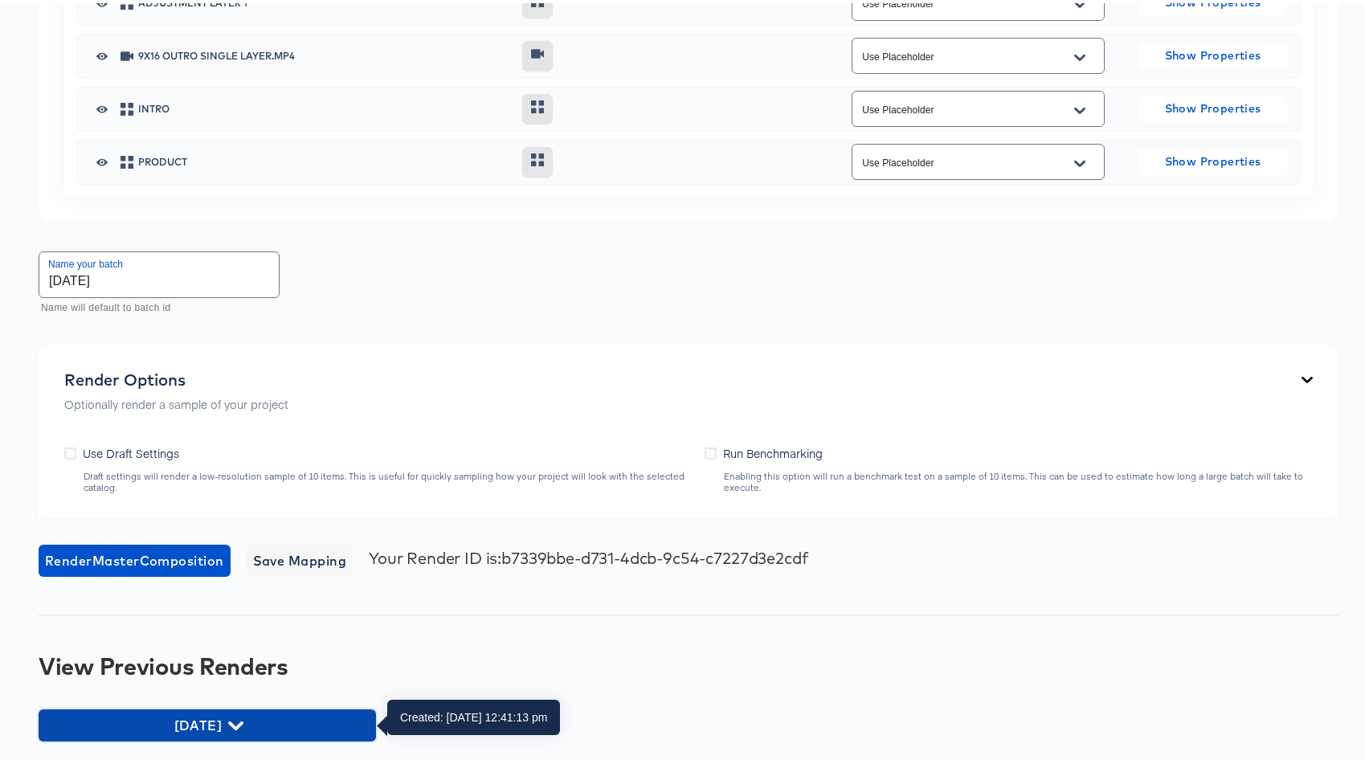
click at [232, 724] on span "18-11-2025" at bounding box center [207, 722] width 321 height 22
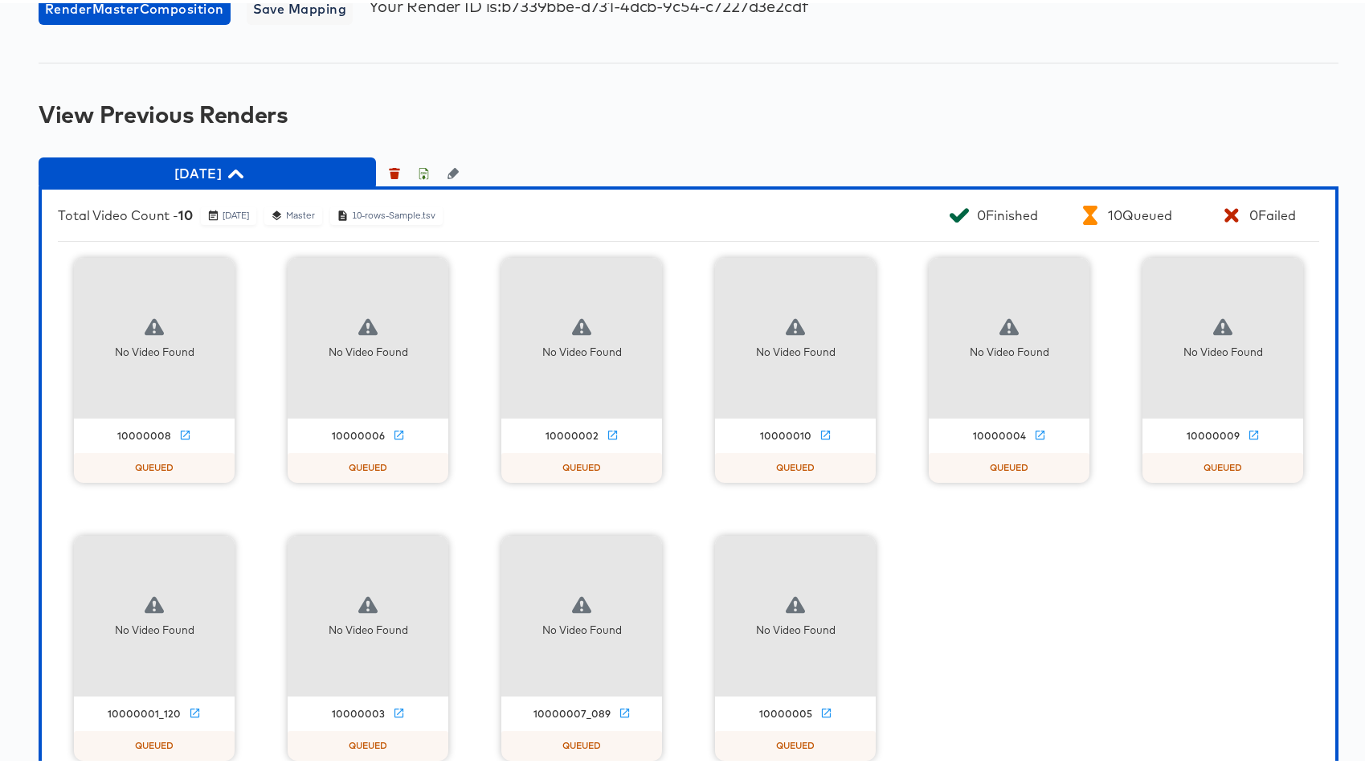
scroll to position [1728, 0]
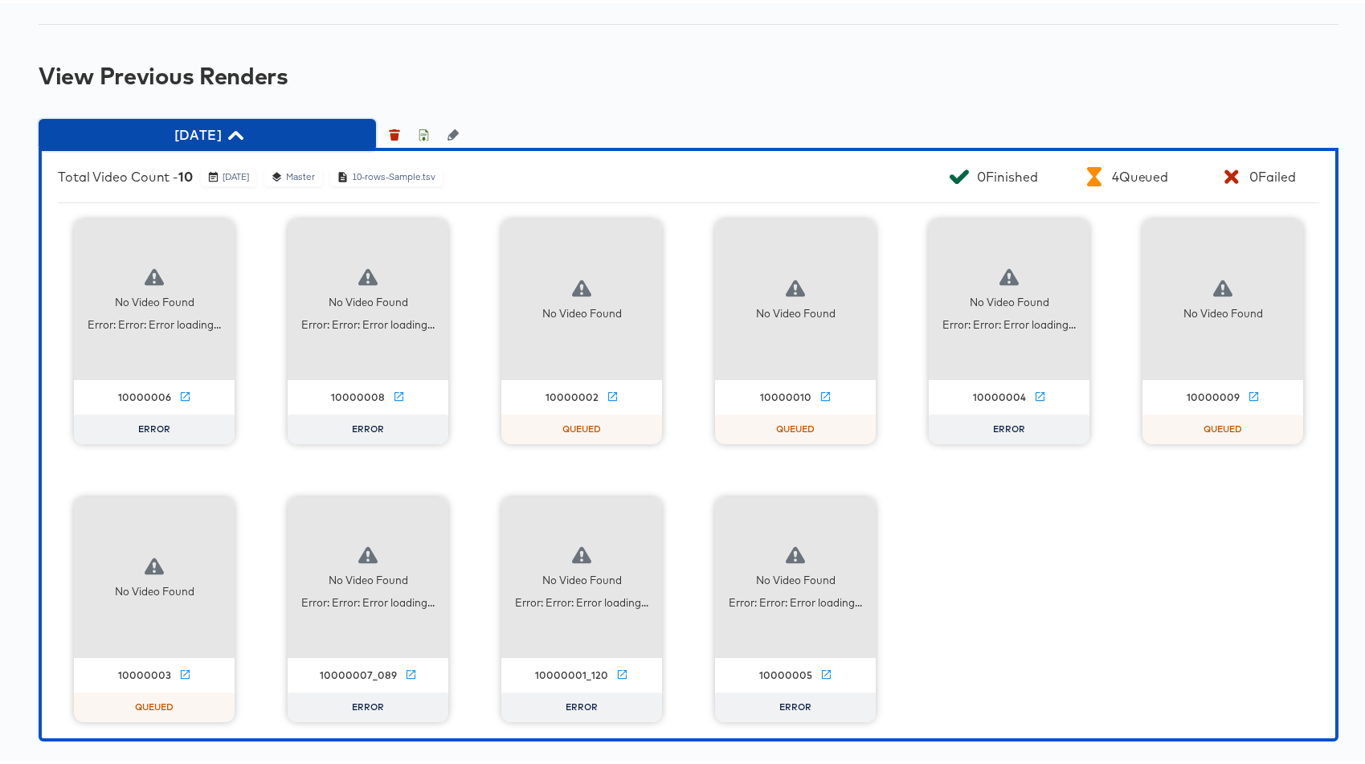
click at [292, 124] on span "18-11-2025" at bounding box center [207, 131] width 321 height 22
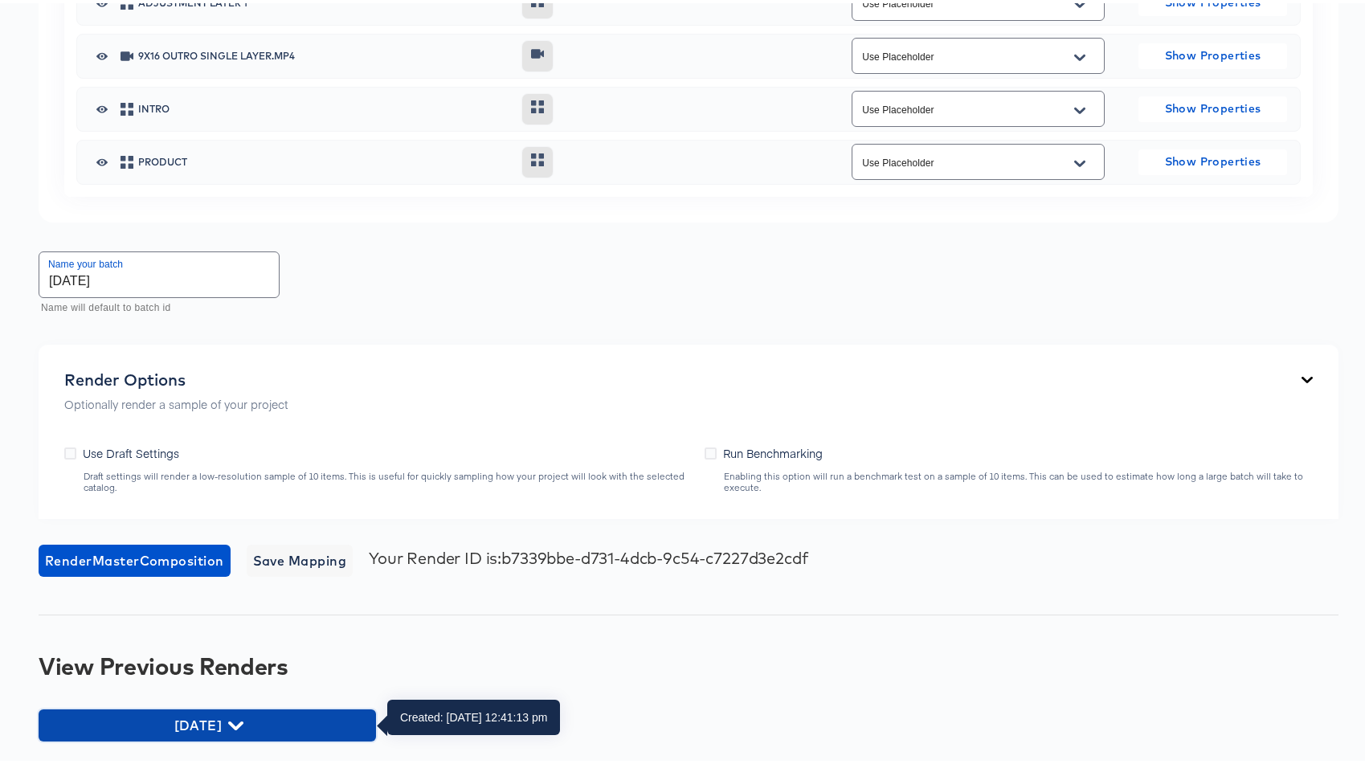
click at [274, 718] on span "18-11-2025" at bounding box center [207, 722] width 321 height 22
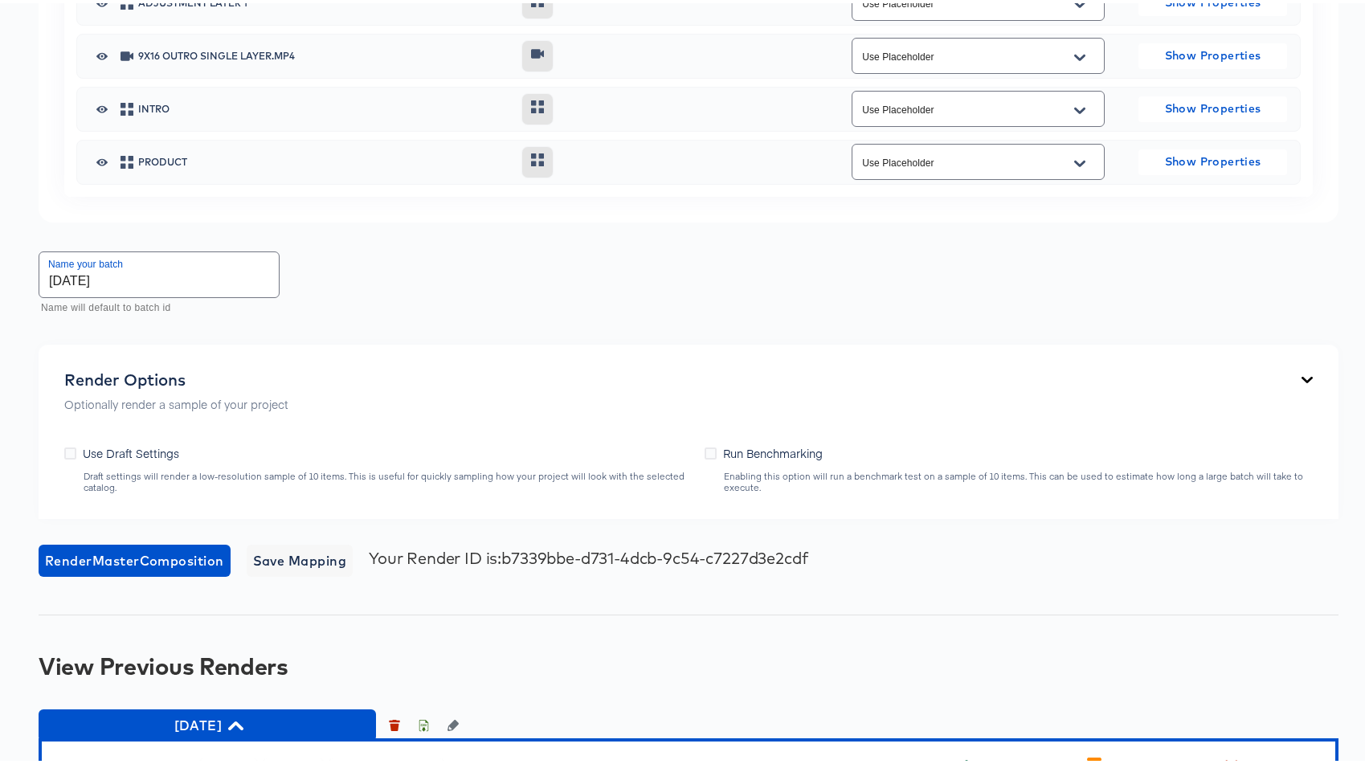
scroll to position [1685, 0]
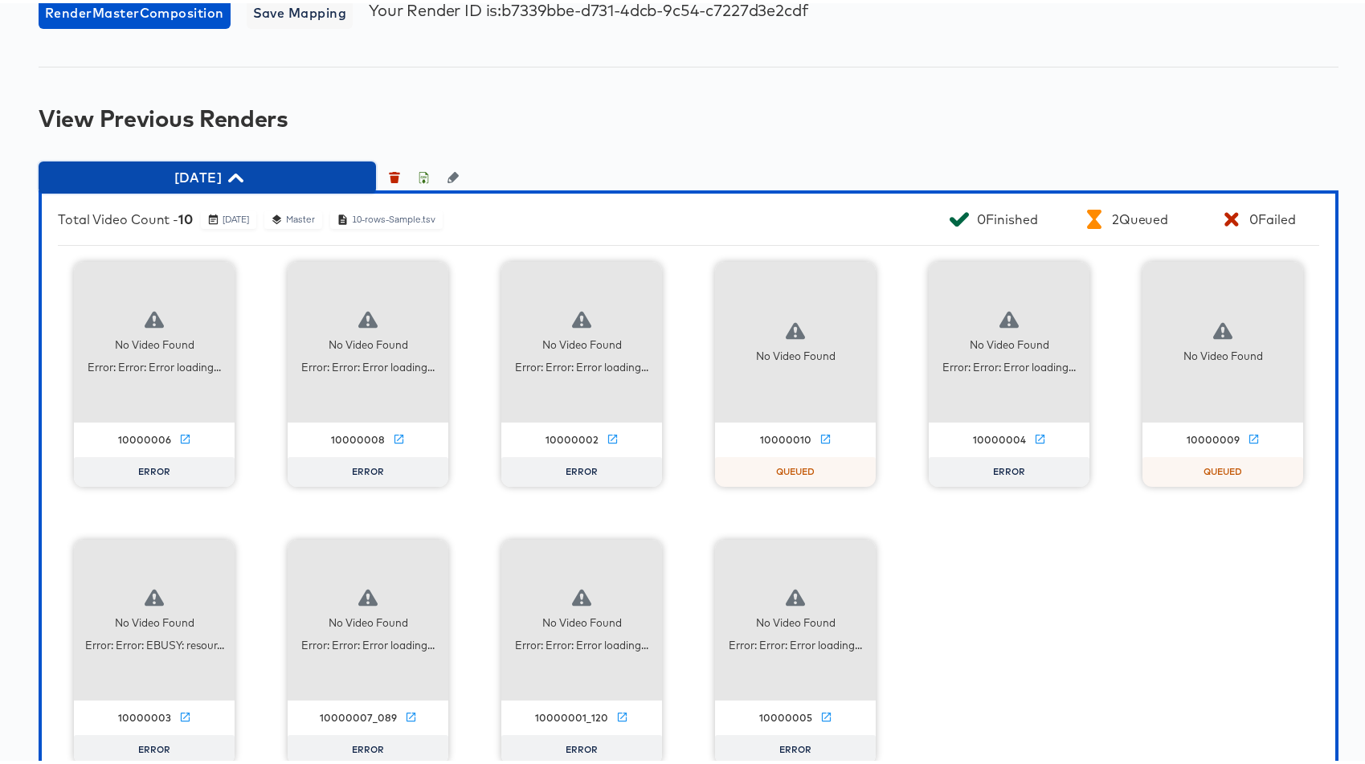
click at [222, 169] on span "18-11-2025" at bounding box center [207, 174] width 321 height 22
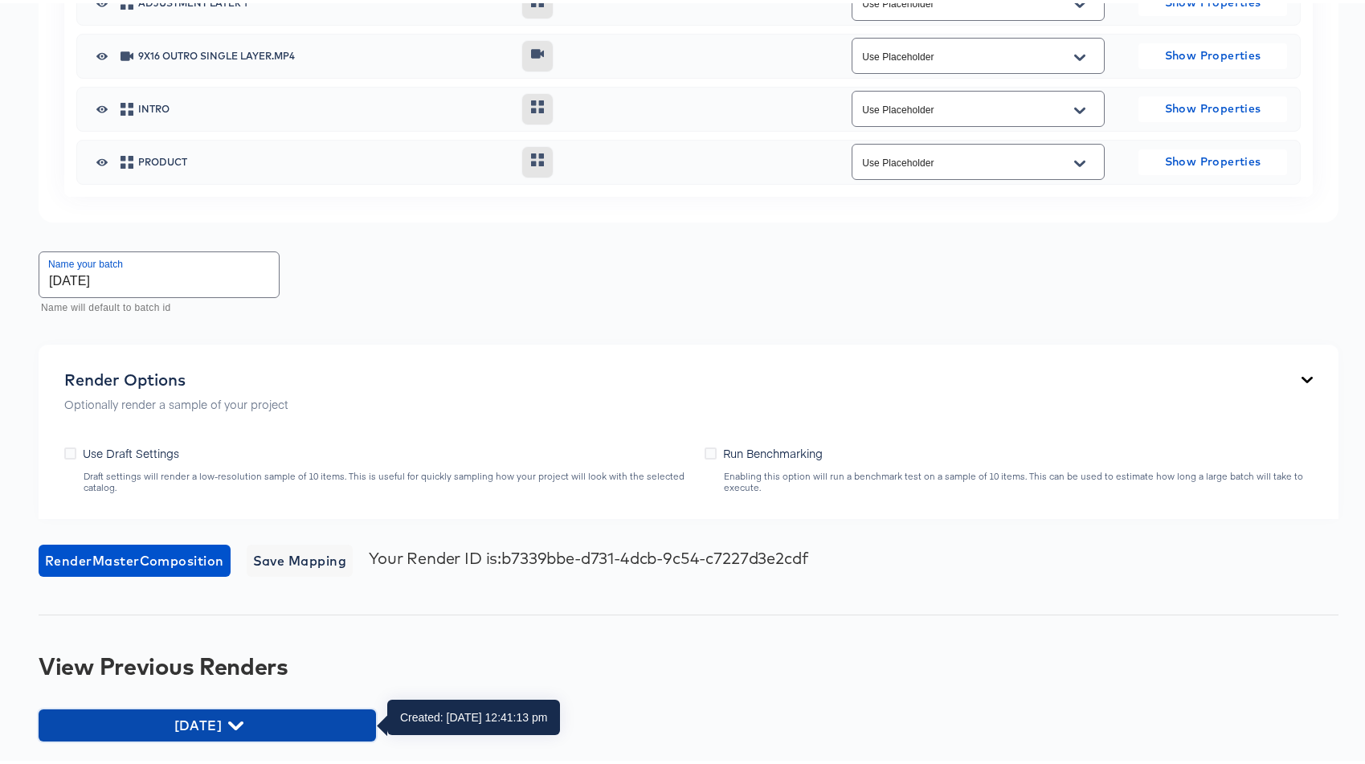
click at [192, 727] on span "18-11-2025" at bounding box center [207, 722] width 321 height 22
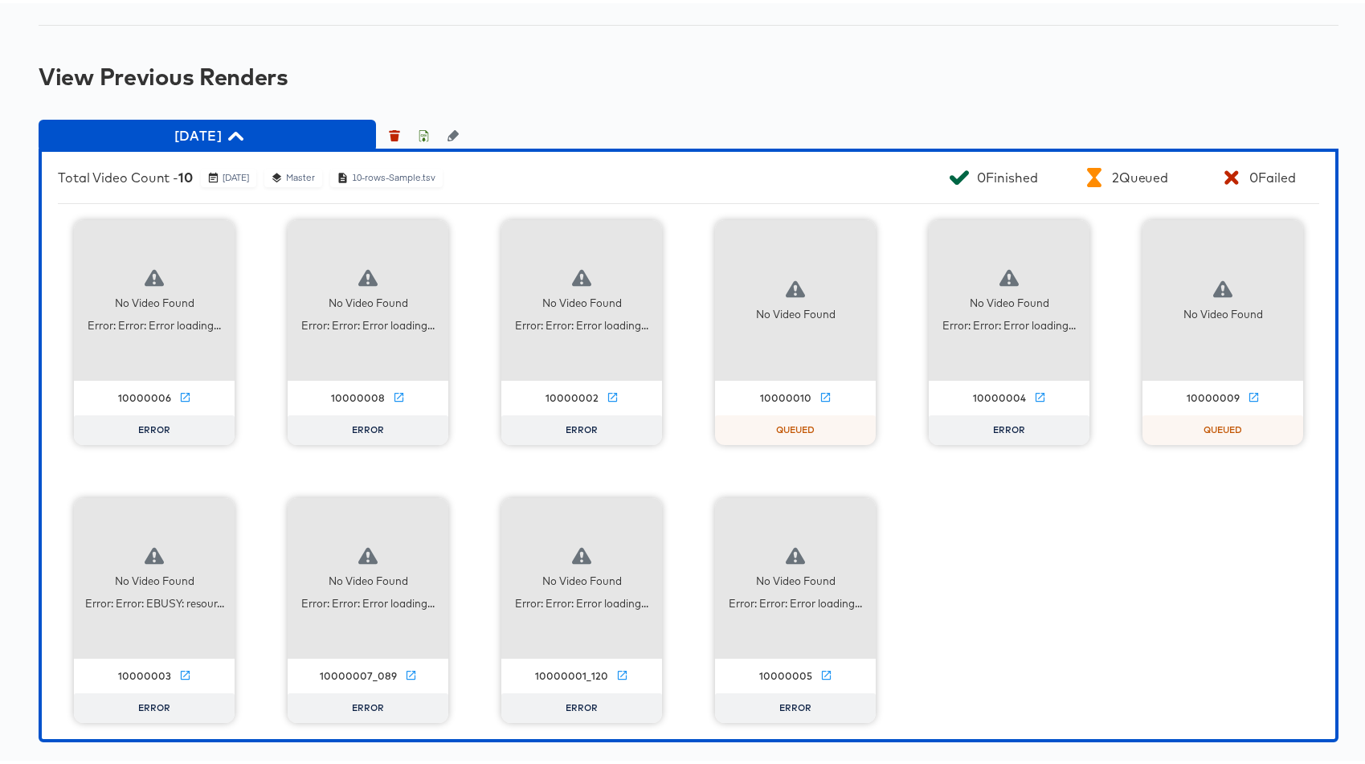
scroll to position [1728, 0]
click at [1063, 232] on icon "button" at bounding box center [1071, 233] width 19 height 19
click at [1107, 239] on div "Retry" at bounding box center [1151, 232] width 120 height 32
click at [642, 227] on icon "button" at bounding box center [644, 233] width 19 height 19
click at [676, 236] on div "Retry" at bounding box center [723, 232] width 120 height 32
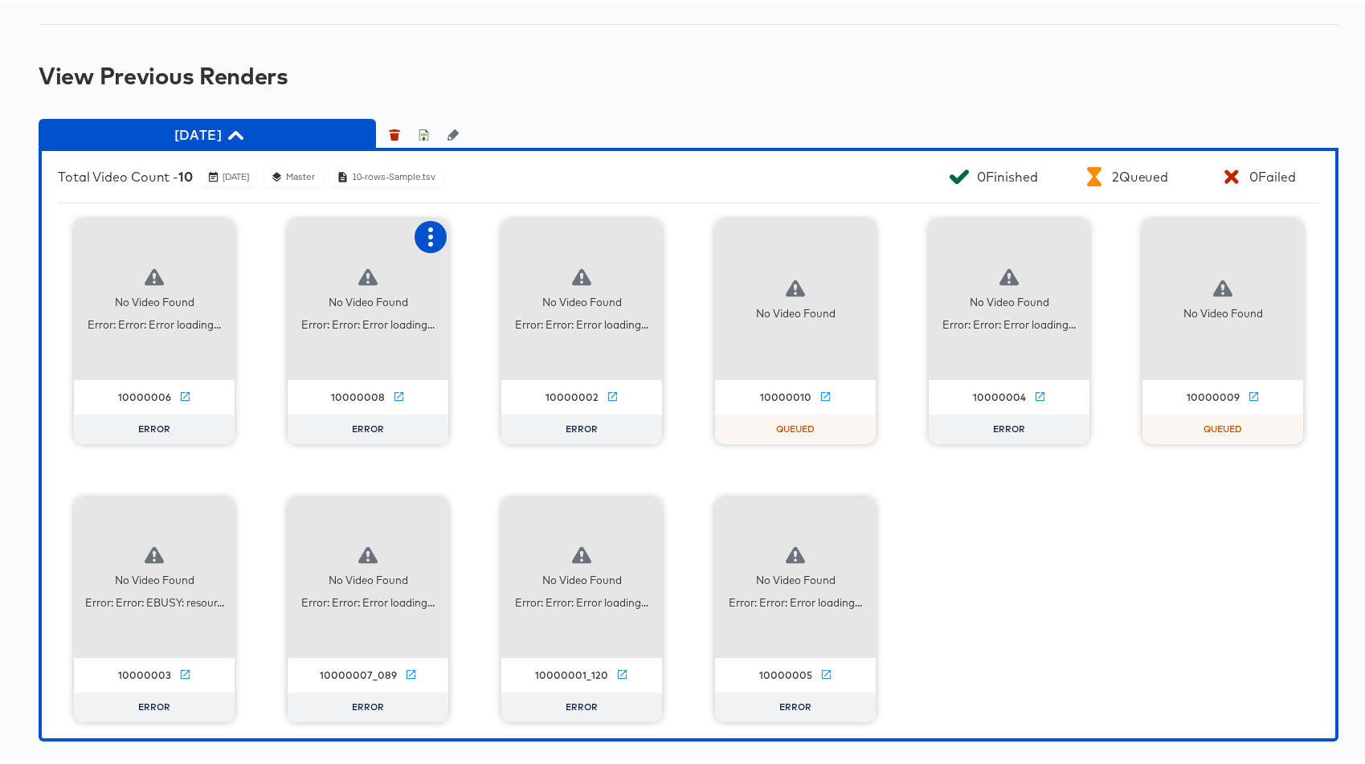
click at [428, 227] on icon "button" at bounding box center [430, 233] width 5 height 19
click at [458, 239] on div "Retry" at bounding box center [510, 232] width 120 height 32
click at [214, 229] on icon "button" at bounding box center [216, 233] width 19 height 19
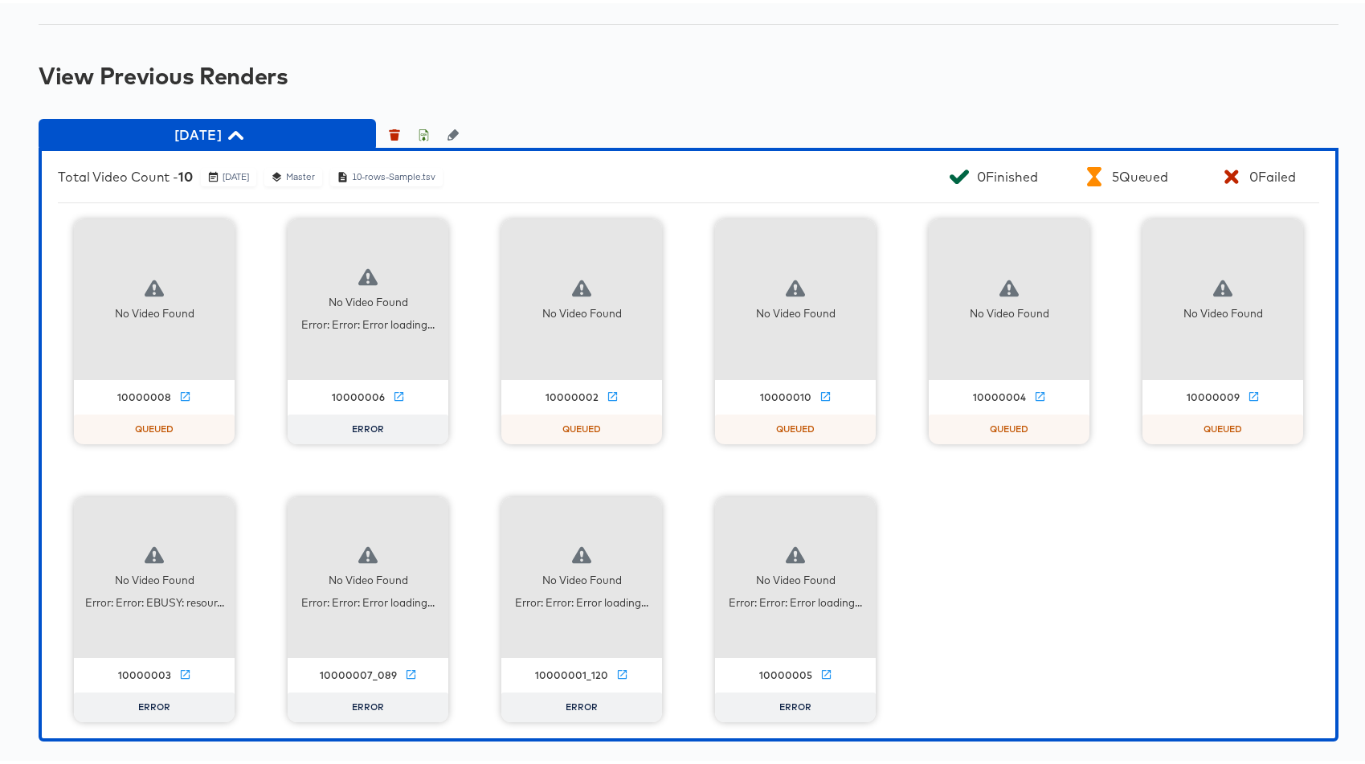
click at [255, 235] on div "No Video Found 10000008 QUEUED No Video Found Error: Error: Error loading... 10…" at bounding box center [688, 467] width 1261 height 503
click at [210, 489] on div "No Video Found 10000008 QUEUED No Video Found Error: Error: Error loading... 10…" at bounding box center [688, 467] width 1261 height 503
click at [275, 514] on div "Retry" at bounding box center [276, 510] width 31 height 13
click at [429, 518] on icon "button" at bounding box center [430, 511] width 19 height 19
click at [475, 506] on div "Retry" at bounding box center [490, 510] width 31 height 13
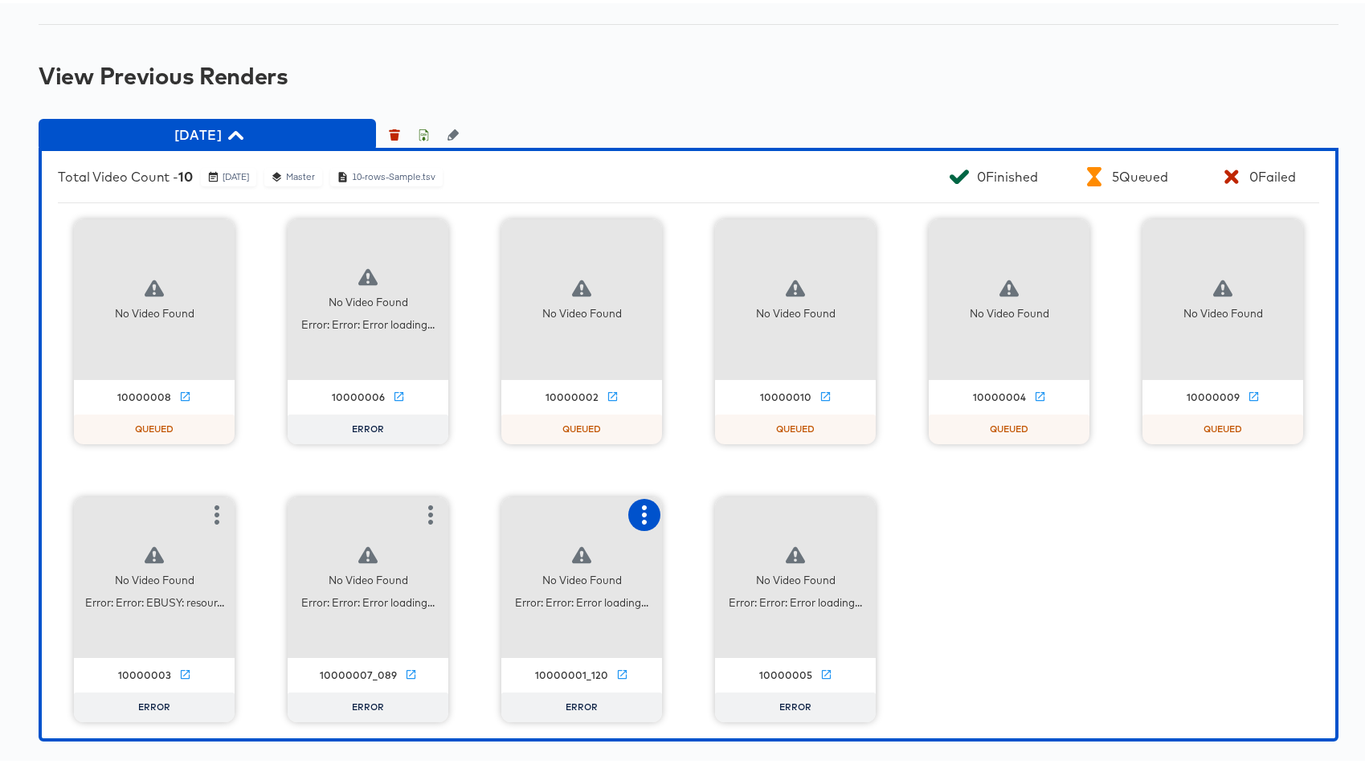
click at [643, 510] on icon "button" at bounding box center [644, 511] width 19 height 19
click at [688, 508] on div "Retry" at bounding box center [703, 510] width 31 height 13
click at [848, 515] on icon "button" at bounding box center [857, 511] width 19 height 19
click at [882, 506] on div "Retry" at bounding box center [937, 510] width 120 height 32
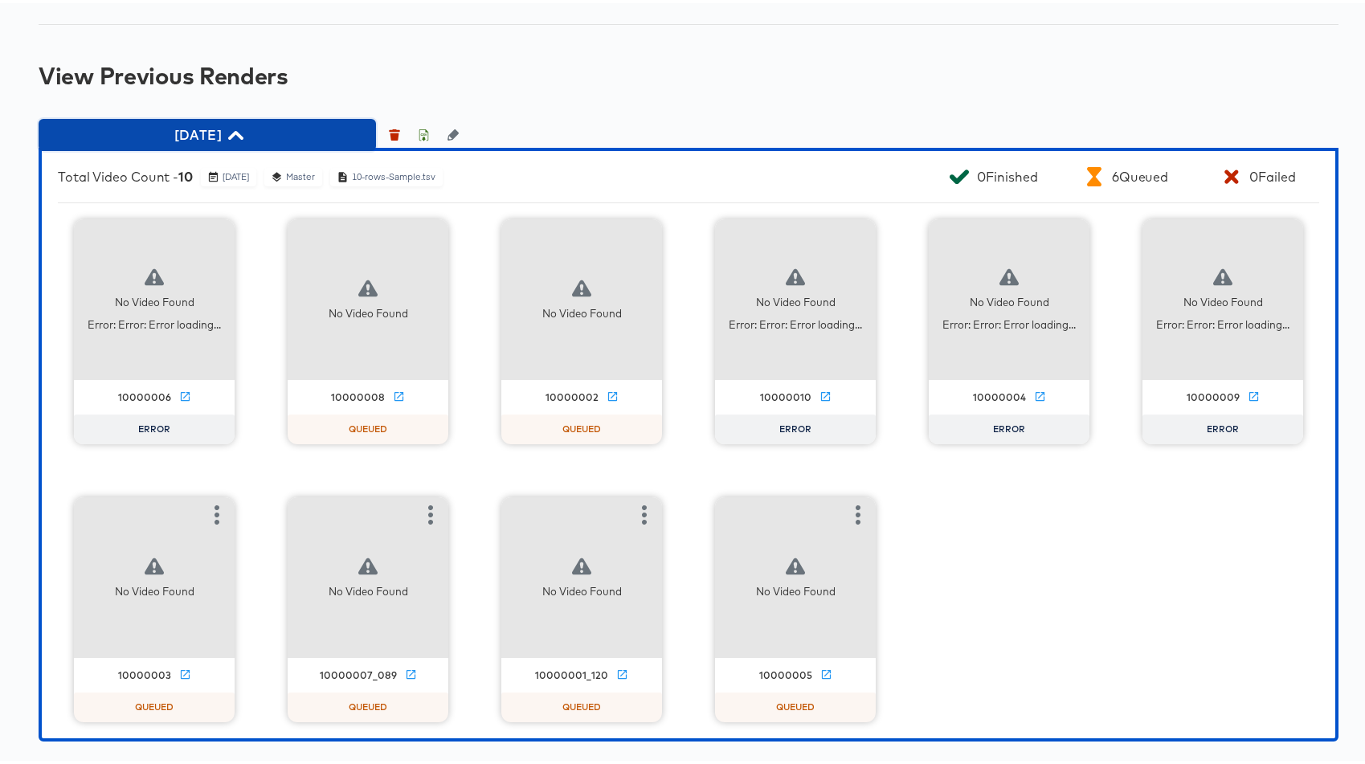
click at [228, 134] on span "18-11-2025" at bounding box center [207, 131] width 321 height 22
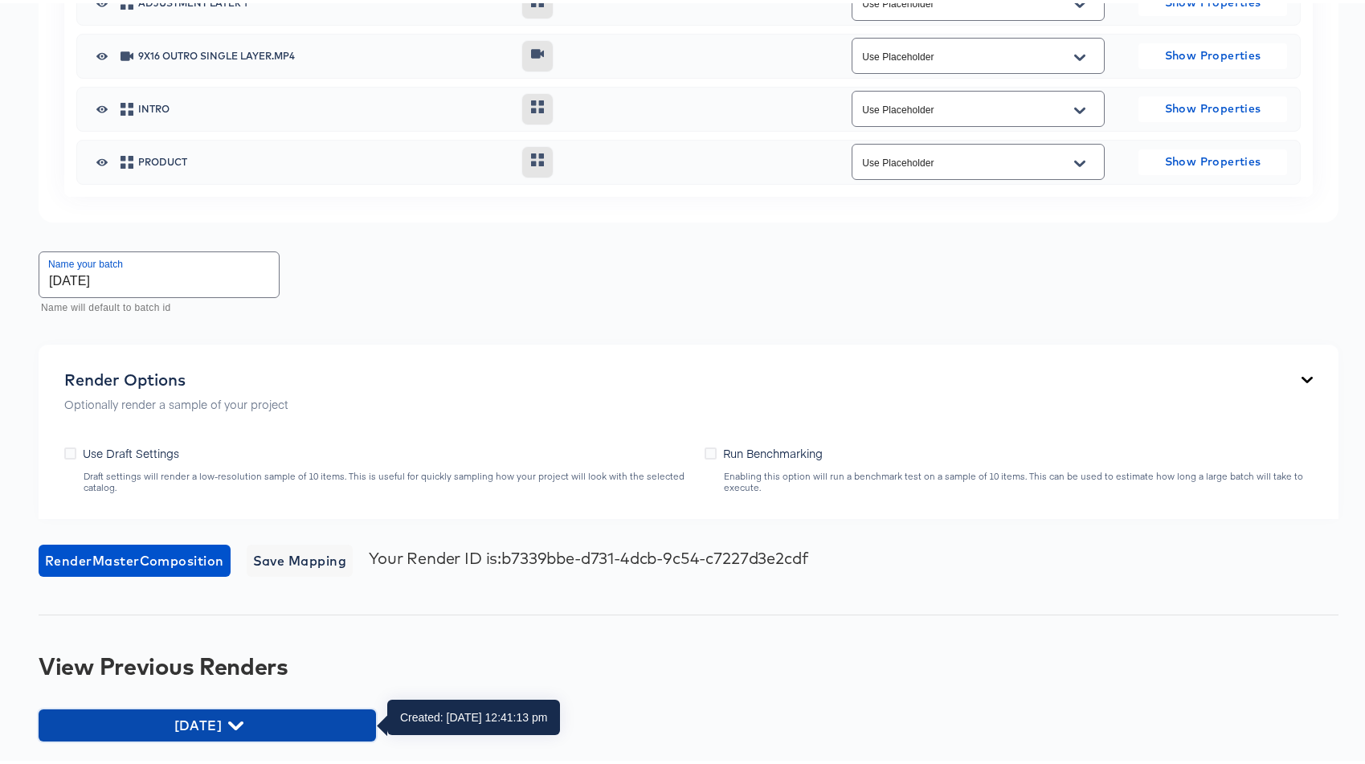
click at [239, 727] on icon "button" at bounding box center [235, 722] width 15 height 15
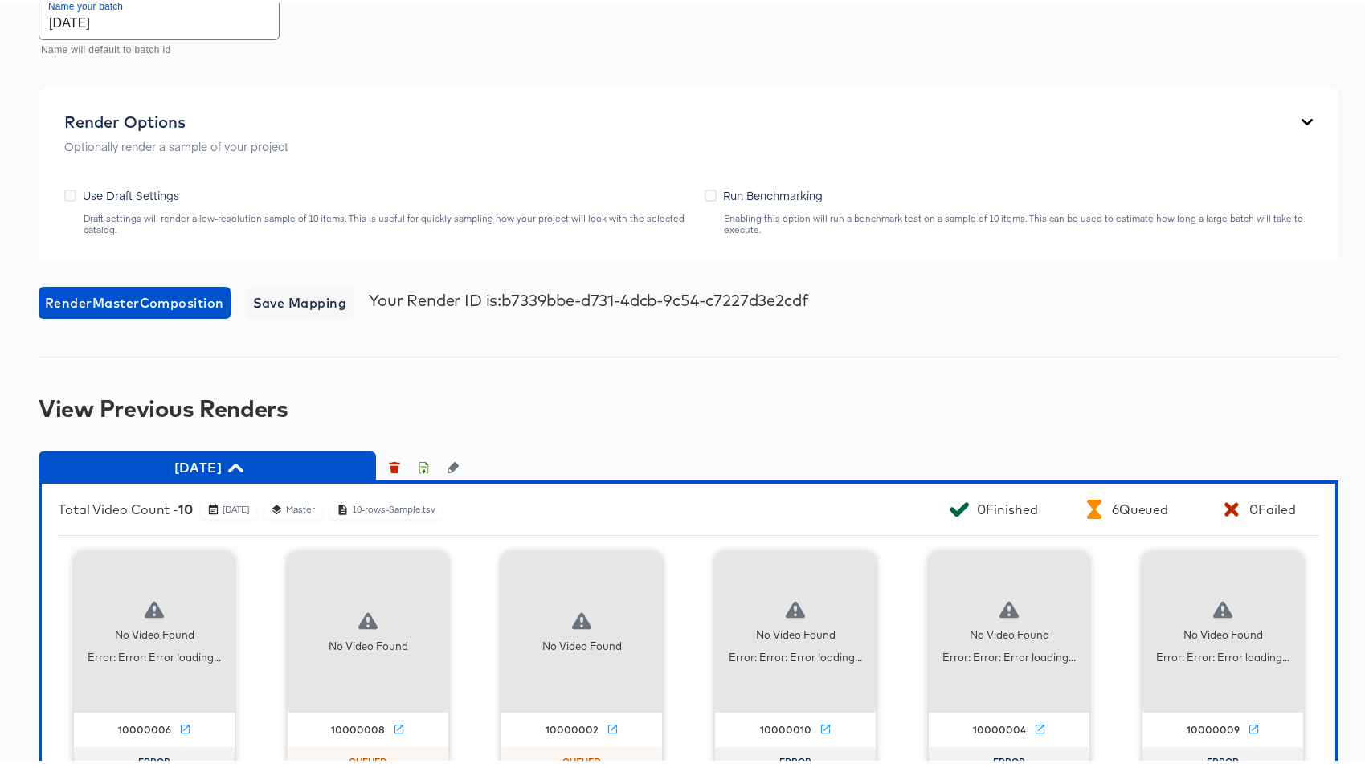
scroll to position [1728, 0]
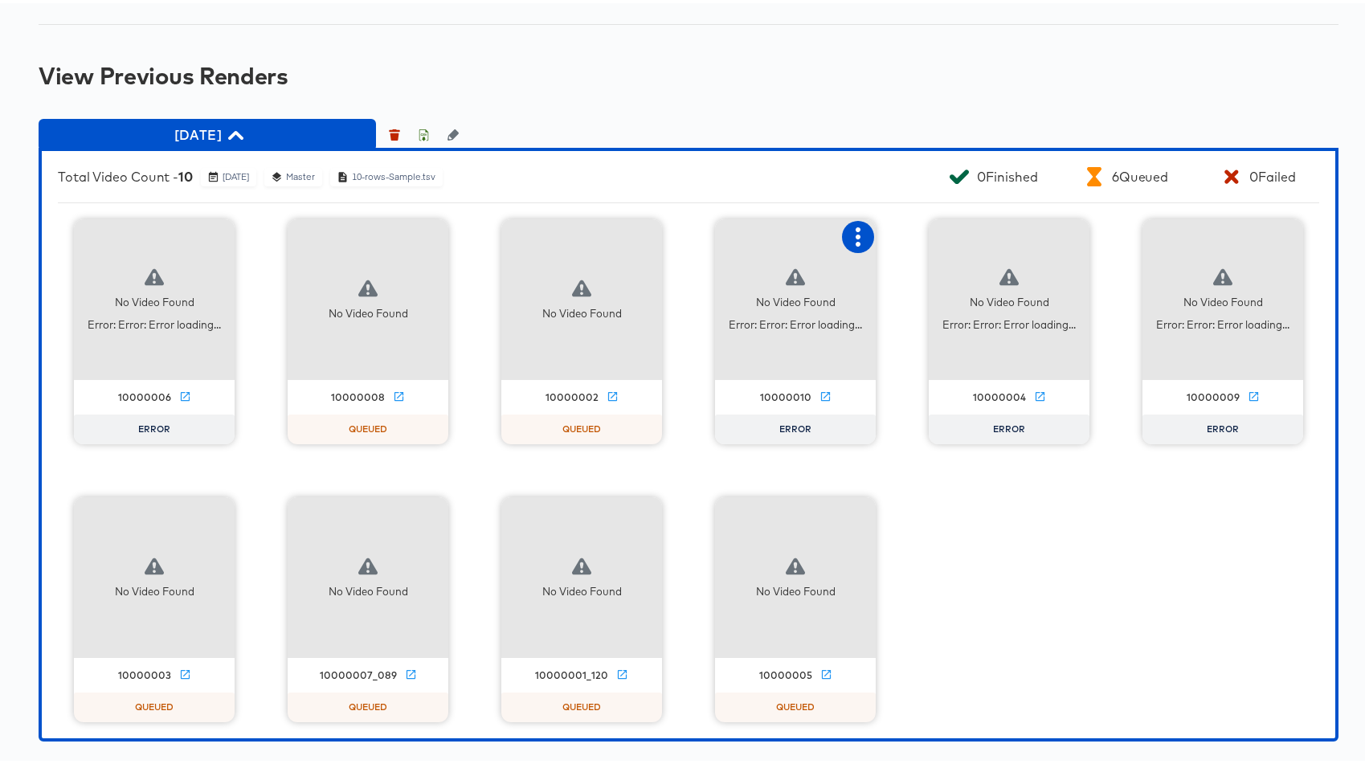
click at [853, 230] on icon "button" at bounding box center [857, 233] width 19 height 19
click at [893, 222] on div "Retry" at bounding box center [937, 232] width 120 height 32
click at [1063, 226] on icon "button" at bounding box center [1071, 233] width 19 height 19
click at [1116, 229] on div "Retry" at bounding box center [1131, 232] width 31 height 13
click at [1279, 222] on button "button" at bounding box center [1285, 234] width 32 height 32
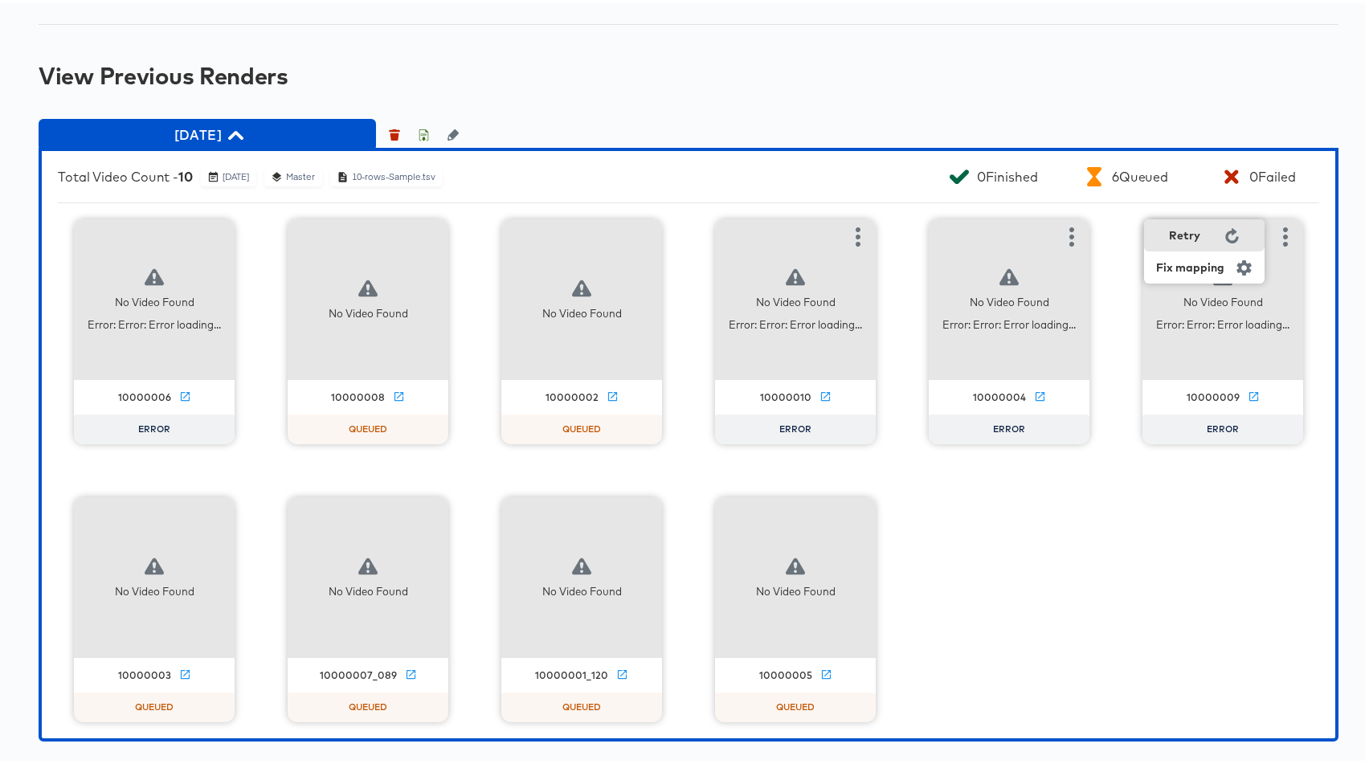
click at [1202, 231] on div "Retry" at bounding box center [1204, 232] width 120 height 32
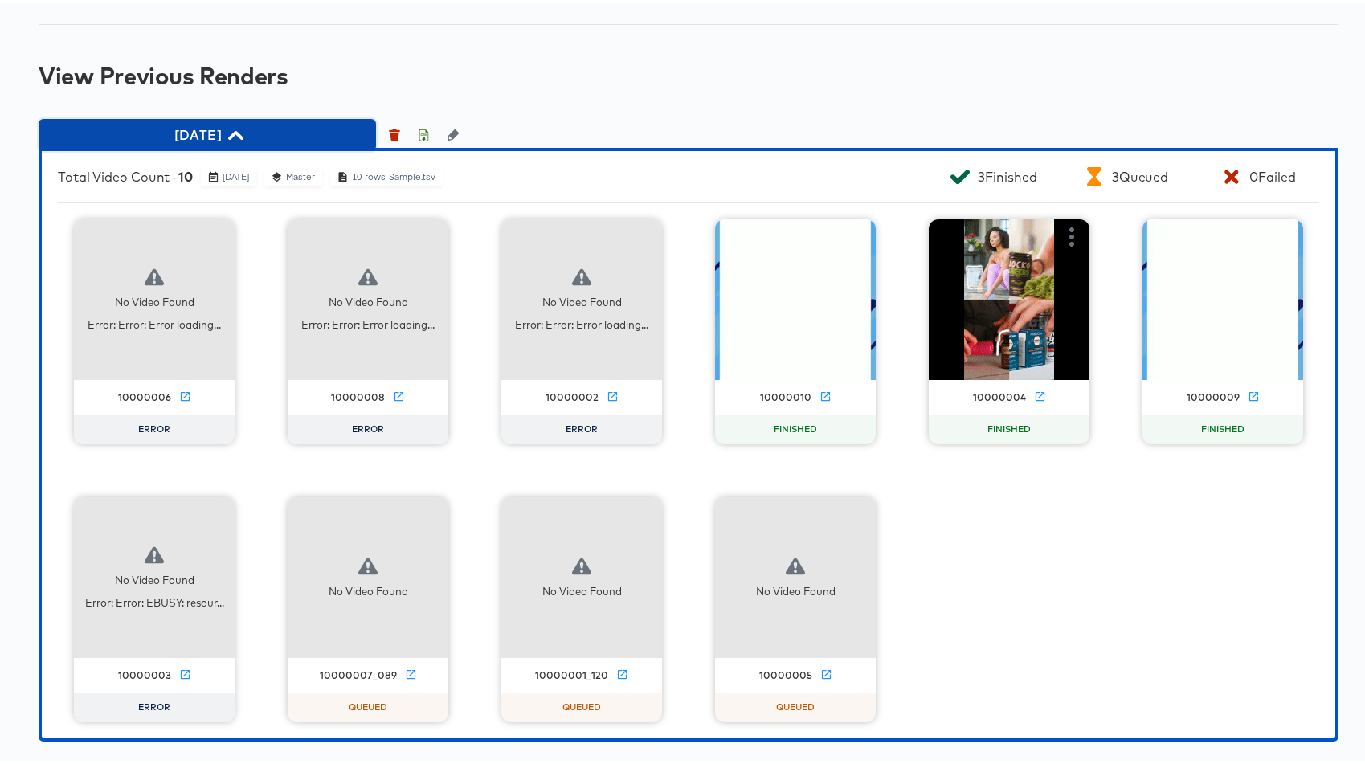
click at [248, 147] on button "18-11-2025" at bounding box center [207, 132] width 337 height 32
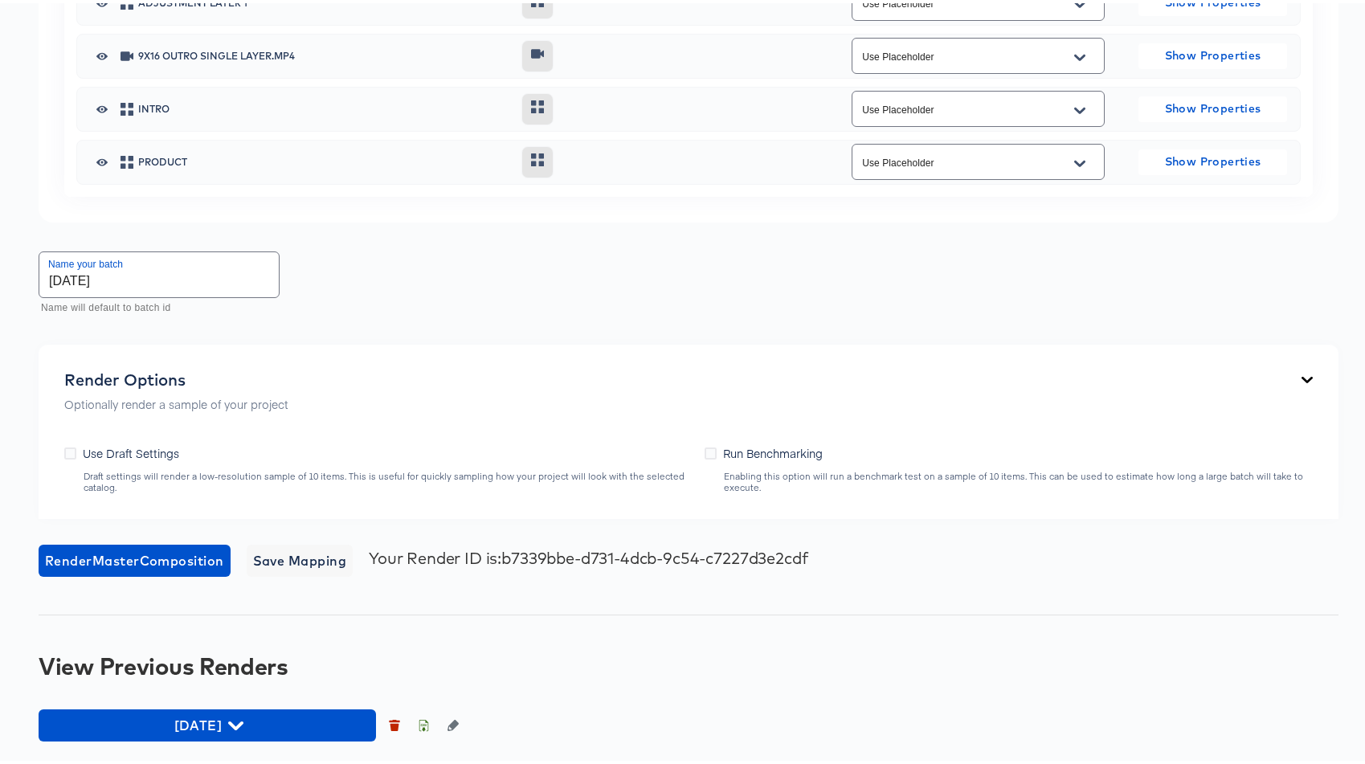
scroll to position [1137, 0]
click at [216, 712] on span "18-11-2025" at bounding box center [207, 722] width 321 height 22
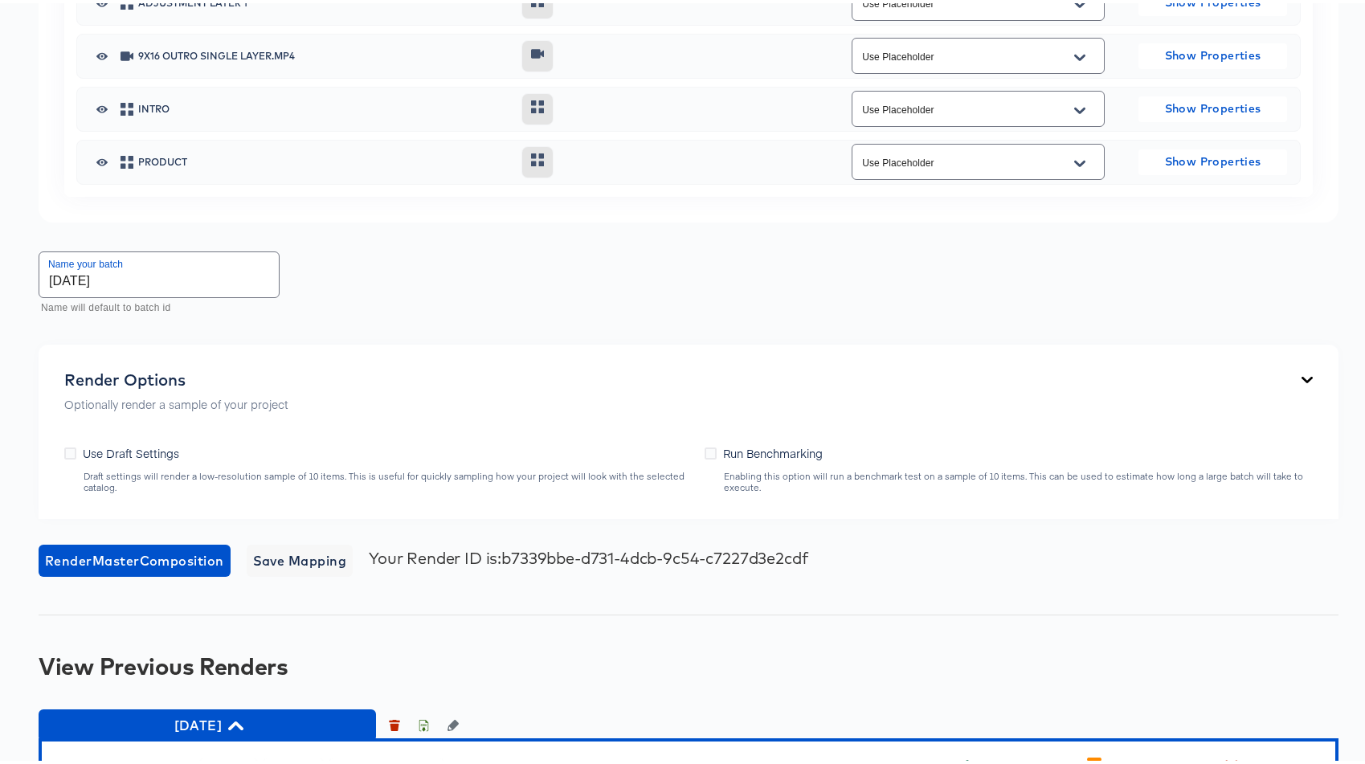
scroll to position [1728, 0]
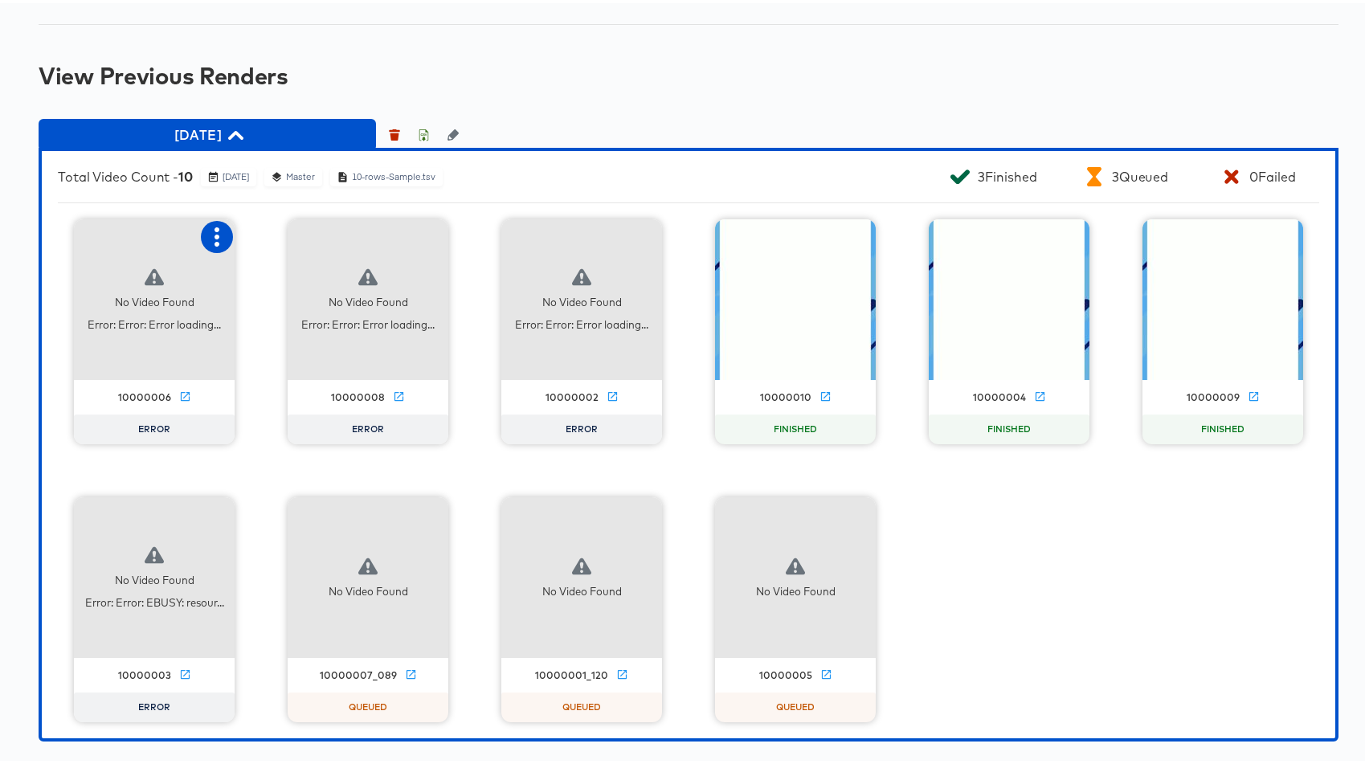
click at [207, 230] on icon "button" at bounding box center [216, 233] width 19 height 19
click at [254, 233] on div "Retry" at bounding box center [296, 232] width 120 height 32
click at [428, 233] on icon "button" at bounding box center [430, 233] width 5 height 19
click at [475, 232] on div "Retry" at bounding box center [490, 232] width 31 height 13
click at [647, 228] on icon "button" at bounding box center [644, 233] width 19 height 19
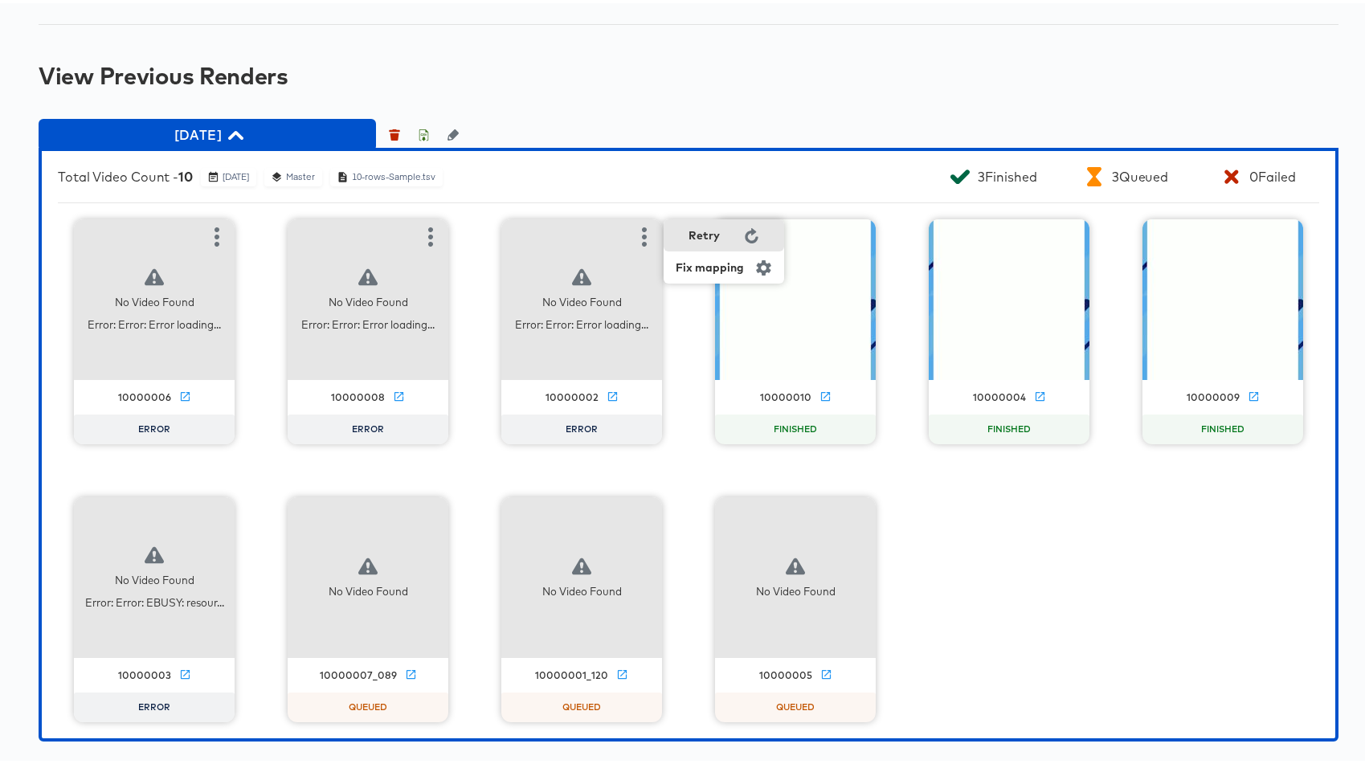
click at [681, 232] on div "Retry" at bounding box center [723, 232] width 120 height 32
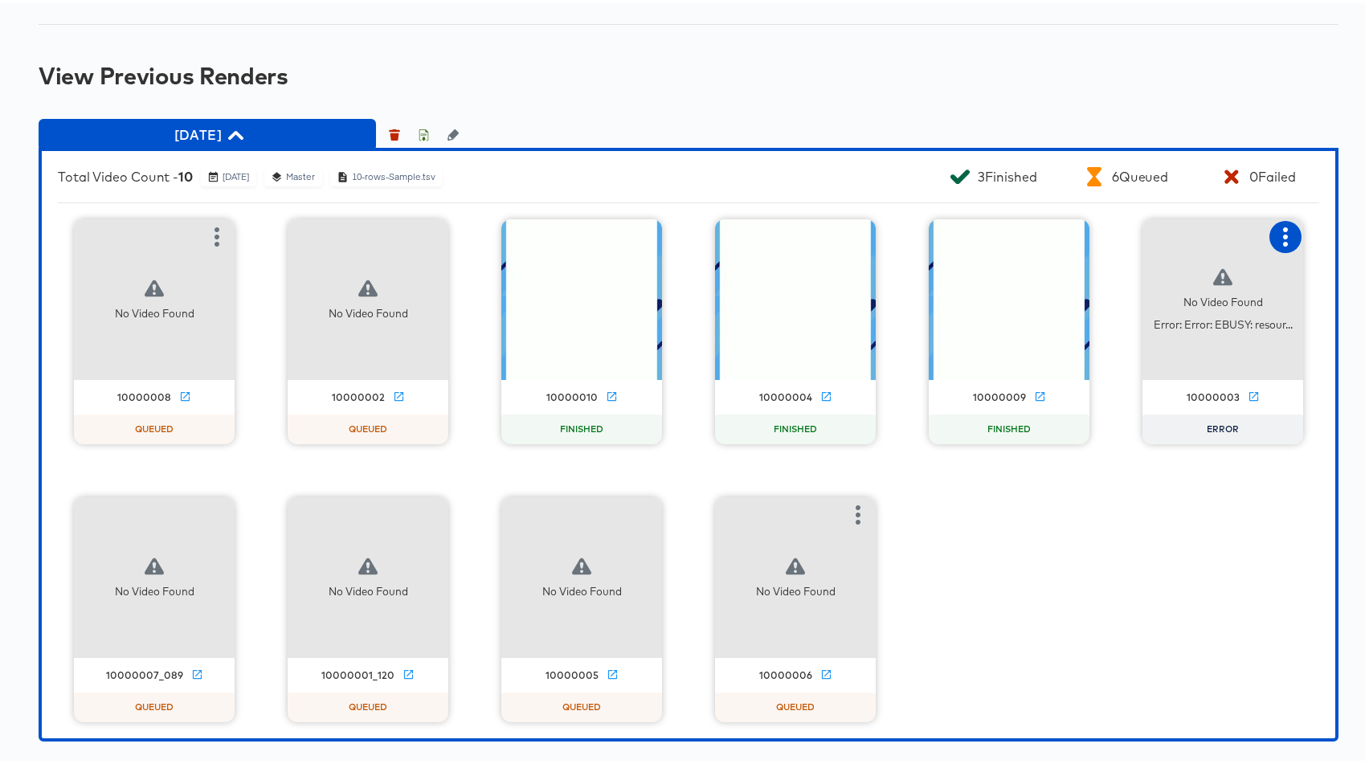
click at [1283, 228] on icon "button" at bounding box center [1285, 233] width 5 height 19
click at [1200, 228] on div "Retry" at bounding box center [1204, 232] width 120 height 32
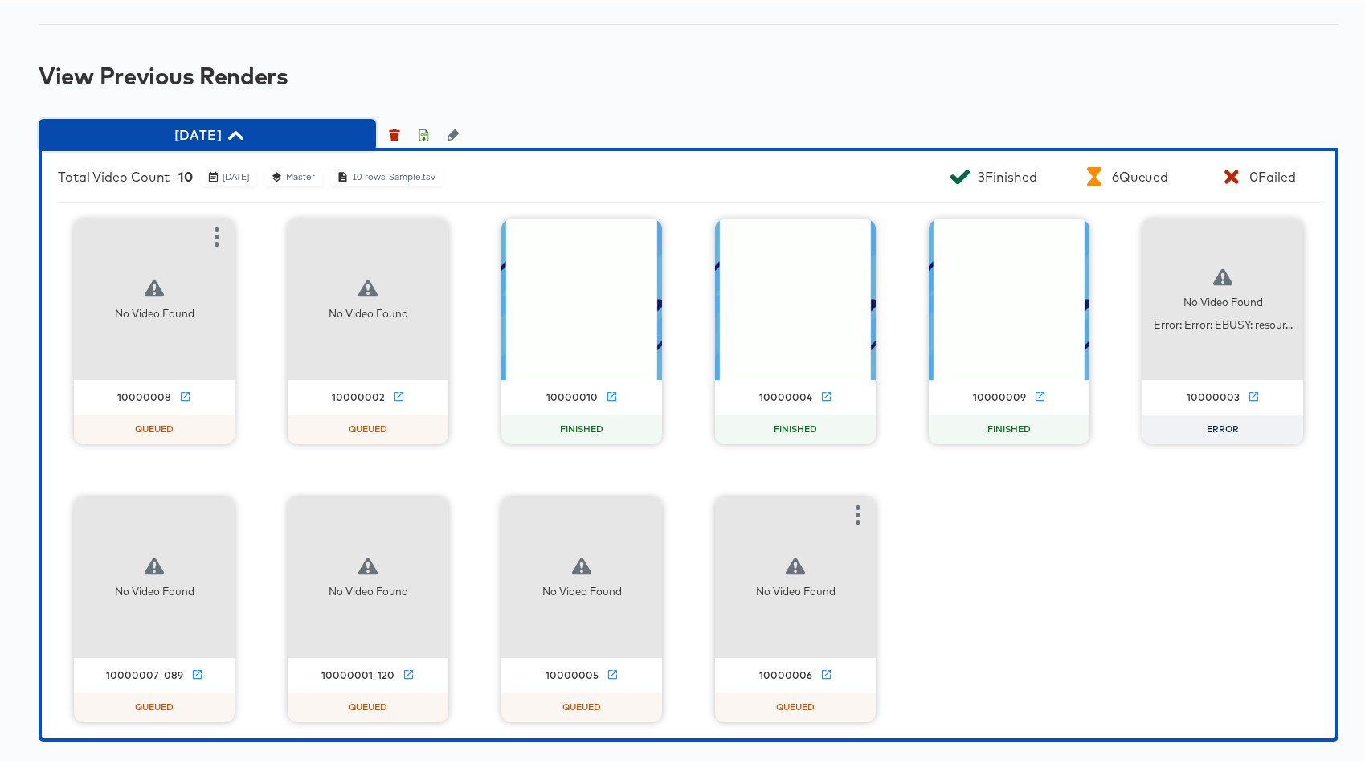
click at [276, 129] on span "18-11-2025" at bounding box center [207, 131] width 321 height 22
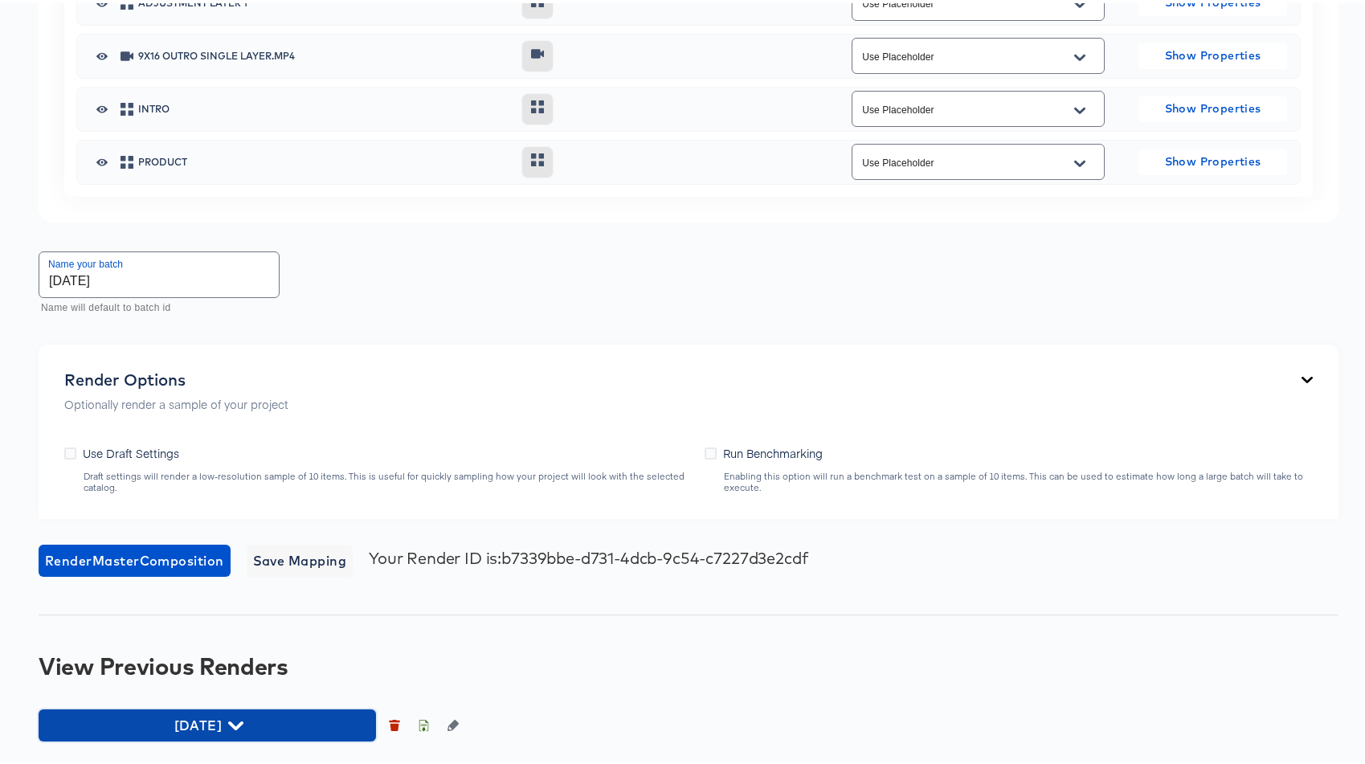
click at [202, 724] on span "18-11-2025" at bounding box center [207, 722] width 321 height 22
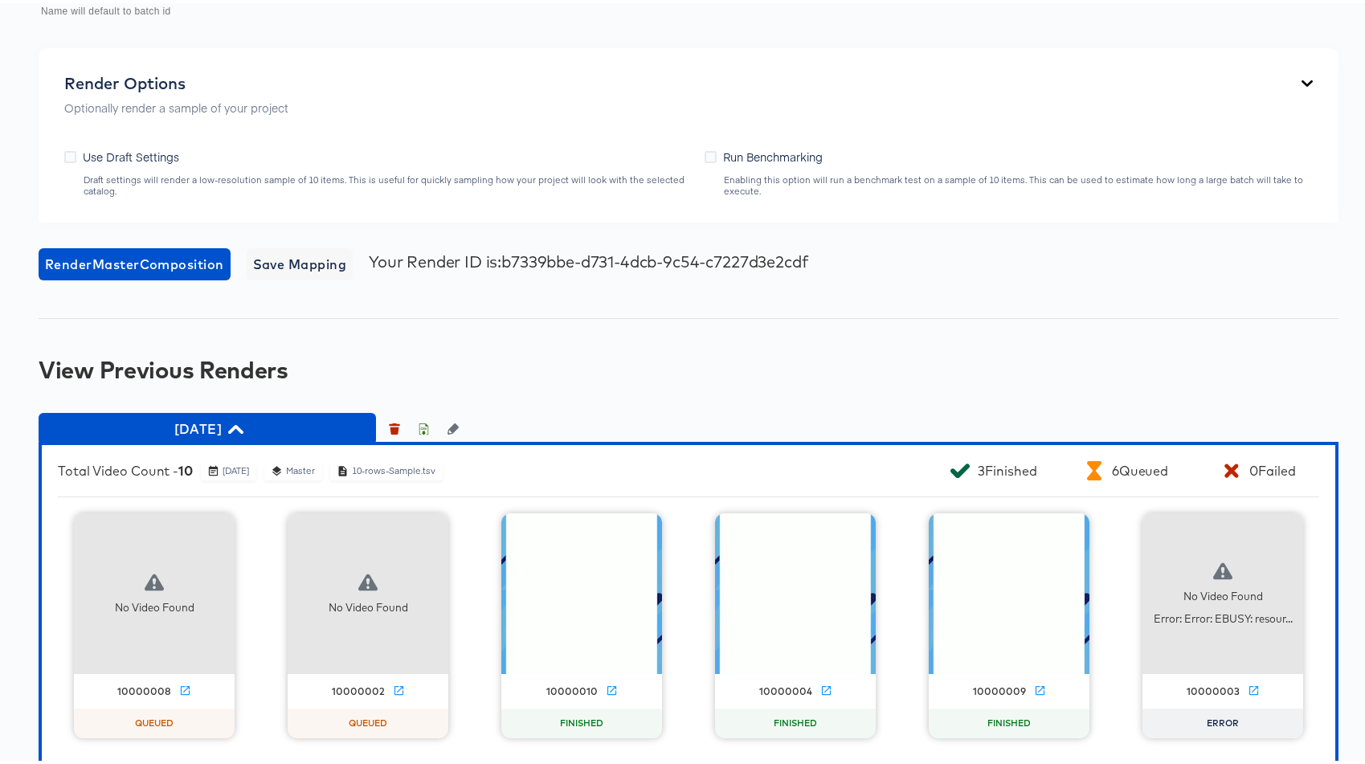
scroll to position [1728, 0]
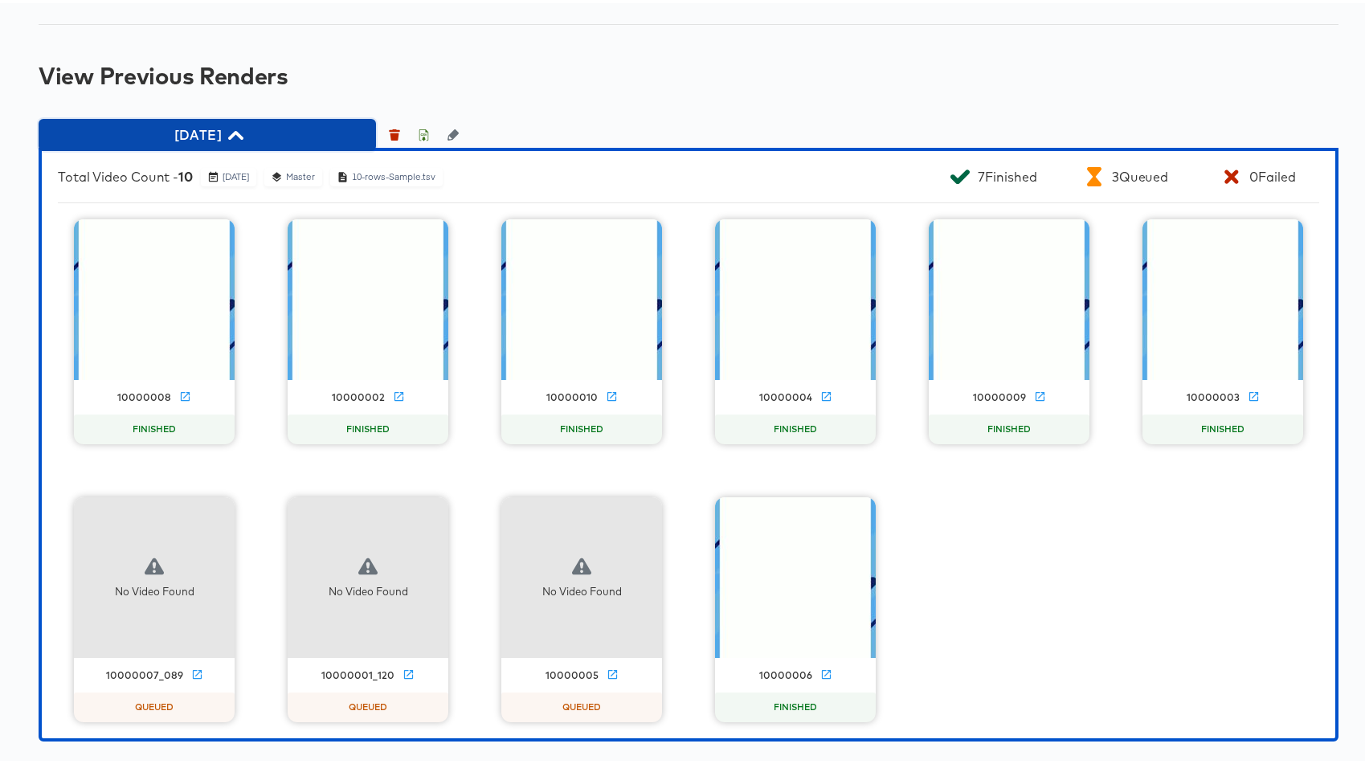
click at [221, 120] on span "18-11-2025" at bounding box center [207, 131] width 321 height 22
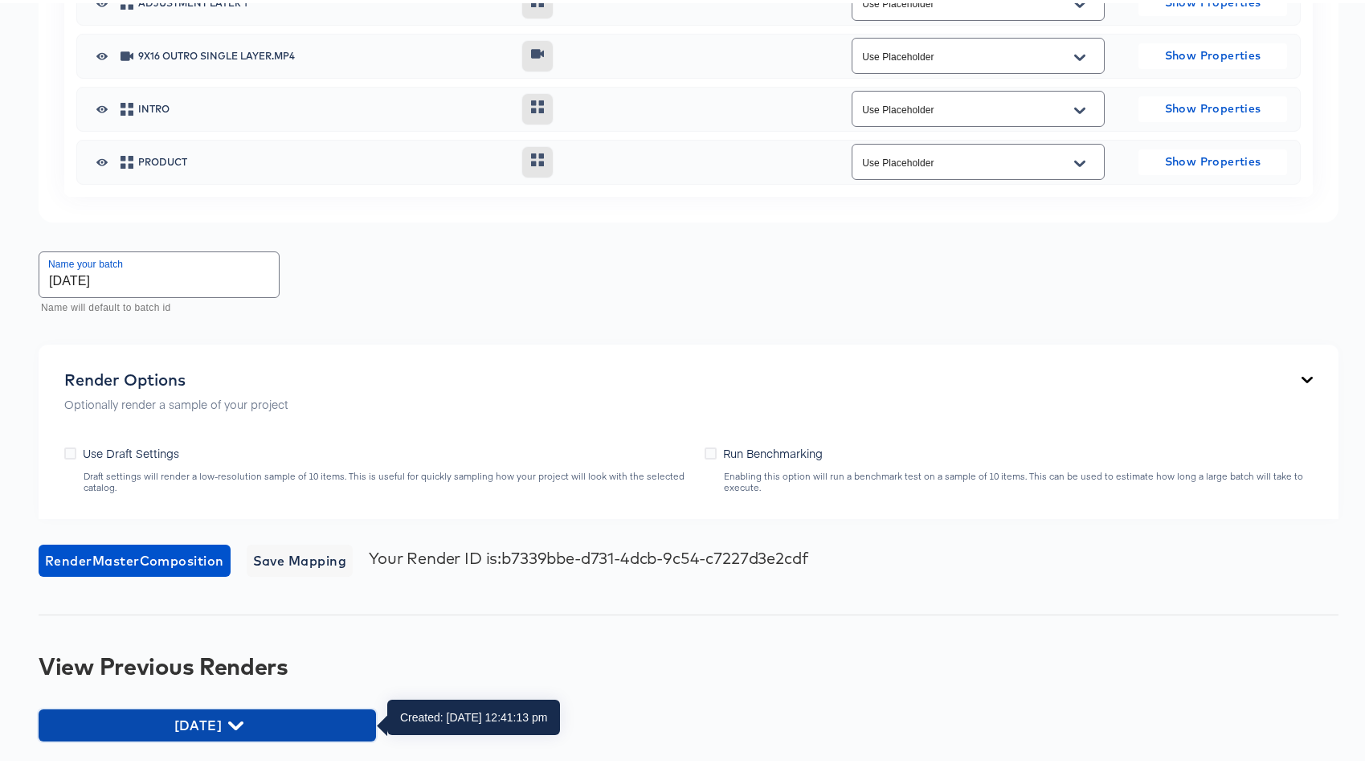
click at [256, 714] on span "18-11-2025" at bounding box center [207, 722] width 321 height 22
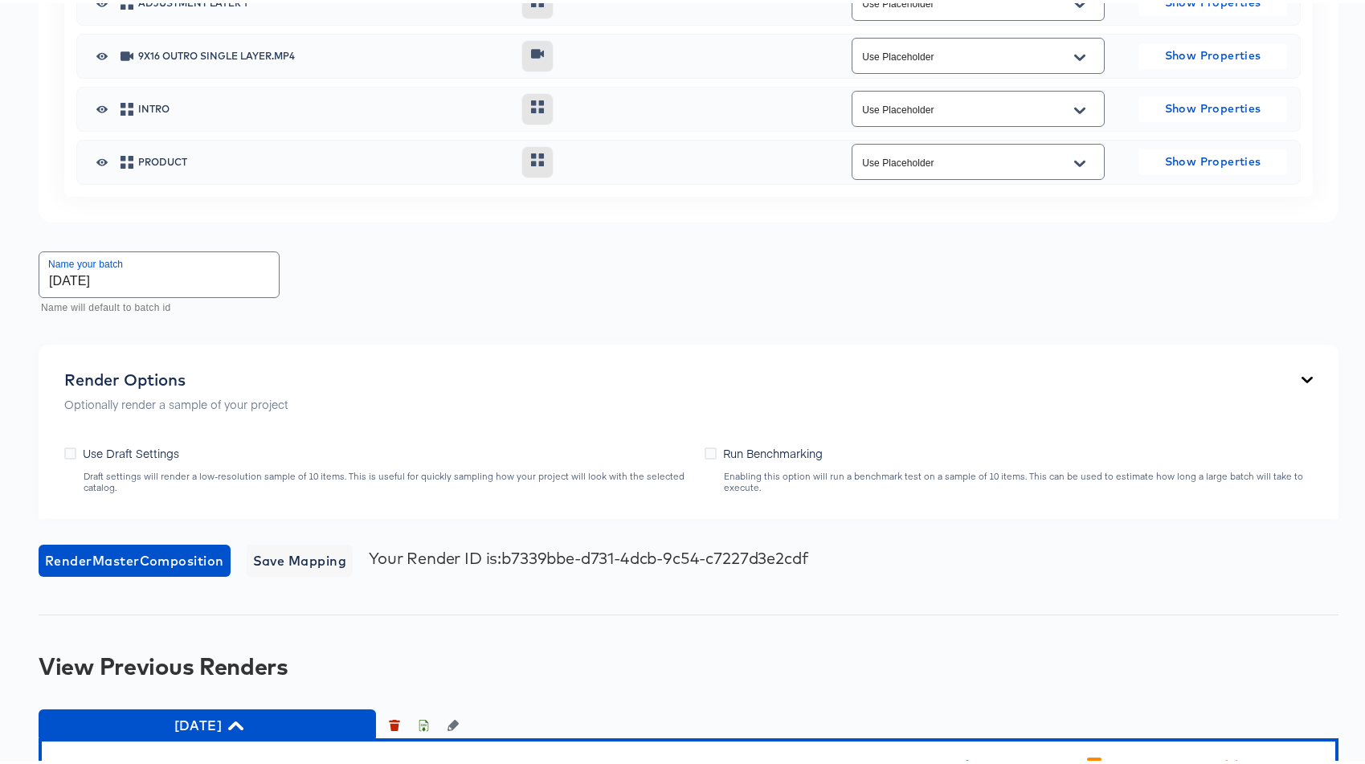
scroll to position [1728, 0]
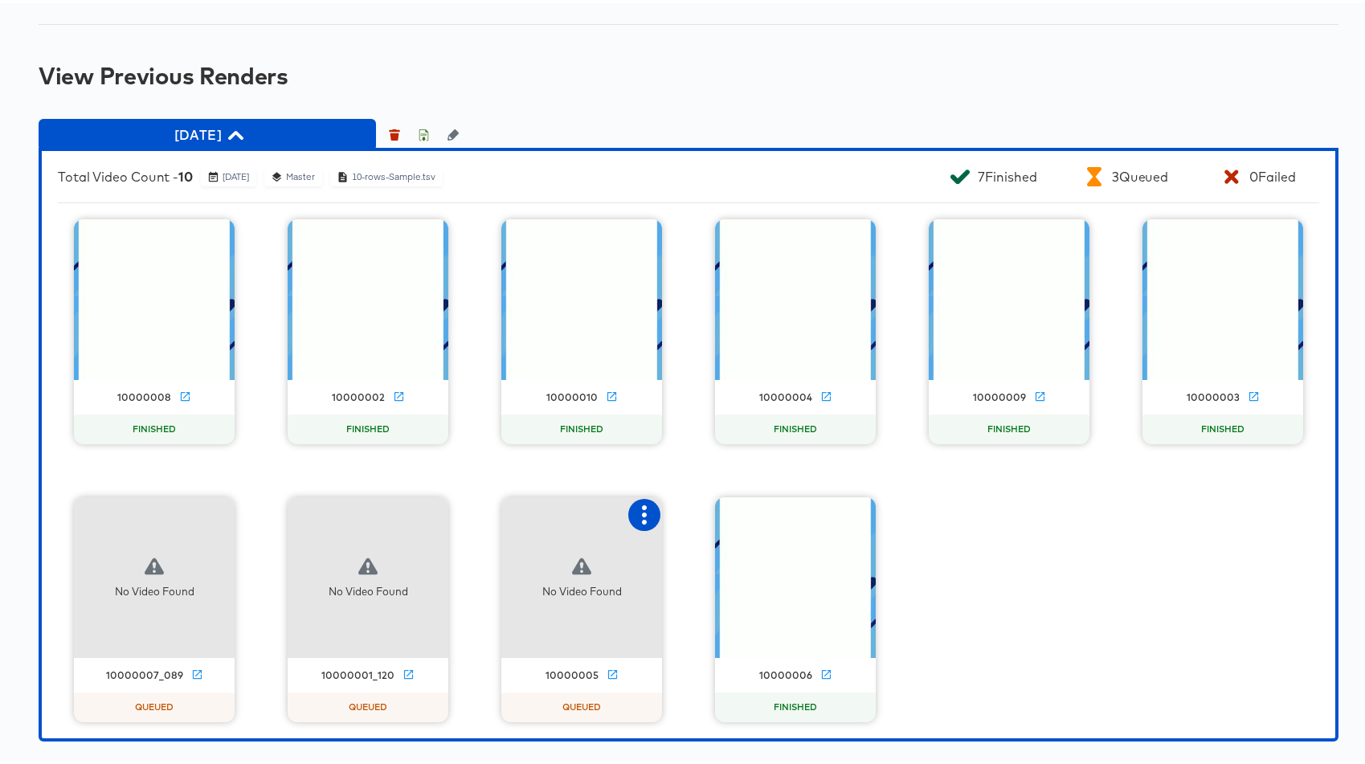
click at [635, 516] on icon "button" at bounding box center [644, 511] width 19 height 19
click at [645, 510] on icon "button" at bounding box center [644, 511] width 19 height 19
click at [427, 502] on icon "button" at bounding box center [430, 511] width 19 height 19
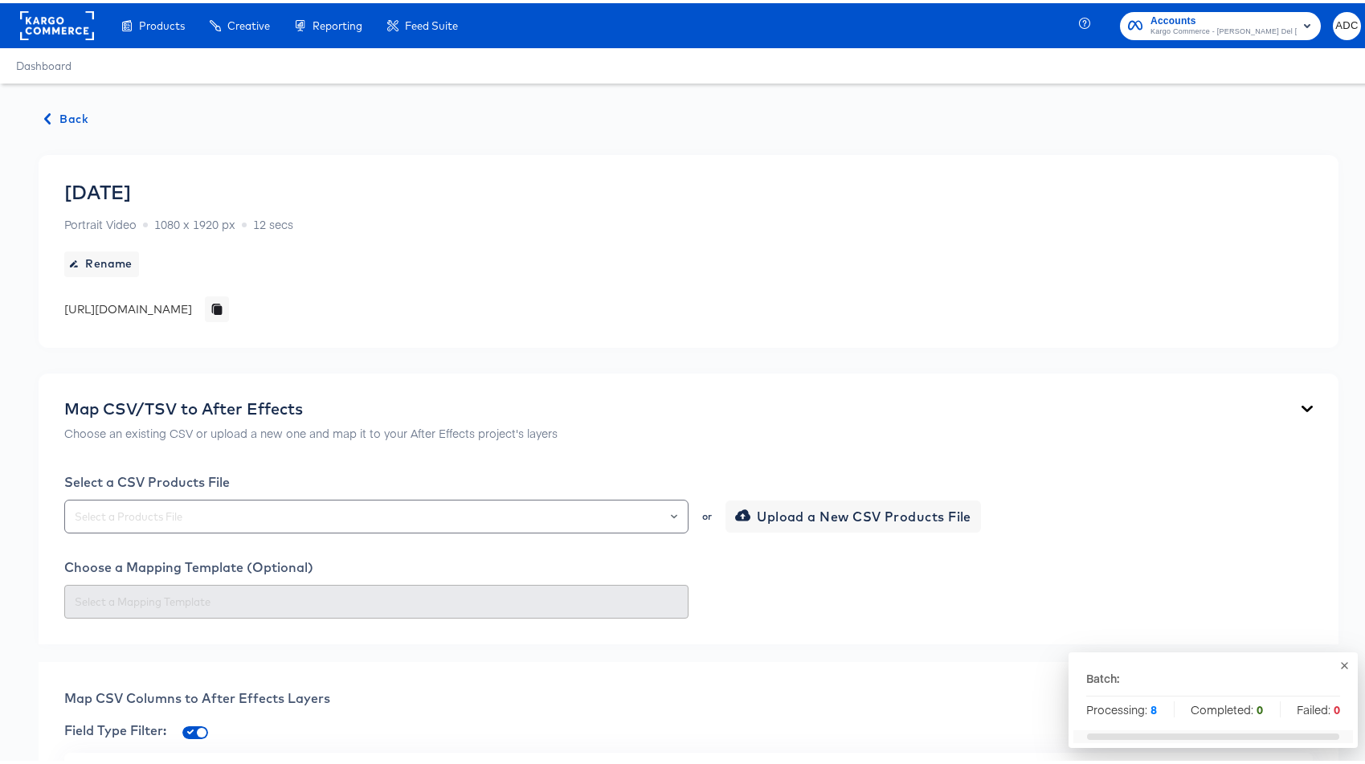
click at [64, 106] on span "Back" at bounding box center [66, 116] width 43 height 20
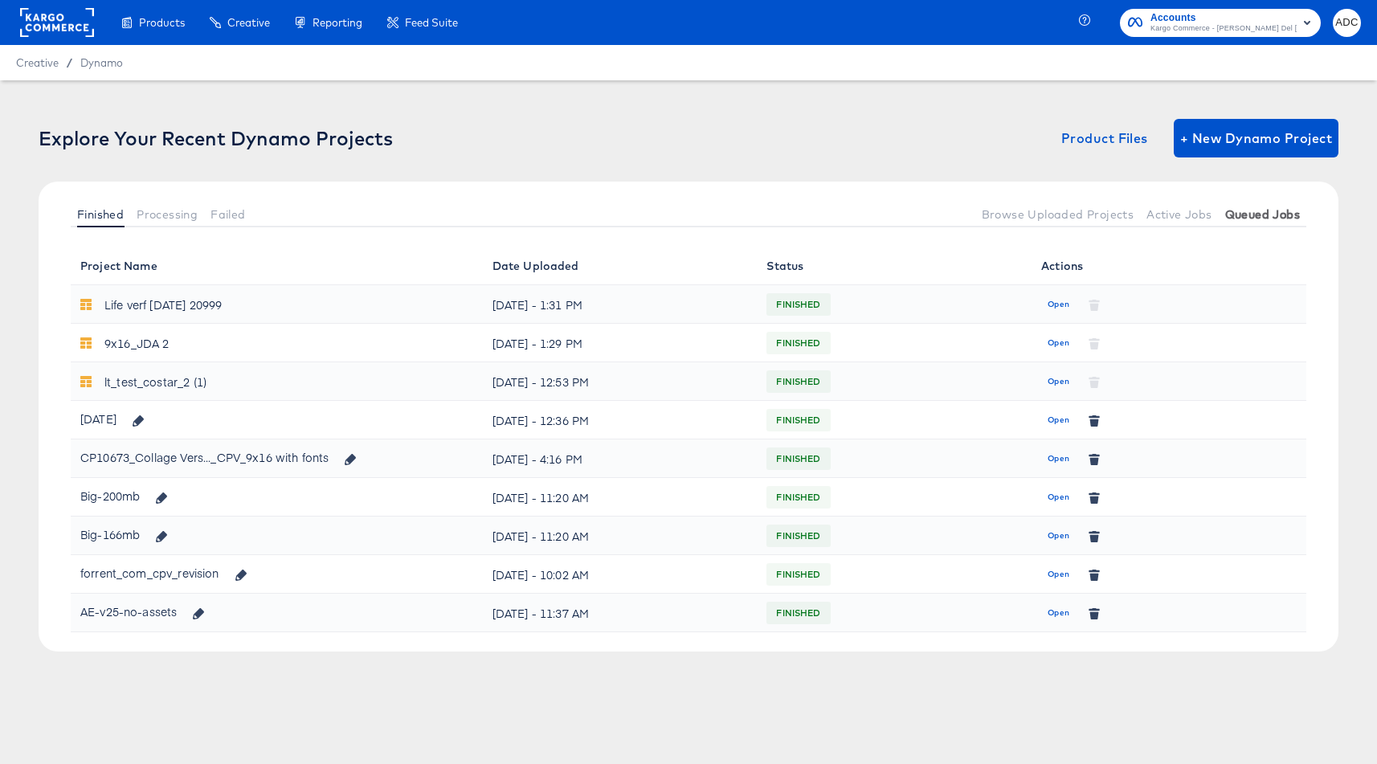
click at [1238, 216] on span "Queued Jobs" at bounding box center [1262, 214] width 75 height 13
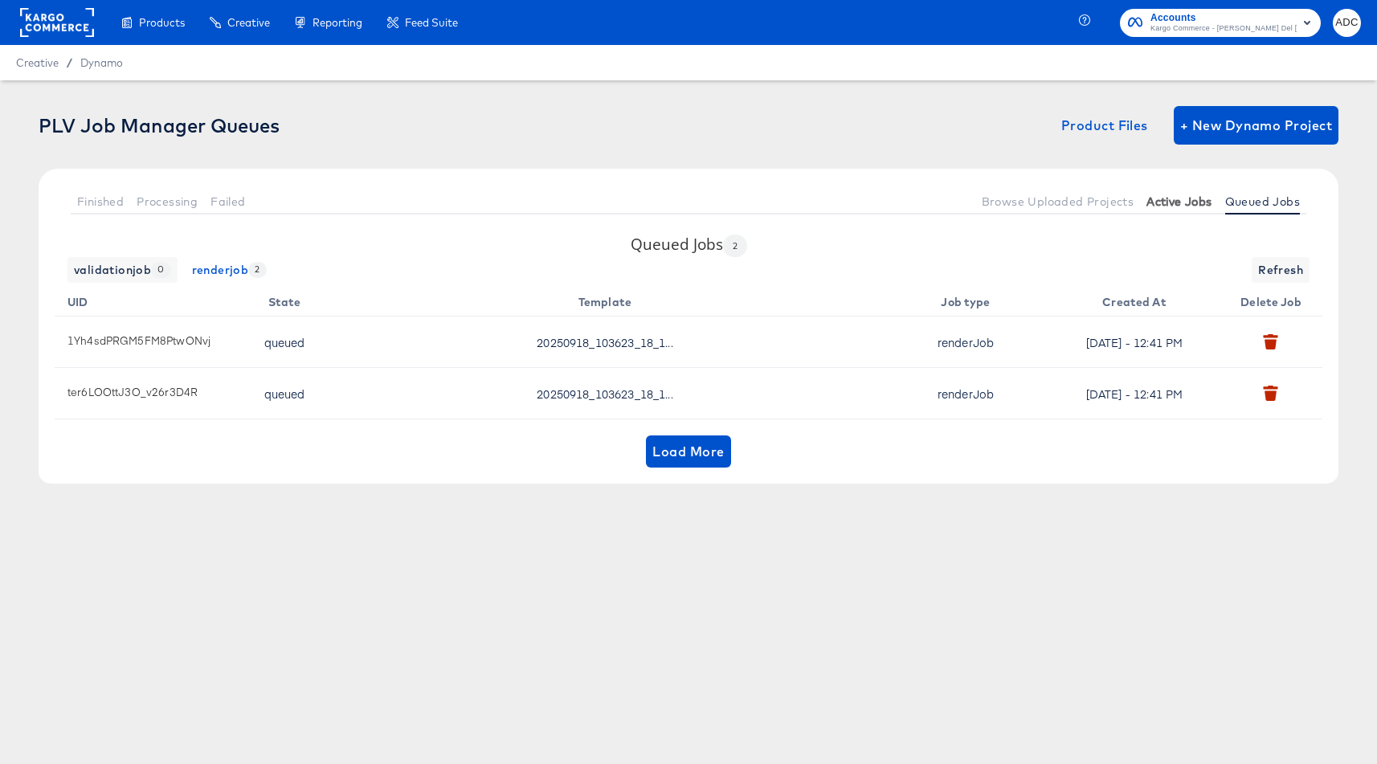
click at [1176, 202] on span "Active Jobs" at bounding box center [1178, 201] width 65 height 13
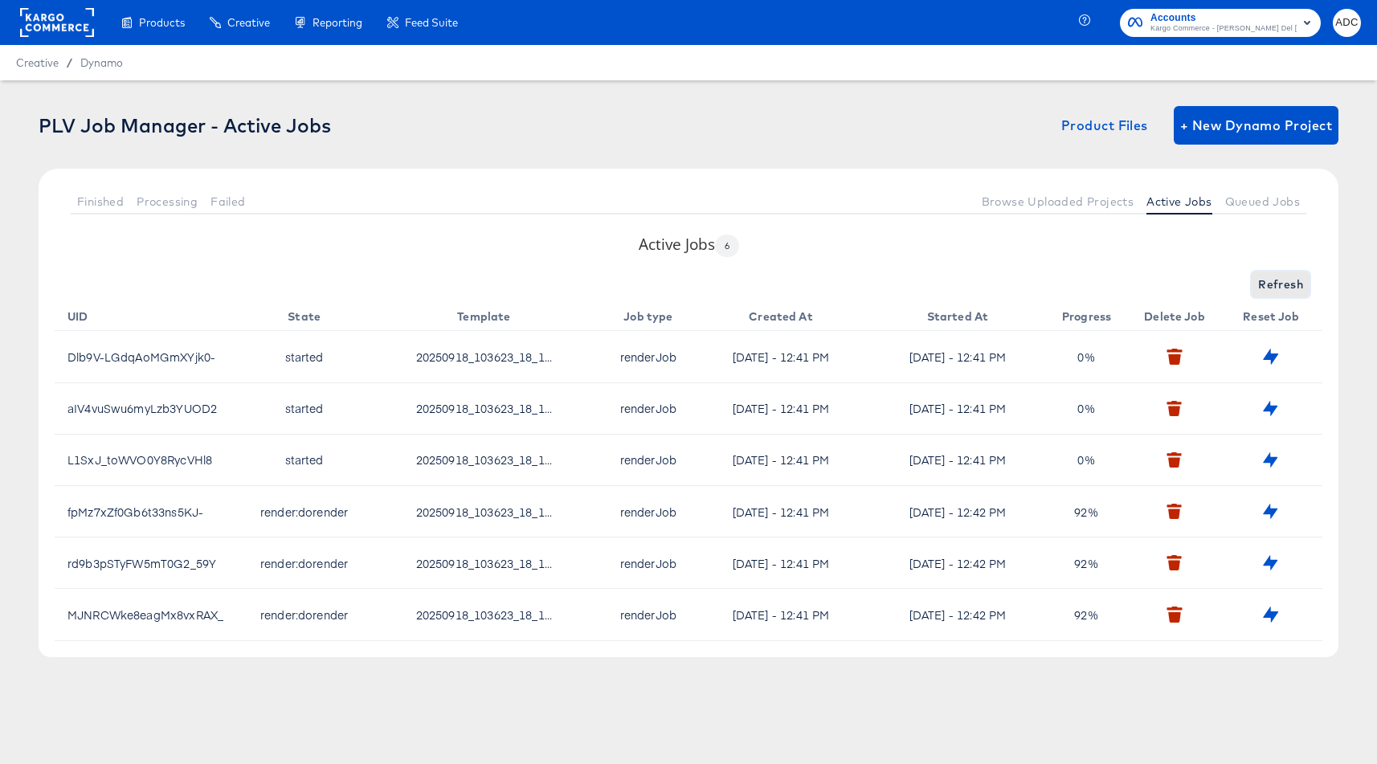
click at [1286, 285] on span "Refresh" at bounding box center [1280, 285] width 45 height 20
click at [1254, 205] on span "Queued Jobs" at bounding box center [1262, 201] width 75 height 13
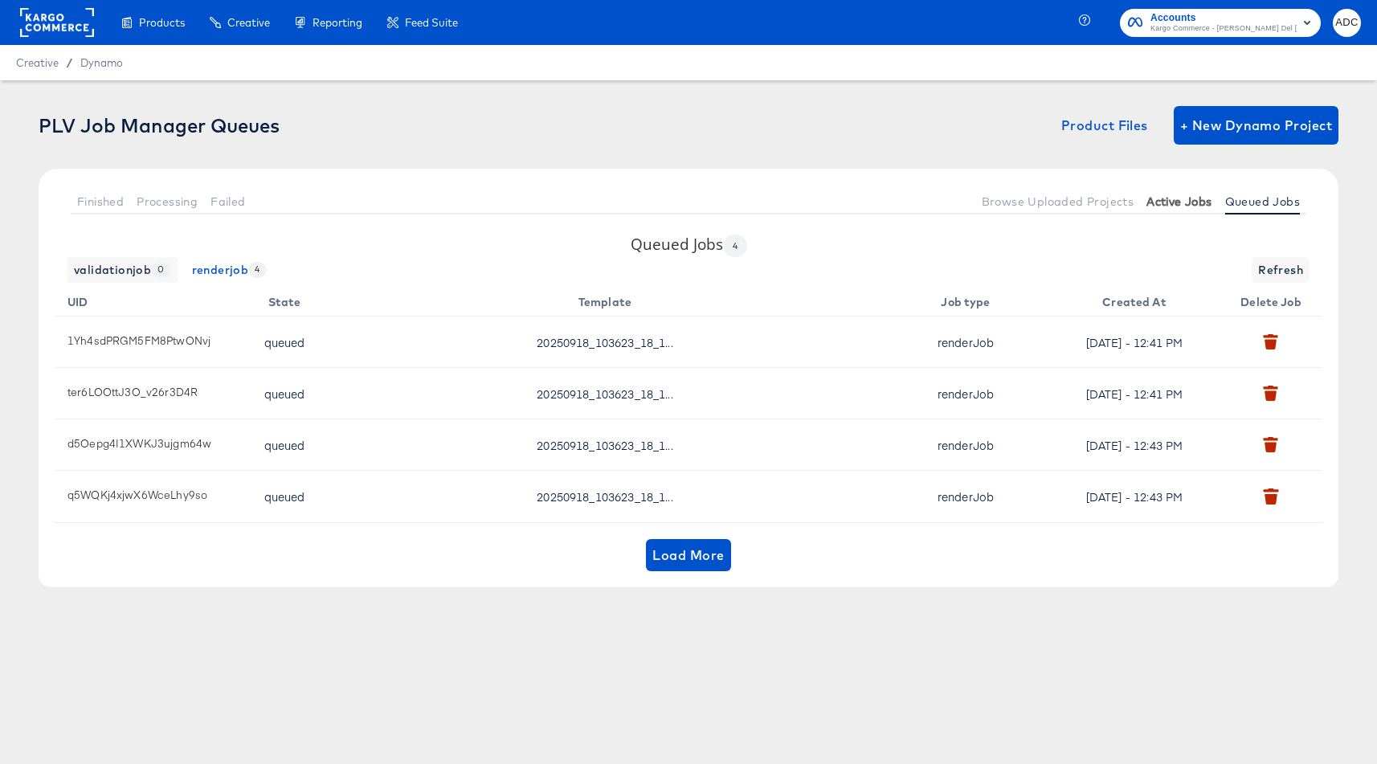
click at [1181, 202] on span "Active Jobs" at bounding box center [1178, 201] width 65 height 13
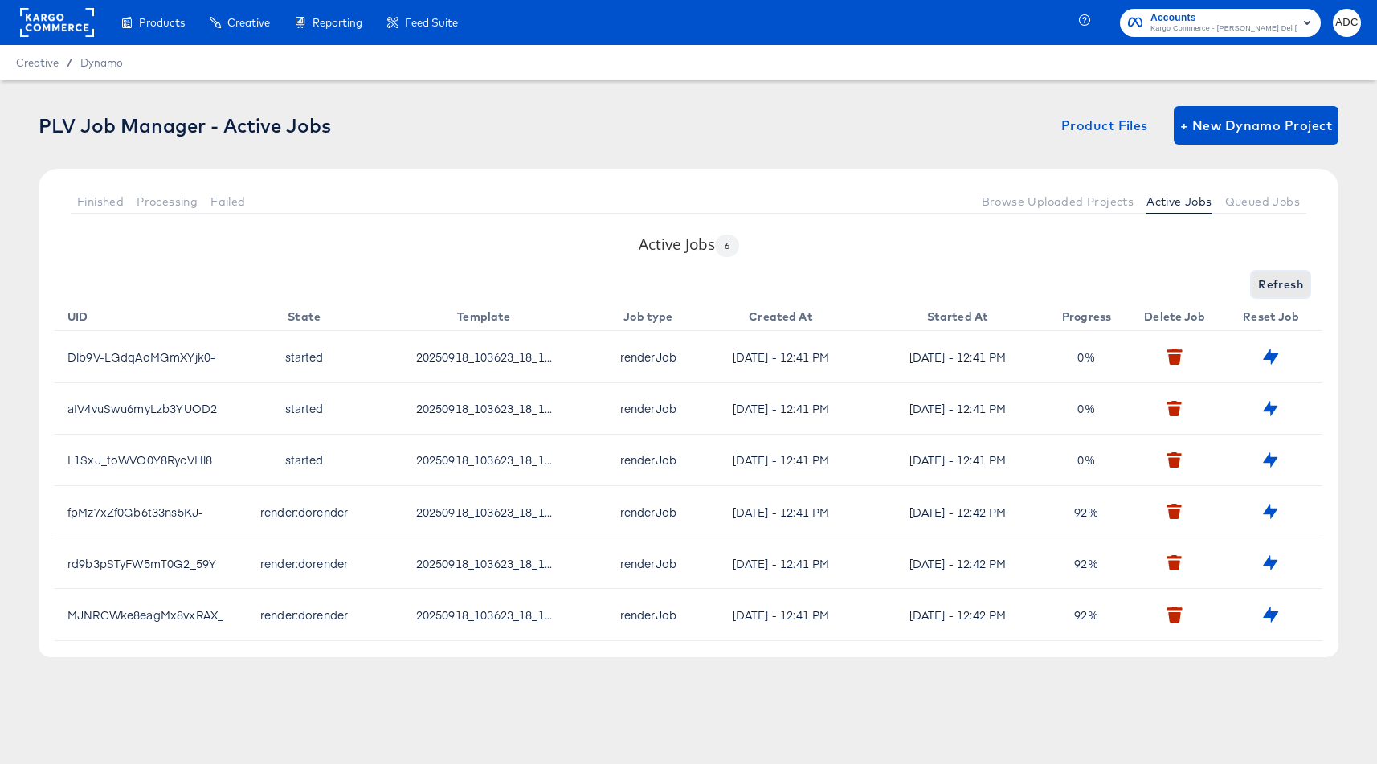
click at [1264, 288] on span "Refresh" at bounding box center [1280, 285] width 45 height 20
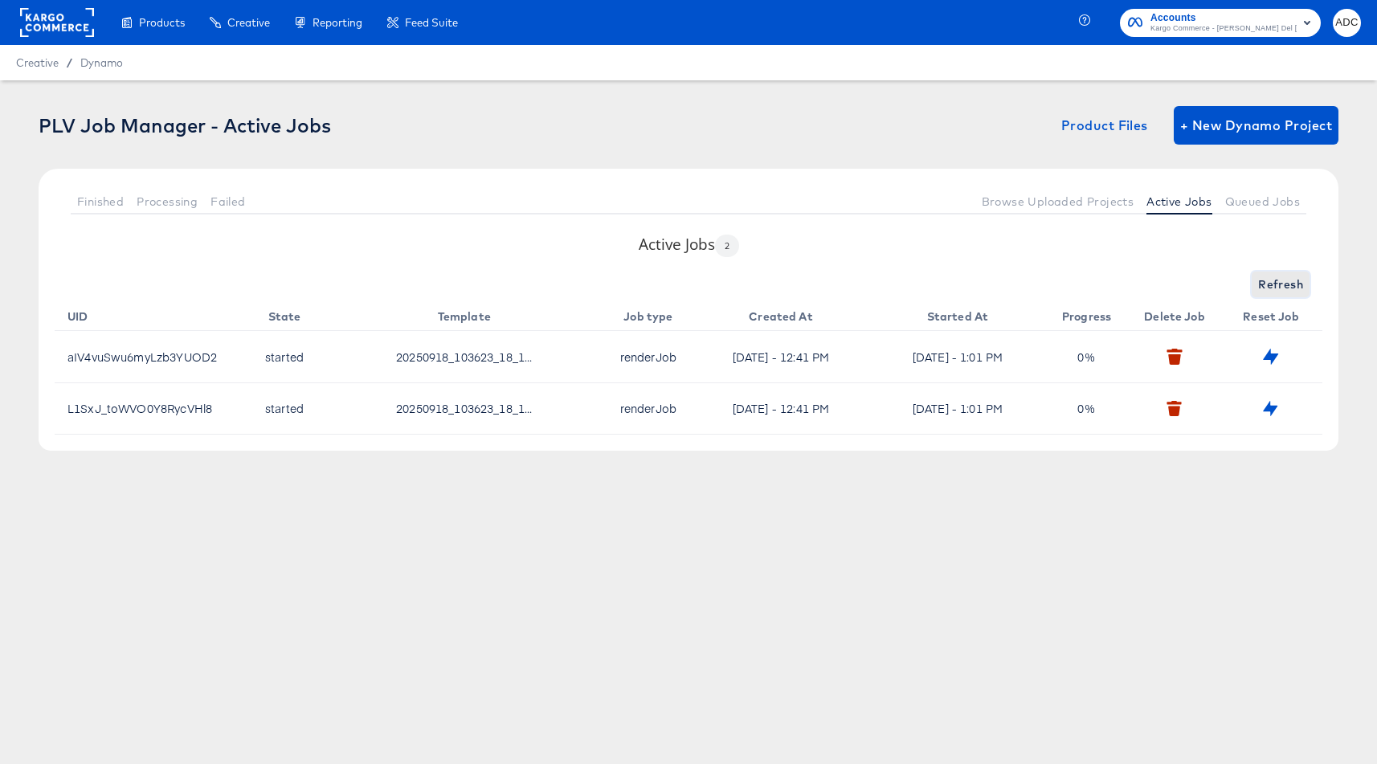
click at [1284, 280] on span "Refresh" at bounding box center [1280, 285] width 45 height 20
